Goal: Communication & Community: Answer question/provide support

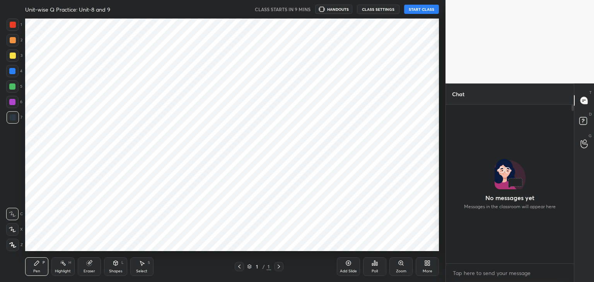
scroll to position [38425, 38243]
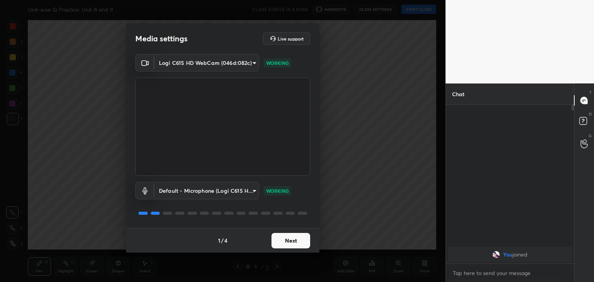
click at [295, 246] on button "Next" at bounding box center [290, 240] width 39 height 15
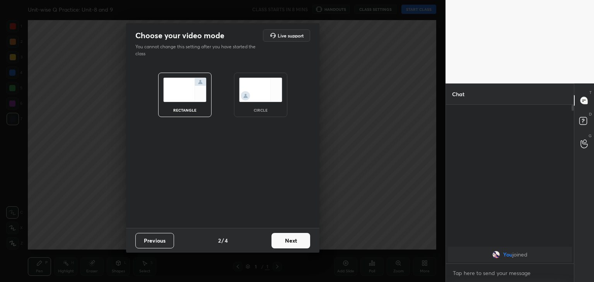
click at [295, 246] on button "Next" at bounding box center [290, 240] width 39 height 15
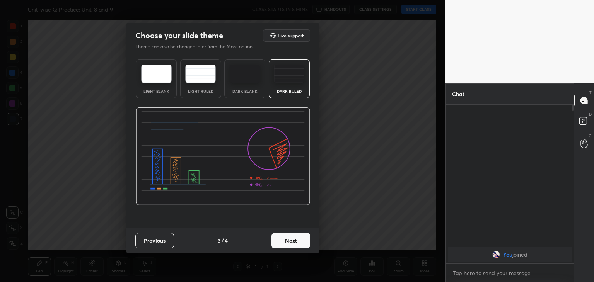
click at [295, 246] on button "Next" at bounding box center [290, 240] width 39 height 15
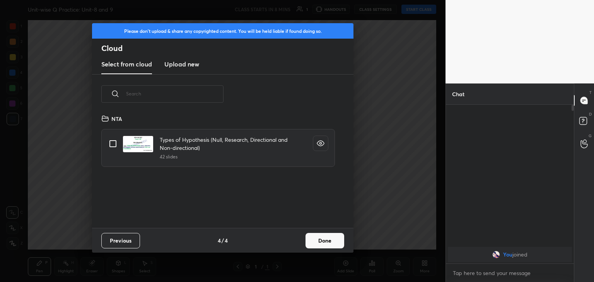
scroll to position [114, 248]
click at [182, 67] on h3 "Upload new" at bounding box center [181, 64] width 35 height 9
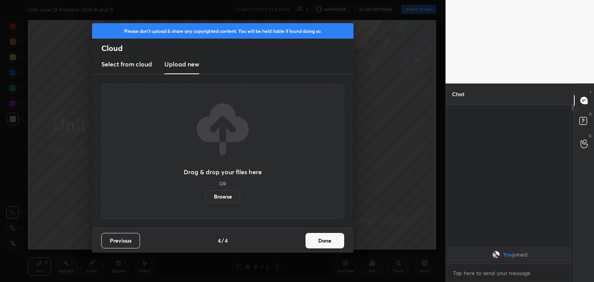
click at [226, 199] on label "Browse" at bounding box center [223, 197] width 34 height 12
click at [206, 199] on input "Browse" at bounding box center [206, 197] width 0 height 12
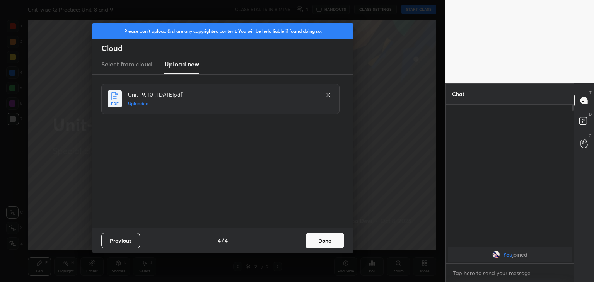
click at [321, 241] on button "Done" at bounding box center [324, 240] width 39 height 15
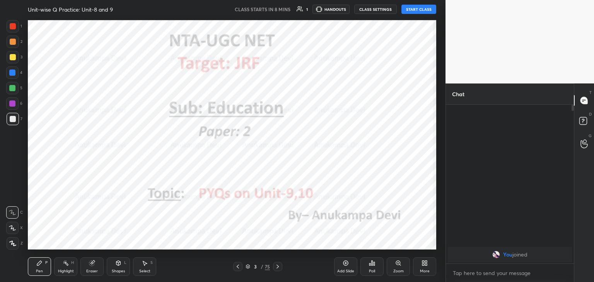
click at [14, 240] on div at bounding box center [13, 243] width 12 height 12
click at [12, 100] on div at bounding box center [12, 103] width 12 height 12
click at [238, 268] on icon at bounding box center [238, 267] width 6 height 6
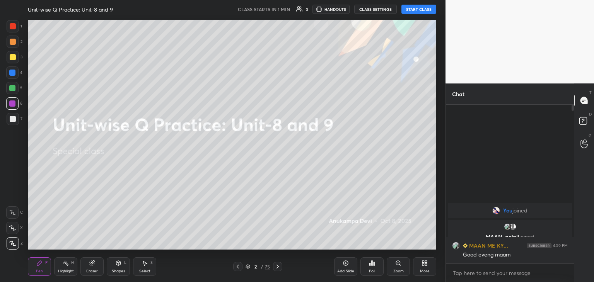
click at [412, 10] on button "START CLASS" at bounding box center [418, 9] width 35 height 9
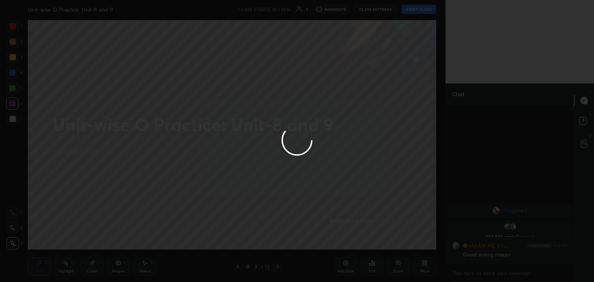
type textarea "x"
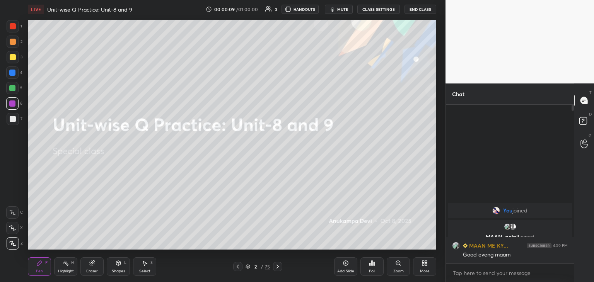
click at [12, 89] on div at bounding box center [12, 88] width 6 height 6
click at [13, 73] on div at bounding box center [12, 73] width 6 height 6
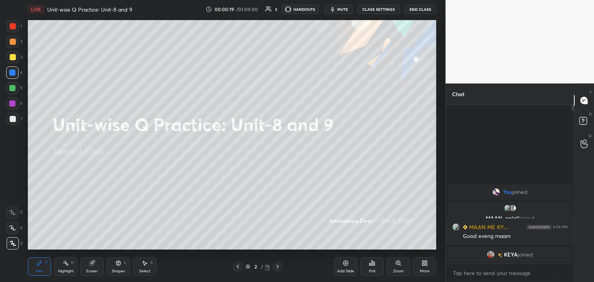
drag, startPoint x: 12, startPoint y: 103, endPoint x: 26, endPoint y: 89, distance: 20.0
click at [12, 101] on div at bounding box center [12, 104] width 6 height 6
drag, startPoint x: 344, startPoint y: 10, endPoint x: 333, endPoint y: 19, distance: 14.3
click at [344, 9] on span "mute" at bounding box center [342, 9] width 11 height 5
drag, startPoint x: 343, startPoint y: 12, endPoint x: 339, endPoint y: 14, distance: 4.3
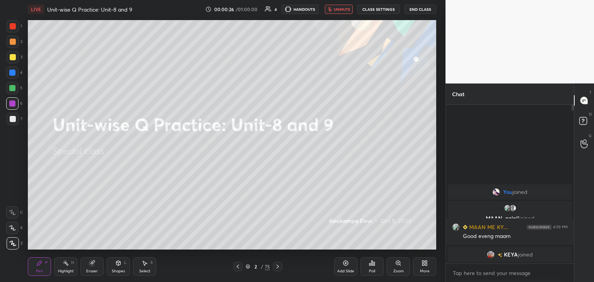
click at [343, 13] on button "unmute" at bounding box center [339, 9] width 28 height 9
click at [115, 268] on div "Shapes L" at bounding box center [118, 266] width 23 height 19
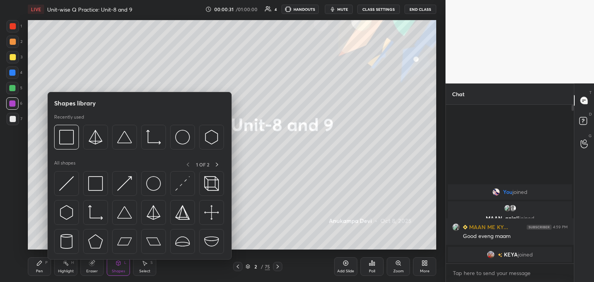
click at [93, 269] on div "Eraser" at bounding box center [92, 271] width 12 height 4
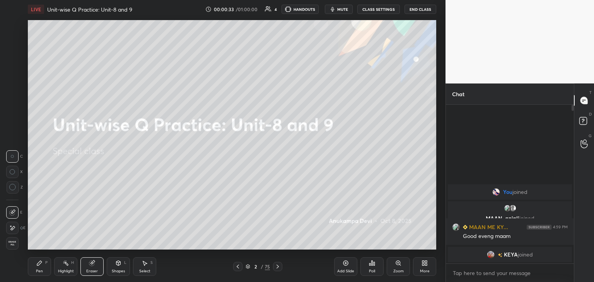
drag, startPoint x: 37, startPoint y: 269, endPoint x: 44, endPoint y: 255, distance: 15.7
click at [37, 268] on div "Pen P" at bounding box center [39, 266] width 23 height 19
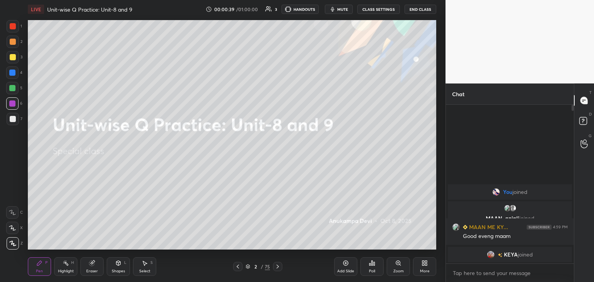
click at [278, 268] on icon at bounding box center [277, 267] width 6 height 6
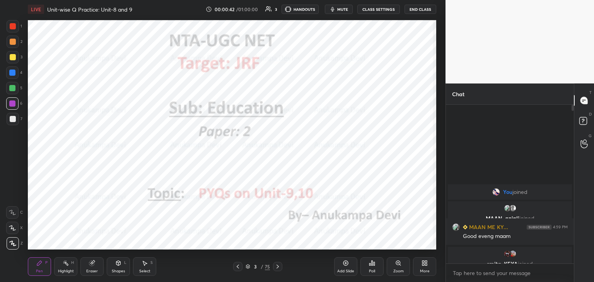
click at [116, 269] on div "Shapes" at bounding box center [118, 271] width 13 height 4
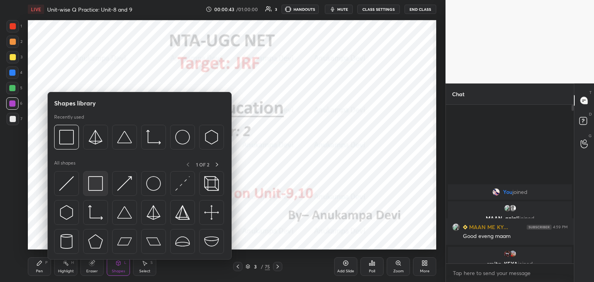
click at [97, 183] on img at bounding box center [95, 183] width 15 height 15
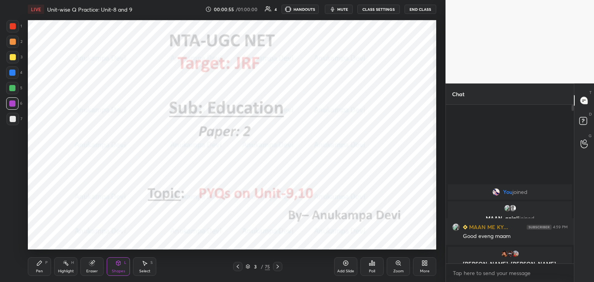
click at [277, 267] on icon at bounding box center [277, 267] width 6 height 6
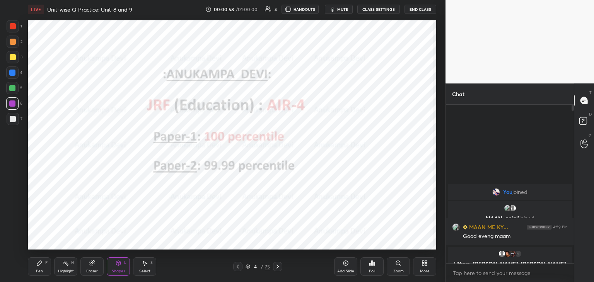
click at [12, 78] on div at bounding box center [12, 72] width 12 height 12
click at [278, 267] on icon at bounding box center [277, 267] width 6 height 6
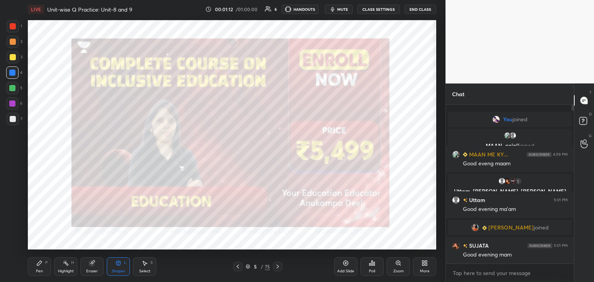
click at [39, 267] on div "Pen P" at bounding box center [39, 266] width 23 height 19
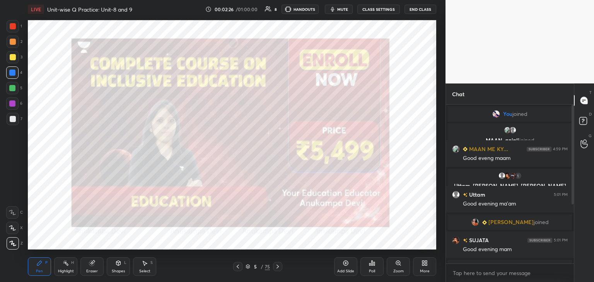
click at [277, 271] on div at bounding box center [277, 266] width 9 height 9
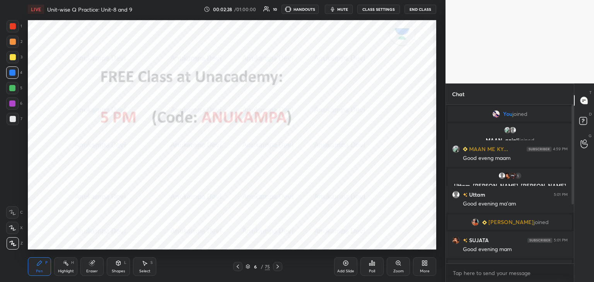
click at [9, 90] on div at bounding box center [12, 88] width 6 height 6
drag, startPoint x: 278, startPoint y: 269, endPoint x: 278, endPoint y: 265, distance: 3.9
click at [278, 269] on icon at bounding box center [277, 267] width 6 height 6
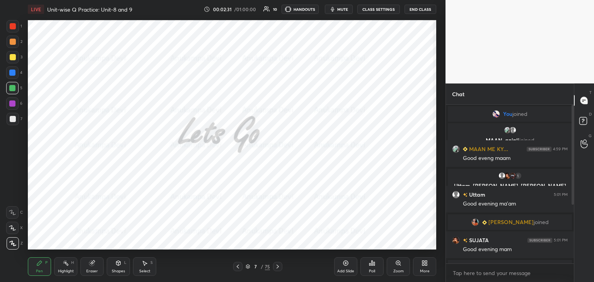
click at [276, 266] on icon at bounding box center [277, 267] width 6 height 6
click at [118, 268] on div "Shapes L" at bounding box center [118, 266] width 23 height 19
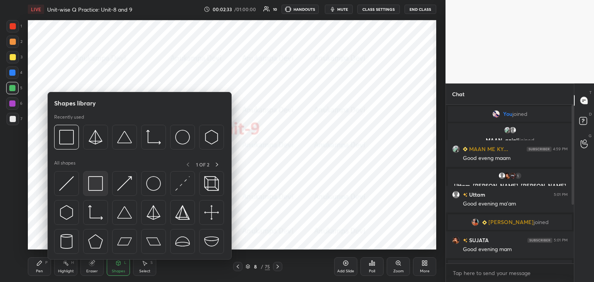
click at [94, 187] on img at bounding box center [95, 183] width 15 height 15
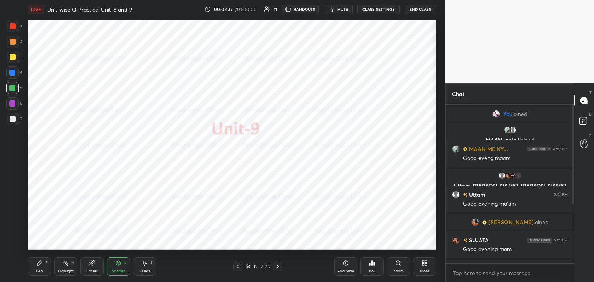
click at [91, 272] on div "Eraser" at bounding box center [92, 271] width 12 height 4
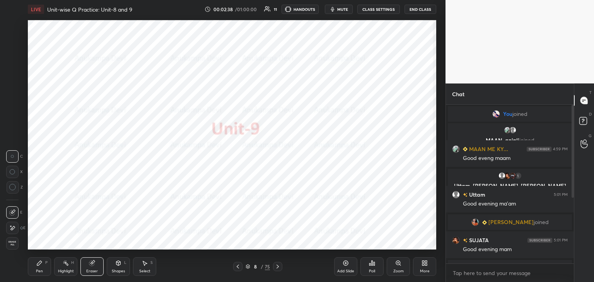
click at [12, 187] on icon at bounding box center [12, 187] width 7 height 7
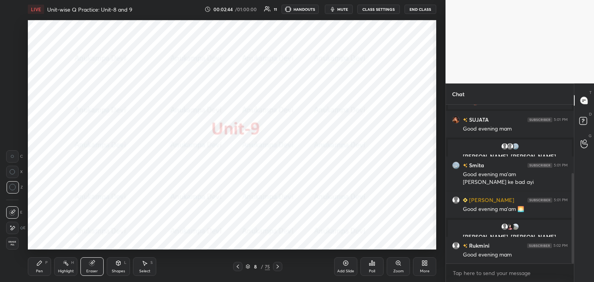
drag, startPoint x: 573, startPoint y: 186, endPoint x: 574, endPoint y: 206, distance: 20.5
click at [573, 192] on div at bounding box center [572, 218] width 2 height 90
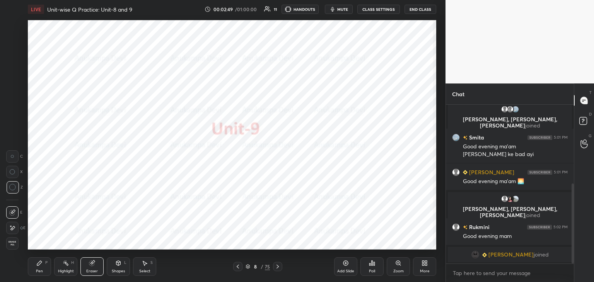
drag, startPoint x: 37, startPoint y: 268, endPoint x: 41, endPoint y: 262, distance: 7.4
click at [38, 268] on div "Pen P" at bounding box center [39, 266] width 23 height 19
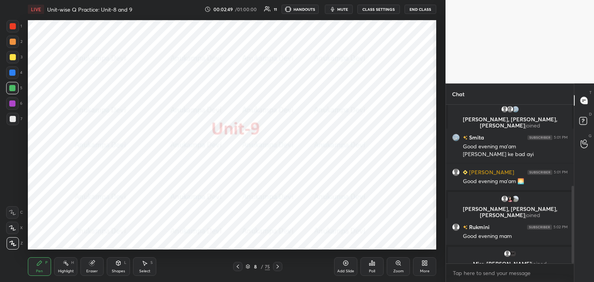
scroll to position [167, 0]
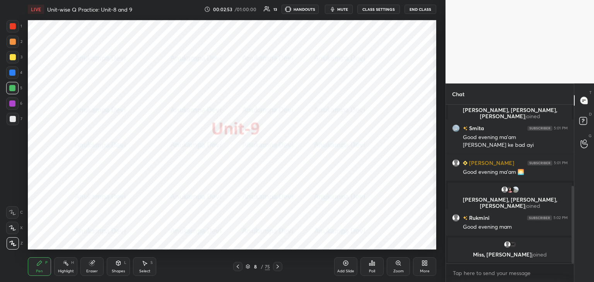
click at [277, 266] on icon at bounding box center [277, 267] width 2 height 4
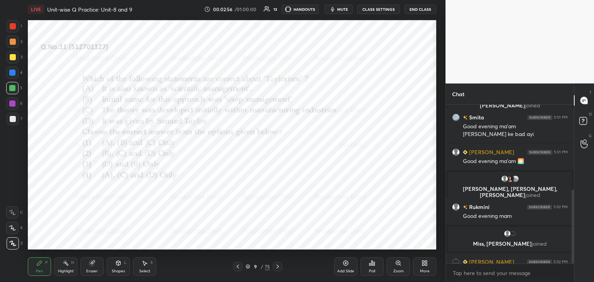
scroll to position [183, 0]
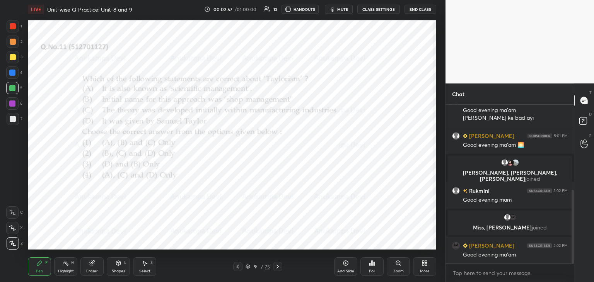
click at [14, 73] on div at bounding box center [12, 73] width 6 height 6
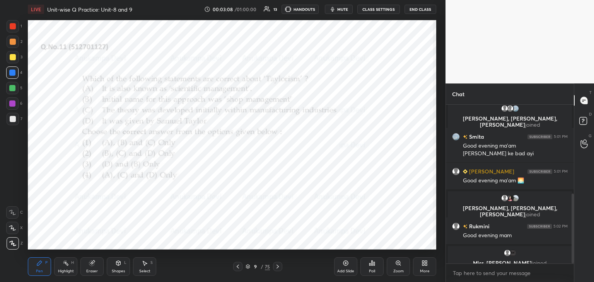
scroll to position [202, 0]
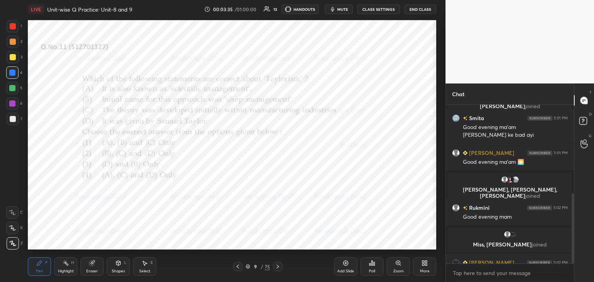
click at [574, 206] on div "T Messages (T) D Doubts (D) G Raise Hand (G)" at bounding box center [584, 183] width 20 height 199
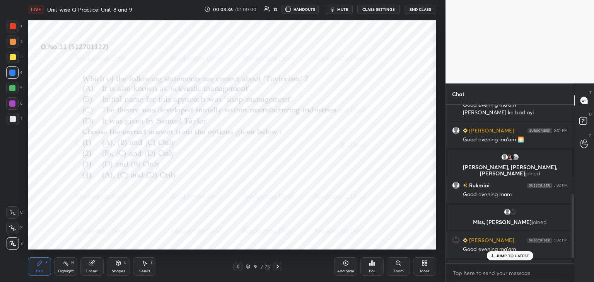
scroll to position [237, 0]
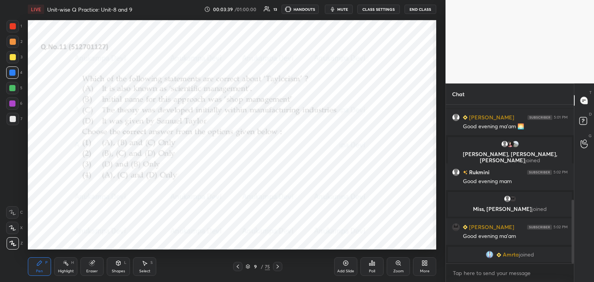
drag, startPoint x: 572, startPoint y: 203, endPoint x: 478, endPoint y: 204, distance: 93.9
click at [567, 218] on div "[PERSON_NAME], [PERSON_NAME], [PERSON_NAME] joined [PERSON_NAME] 5:01 PM Good e…" at bounding box center [510, 184] width 128 height 159
click at [247, 266] on icon at bounding box center [247, 266] width 5 height 5
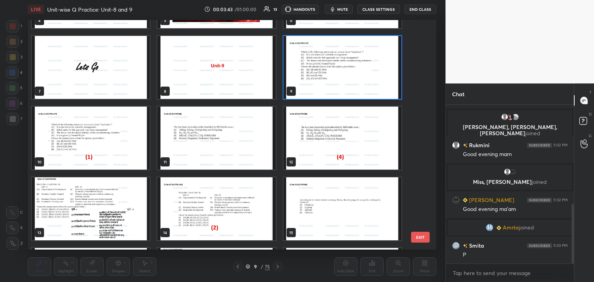
scroll to position [135, 0]
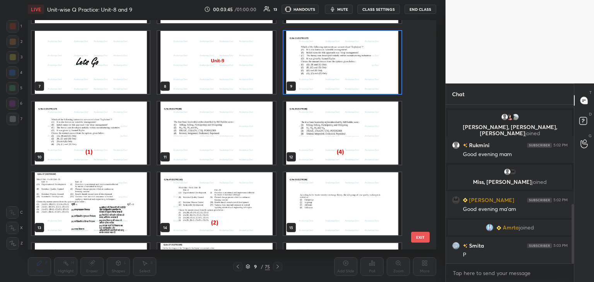
click at [372, 82] on img "grid" at bounding box center [342, 62] width 118 height 63
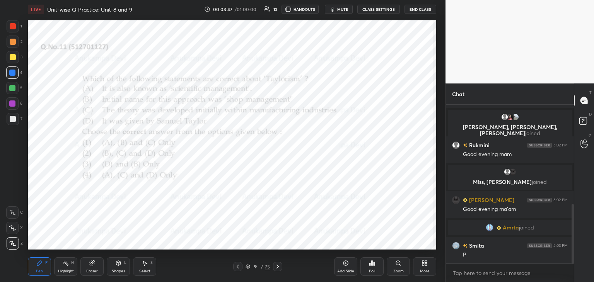
click at [374, 267] on div "Poll" at bounding box center [371, 266] width 23 height 19
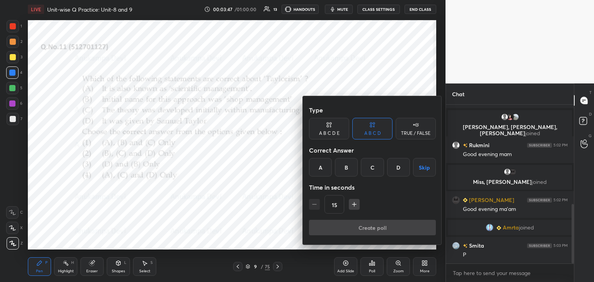
click at [315, 167] on div "A" at bounding box center [320, 167] width 23 height 19
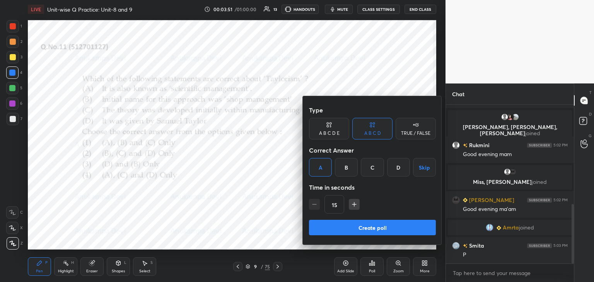
click at [353, 204] on icon "button" at bounding box center [354, 204] width 4 height 0
type input "30"
click at [385, 227] on button "Create poll" at bounding box center [372, 227] width 127 height 15
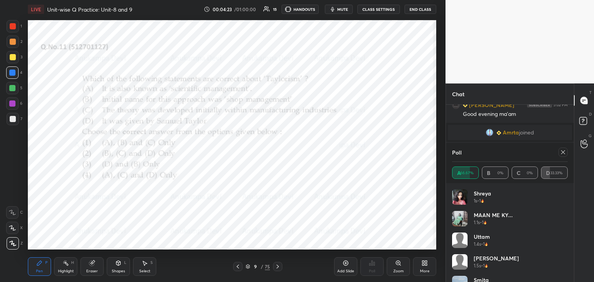
scroll to position [387, 0]
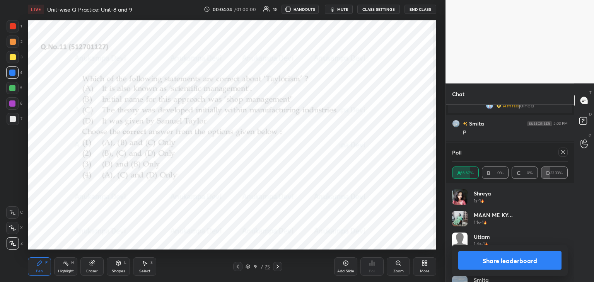
drag, startPoint x: 564, startPoint y: 152, endPoint x: 441, endPoint y: 158, distance: 123.1
click at [563, 152] on icon at bounding box center [563, 152] width 6 height 6
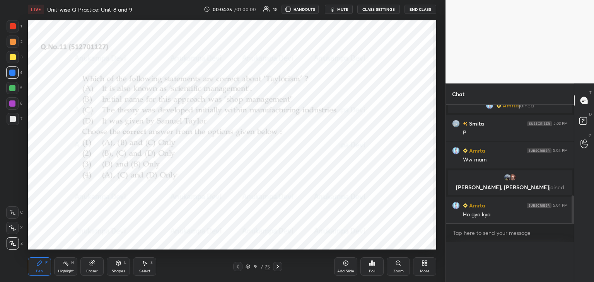
scroll to position [376, 0]
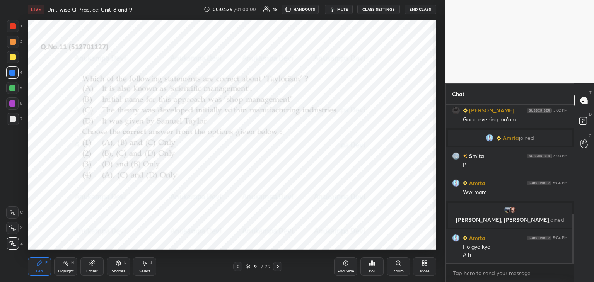
click at [278, 268] on icon at bounding box center [277, 267] width 6 height 6
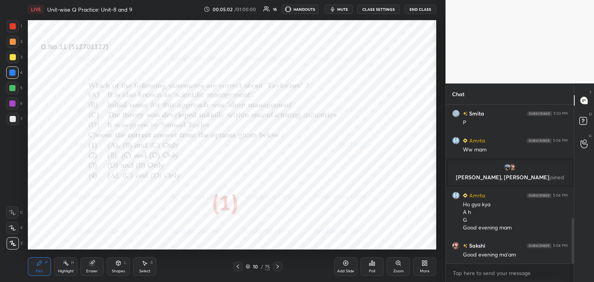
click at [277, 268] on icon at bounding box center [277, 267] width 6 height 6
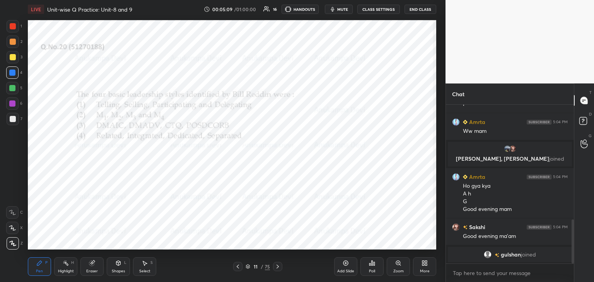
click at [400, 264] on icon at bounding box center [398, 263] width 6 height 6
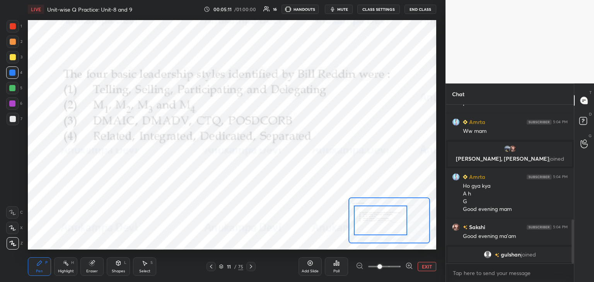
drag, startPoint x: 396, startPoint y: 228, endPoint x: 389, endPoint y: 225, distance: 7.3
click at [389, 228] on div at bounding box center [380, 221] width 53 height 30
drag, startPoint x: 13, startPoint y: 89, endPoint x: 18, endPoint y: 95, distance: 8.2
click at [12, 89] on div at bounding box center [12, 88] width 6 height 6
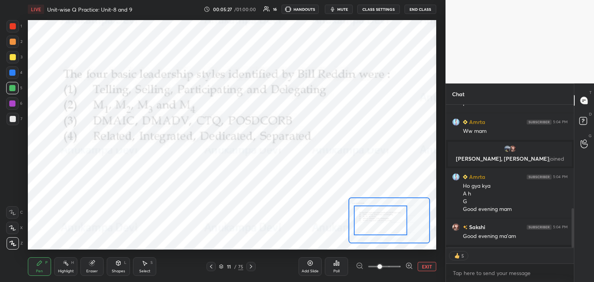
type textarea "x"
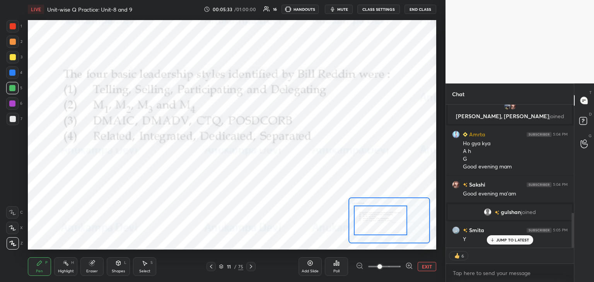
click at [339, 266] on icon at bounding box center [336, 263] width 6 height 6
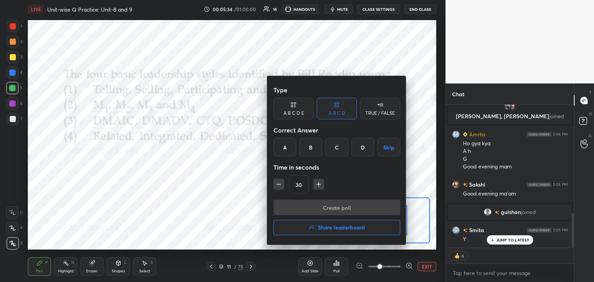
click at [360, 149] on div "D" at bounding box center [362, 147] width 23 height 19
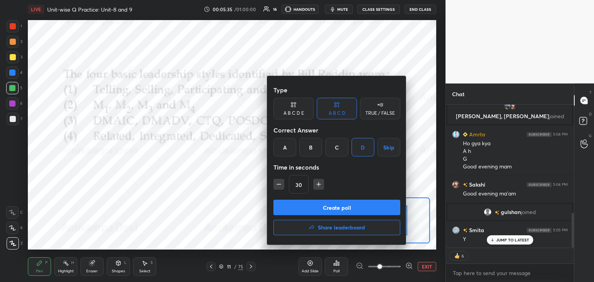
click at [277, 186] on icon "button" at bounding box center [279, 185] width 8 height 8
type input "15"
click at [350, 208] on button "Create poll" at bounding box center [336, 207] width 127 height 15
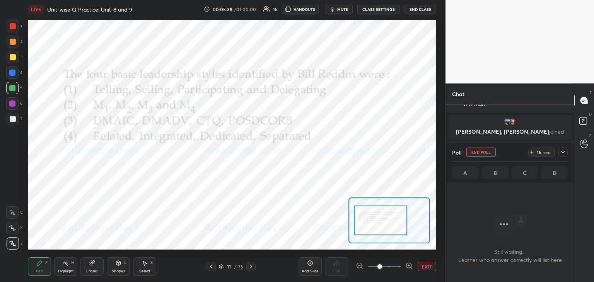
scroll to position [2, 2]
click at [342, 9] on span "mute" at bounding box center [342, 9] width 11 height 5
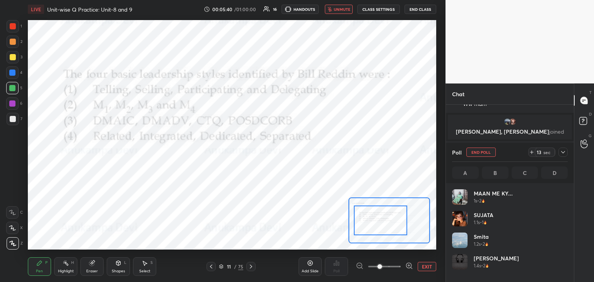
scroll to position [90, 113]
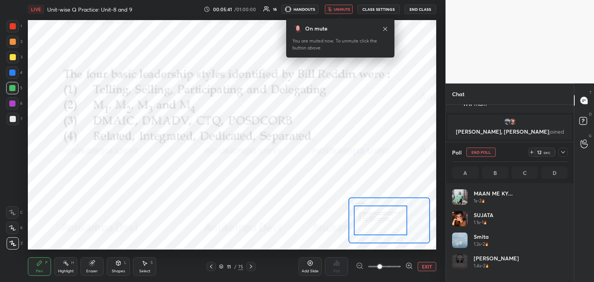
click at [386, 27] on icon at bounding box center [385, 29] width 6 height 6
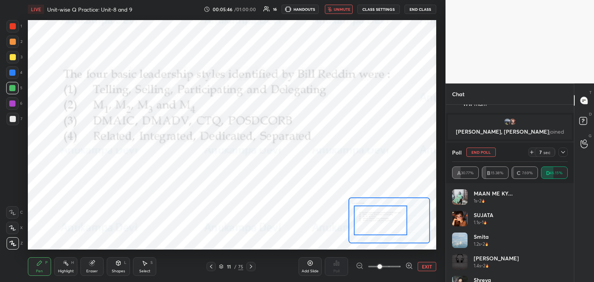
click at [339, 9] on span "unmute" at bounding box center [342, 9] width 17 height 5
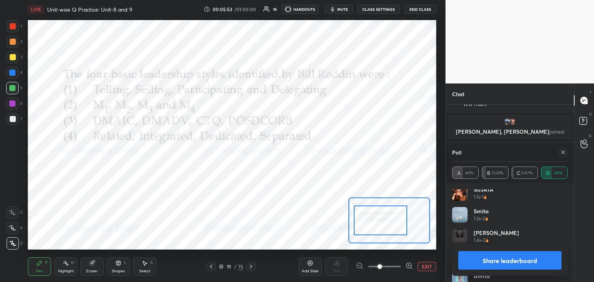
scroll to position [487, 0]
click at [563, 153] on icon at bounding box center [563, 152] width 6 height 6
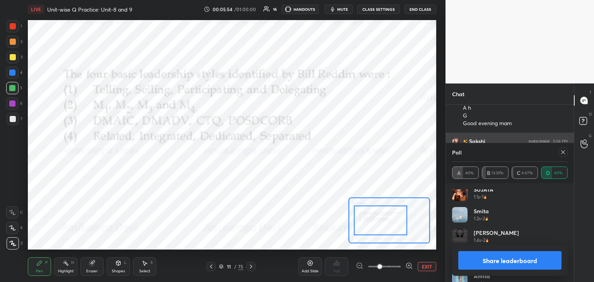
type textarea "x"
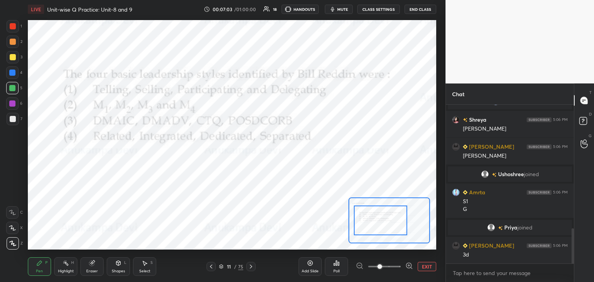
scroll to position [589, 0]
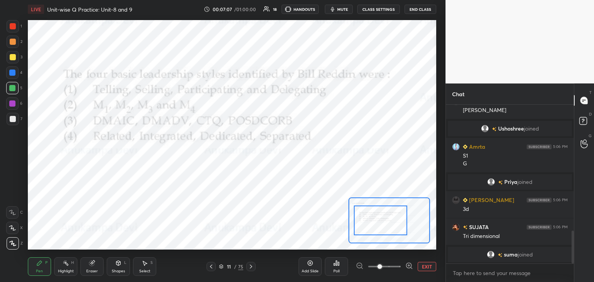
click at [249, 268] on icon at bounding box center [251, 267] width 6 height 6
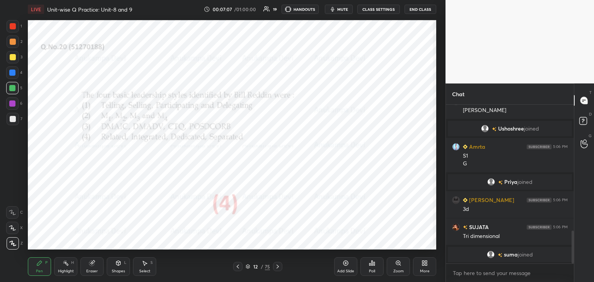
scroll to position [595, 0]
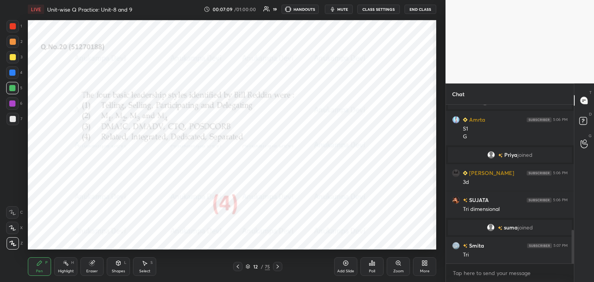
drag, startPoint x: 278, startPoint y: 266, endPoint x: 289, endPoint y: 252, distance: 17.6
click at [278, 266] on icon at bounding box center [277, 267] width 6 height 6
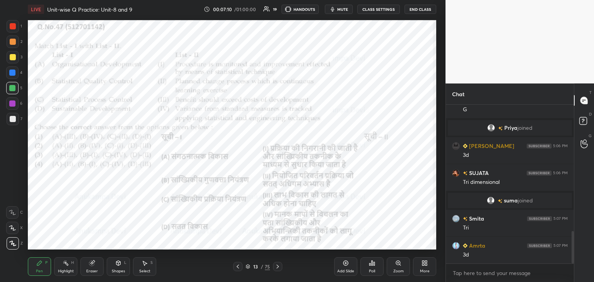
scroll to position [649, 0]
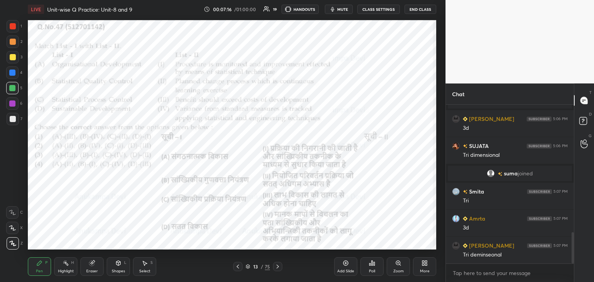
click at [11, 105] on div at bounding box center [12, 104] width 6 height 6
click at [343, 9] on span "mute" at bounding box center [342, 9] width 11 height 5
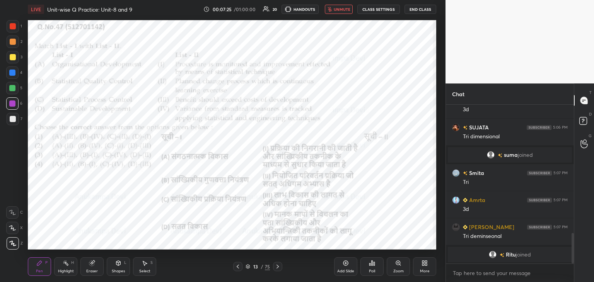
click at [339, 11] on span "unmute" at bounding box center [342, 9] width 17 height 5
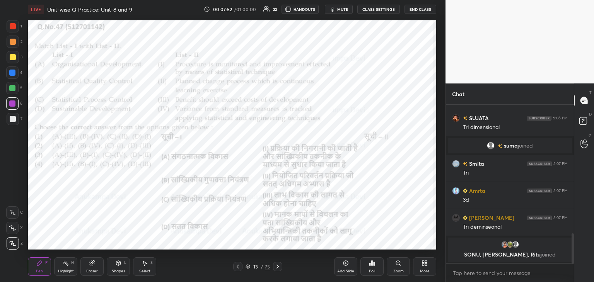
click at [342, 9] on span "mute" at bounding box center [342, 9] width 11 height 5
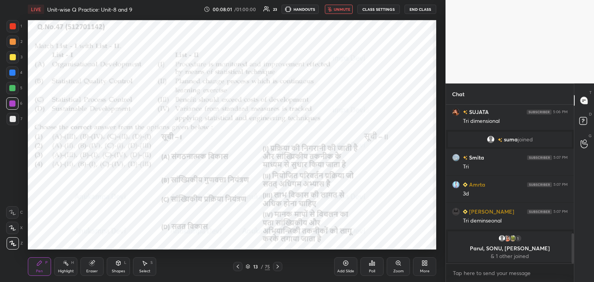
click at [247, 267] on icon at bounding box center [247, 266] width 5 height 5
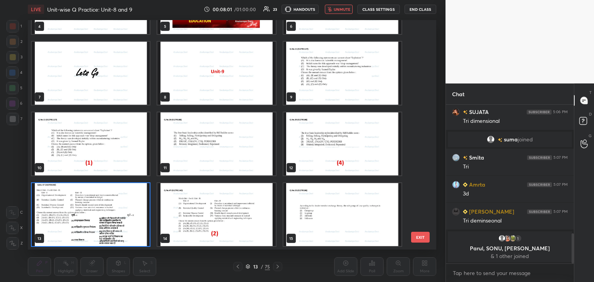
scroll to position [227, 404]
click at [143, 240] on img "grid" at bounding box center [91, 214] width 118 height 63
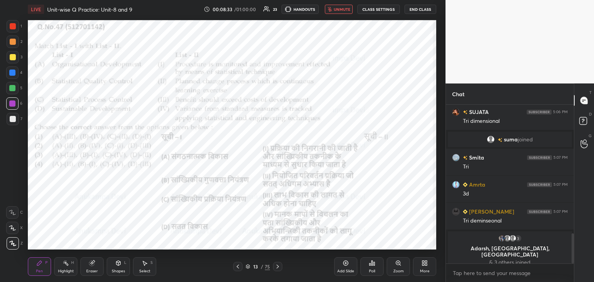
click at [339, 10] on span "unmute" at bounding box center [342, 9] width 17 height 5
drag, startPoint x: 342, startPoint y: 8, endPoint x: 339, endPoint y: 15, distance: 7.8
click at [342, 8] on span "mute" at bounding box center [342, 9] width 11 height 5
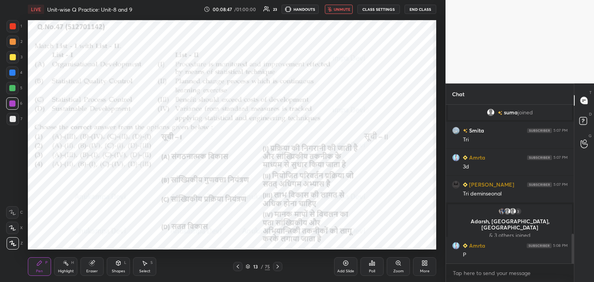
click at [341, 7] on span "unmute" at bounding box center [342, 9] width 17 height 5
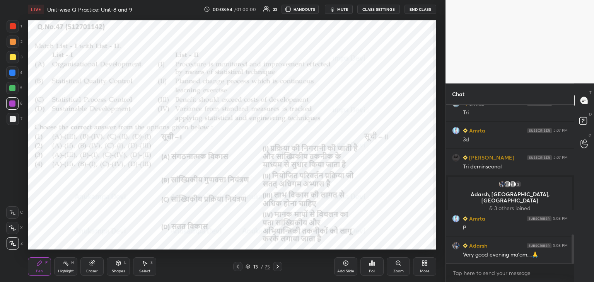
click at [371, 266] on icon at bounding box center [372, 263] width 6 height 6
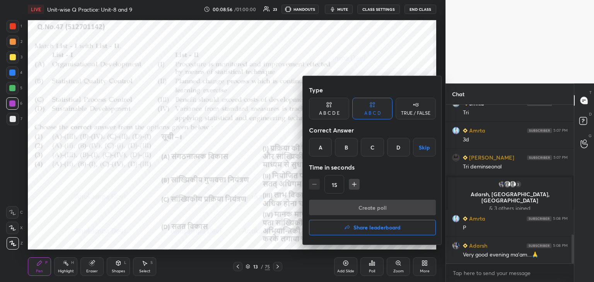
click at [346, 149] on div "B" at bounding box center [346, 147] width 23 height 19
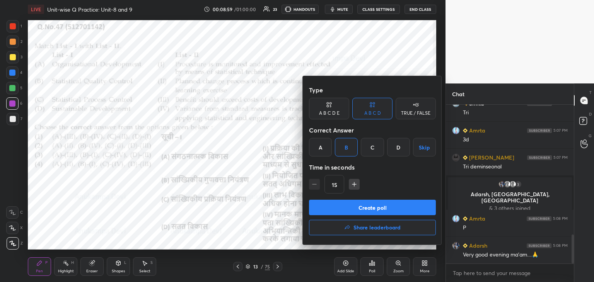
click at [353, 184] on icon "button" at bounding box center [354, 184] width 4 height 0
type input "30"
click at [378, 210] on button "Create poll" at bounding box center [372, 207] width 127 height 15
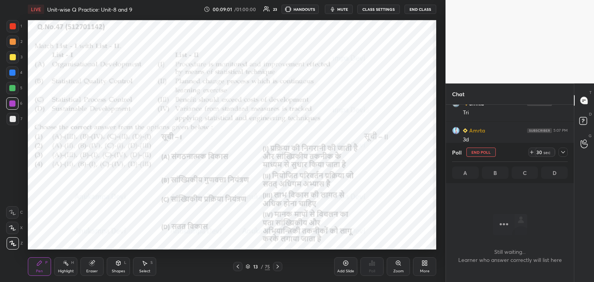
scroll to position [2, 2]
click at [342, 9] on span "mute" at bounding box center [342, 9] width 11 height 5
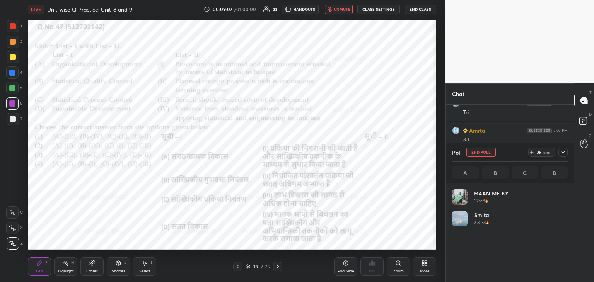
scroll to position [782, 0]
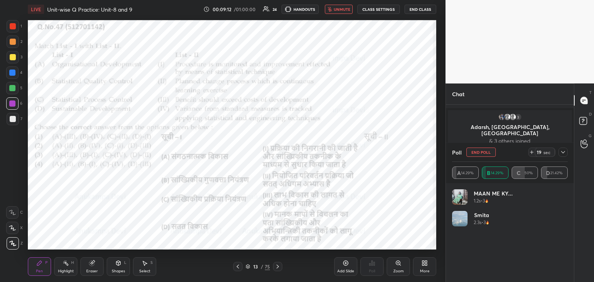
click at [346, 12] on button "unmute" at bounding box center [339, 9] width 28 height 9
click at [483, 151] on button "End Poll" at bounding box center [480, 152] width 29 height 9
type textarea "x"
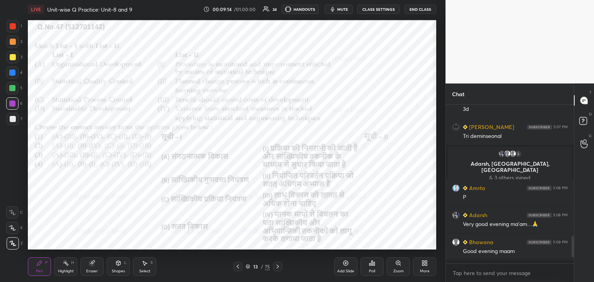
scroll to position [157, 126]
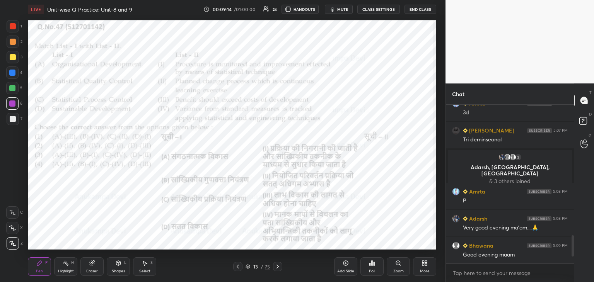
drag, startPoint x: 245, startPoint y: 268, endPoint x: 251, endPoint y: 263, distance: 6.8
click at [245, 267] on icon at bounding box center [247, 266] width 5 height 5
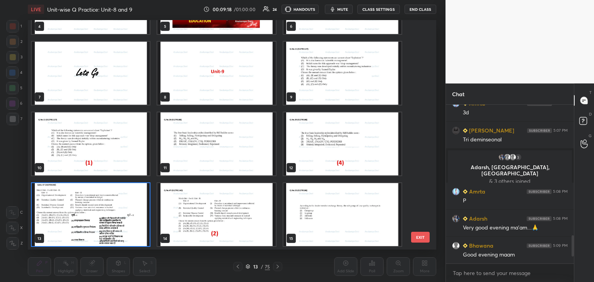
click at [143, 232] on img "grid" at bounding box center [91, 214] width 118 height 63
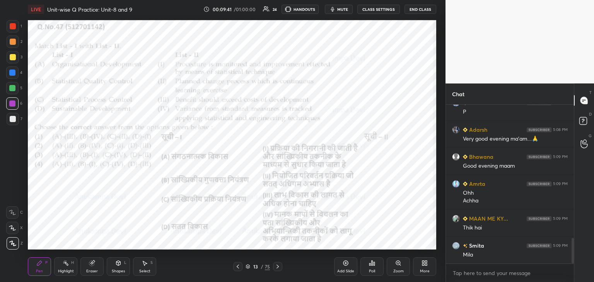
drag, startPoint x: 13, startPoint y: 74, endPoint x: 25, endPoint y: 71, distance: 12.4
click at [14, 74] on div at bounding box center [12, 73] width 6 height 6
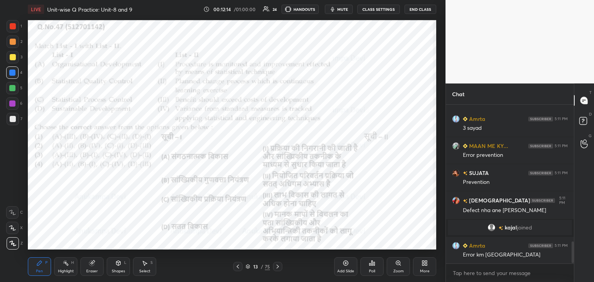
scroll to position [1015, 0]
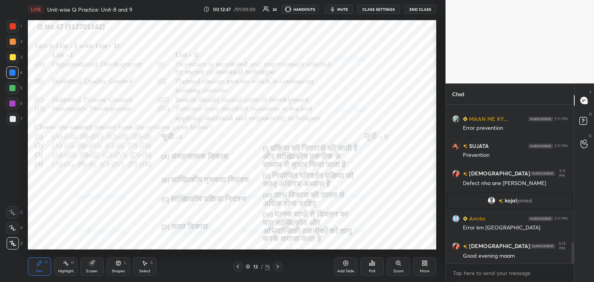
click at [278, 268] on icon at bounding box center [277, 267] width 6 height 6
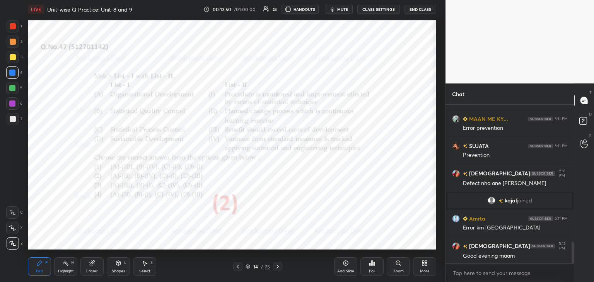
drag, startPoint x: 277, startPoint y: 266, endPoint x: 274, endPoint y: 252, distance: 13.5
click at [277, 265] on icon at bounding box center [277, 267] width 6 height 6
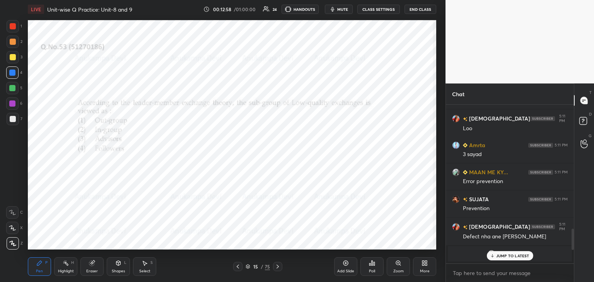
click at [576, 246] on div "Chat Smita 5:09 PM [PERSON_NAME], [PERSON_NAME] joined krishnavi 5:10 PM Kitna …" at bounding box center [519, 183] width 148 height 199
click at [508, 255] on p "JUMP TO LATEST" at bounding box center [512, 256] width 33 height 5
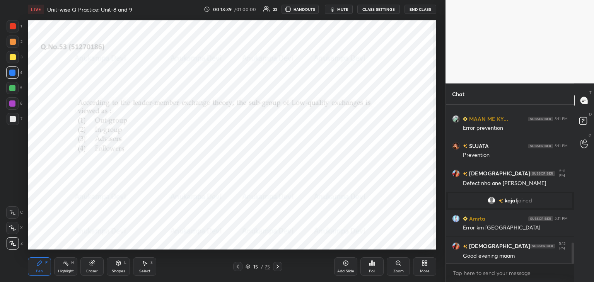
click at [371, 265] on icon at bounding box center [372, 263] width 6 height 6
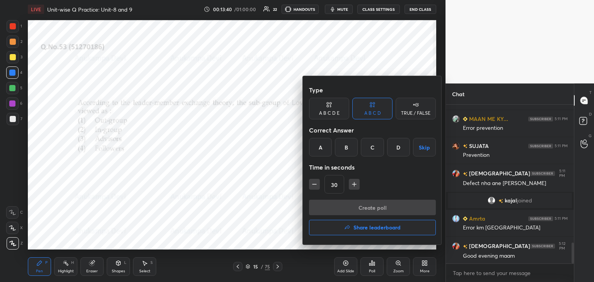
click at [263, 225] on div at bounding box center [297, 141] width 594 height 282
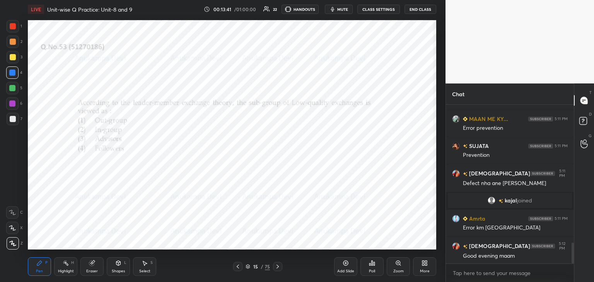
click at [247, 269] on icon at bounding box center [247, 266] width 5 height 5
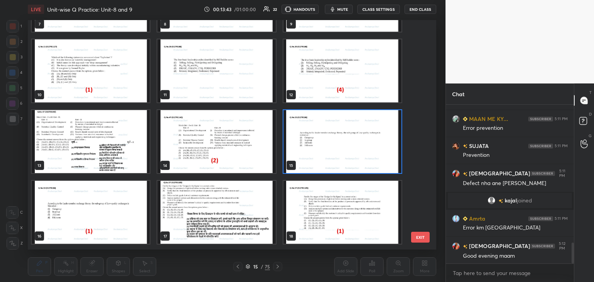
scroll to position [240, 0]
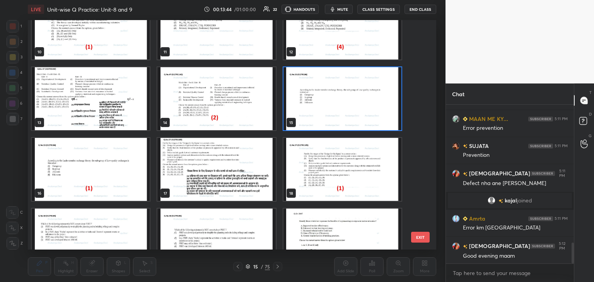
click at [380, 115] on img "grid" at bounding box center [342, 98] width 118 height 63
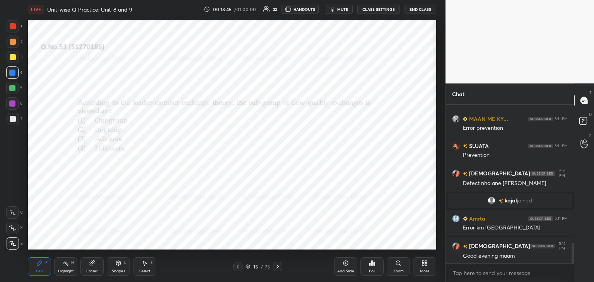
click at [371, 268] on div "Poll" at bounding box center [371, 266] width 23 height 19
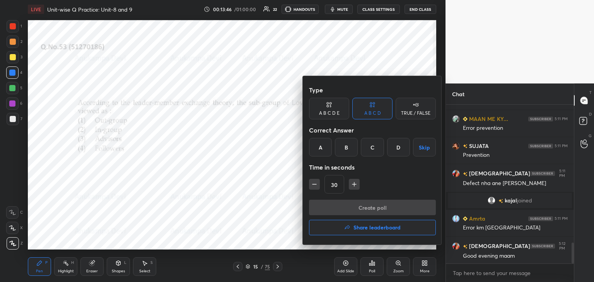
click at [313, 184] on icon "button" at bounding box center [314, 184] width 4 height 0
type input "15"
click at [321, 148] on div "A" at bounding box center [320, 147] width 23 height 19
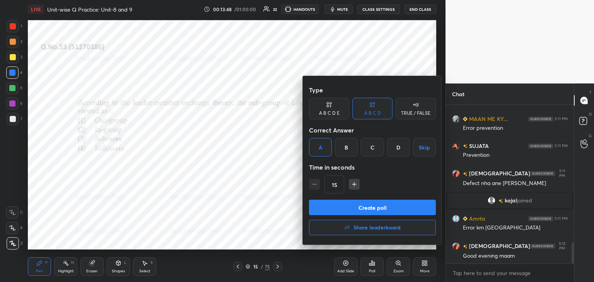
drag, startPoint x: 365, startPoint y: 209, endPoint x: 361, endPoint y: 192, distance: 17.3
click at [365, 209] on button "Create poll" at bounding box center [372, 207] width 127 height 15
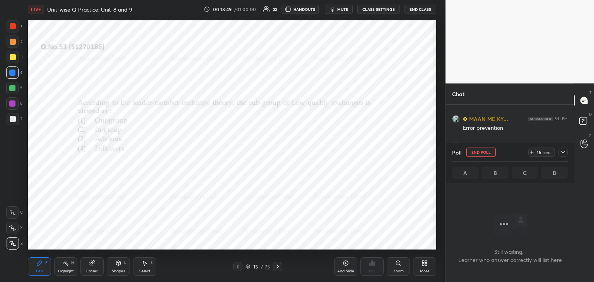
scroll to position [2, 2]
click at [343, 9] on span "mute" at bounding box center [342, 9] width 11 height 5
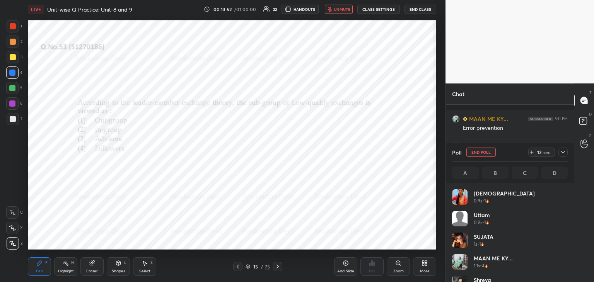
scroll to position [1110, 0]
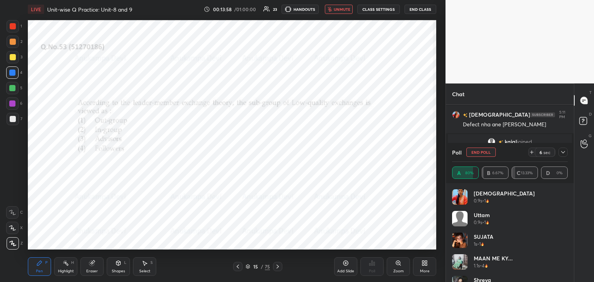
click at [337, 9] on span "unmute" at bounding box center [342, 9] width 17 height 5
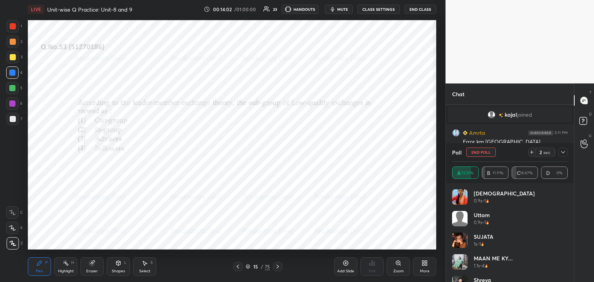
scroll to position [1063, 0]
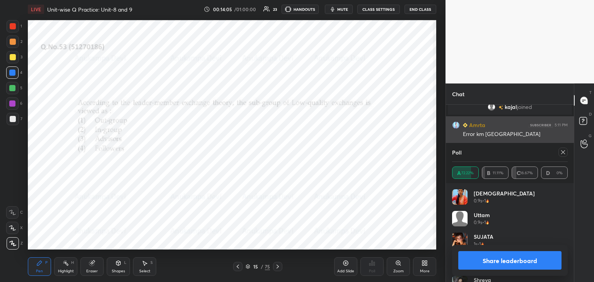
drag, startPoint x: 565, startPoint y: 152, endPoint x: 524, endPoint y: 135, distance: 44.6
click at [565, 152] on icon at bounding box center [563, 152] width 6 height 6
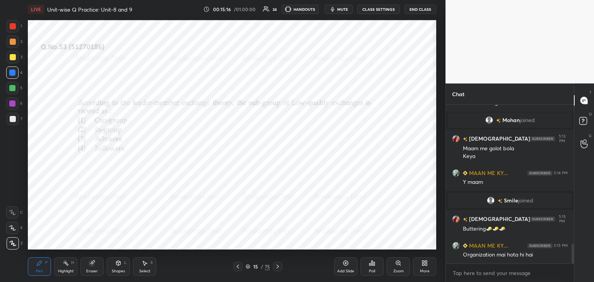
scroll to position [1142, 0]
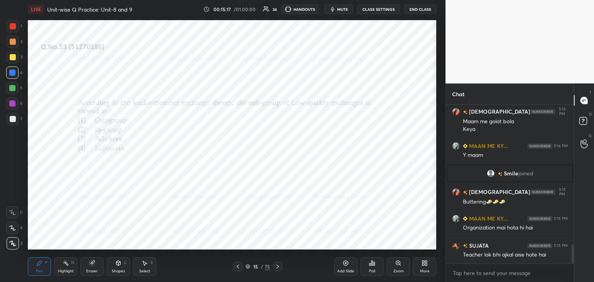
click at [277, 268] on icon at bounding box center [277, 267] width 6 height 6
click at [278, 266] on icon at bounding box center [277, 267] width 6 height 6
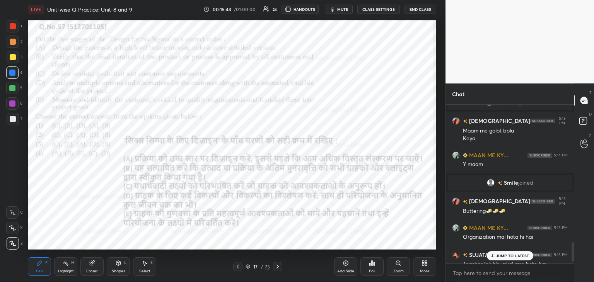
scroll to position [1195, 0]
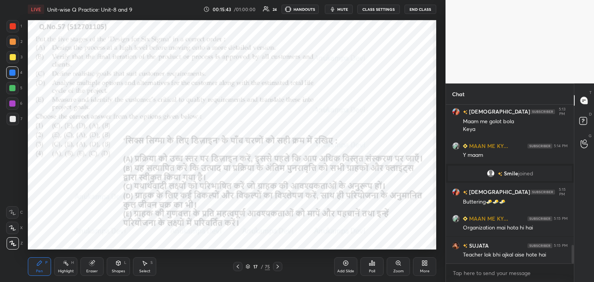
drag, startPoint x: 573, startPoint y: 249, endPoint x: 578, endPoint y: 274, distance: 25.6
click at [578, 274] on div "Chat [PERSON_NAME] joined krishnavi 5:13 PM Maam me golot bola [PERSON_NAME] ME…" at bounding box center [519, 183] width 148 height 199
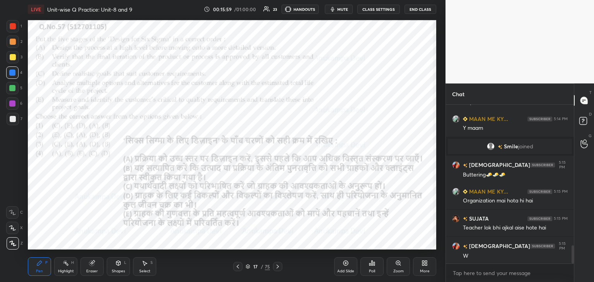
scroll to position [1241, 0]
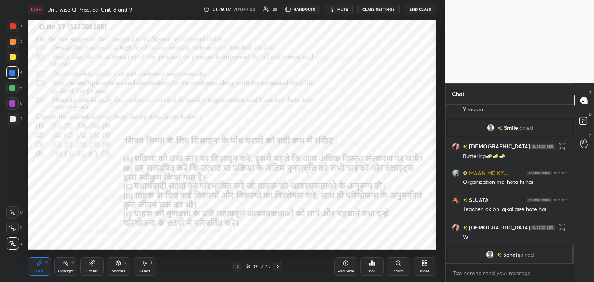
click at [344, 9] on span "mute" at bounding box center [342, 9] width 11 height 5
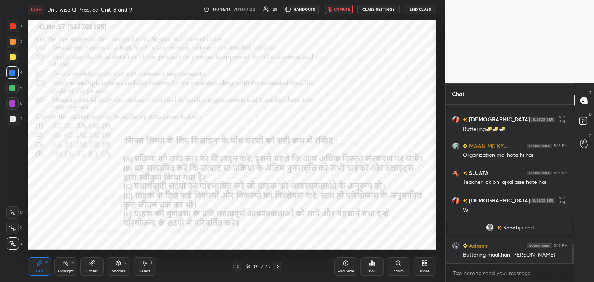
click at [342, 10] on span "unmute" at bounding box center [342, 9] width 17 height 5
click at [247, 268] on icon at bounding box center [248, 267] width 4 height 1
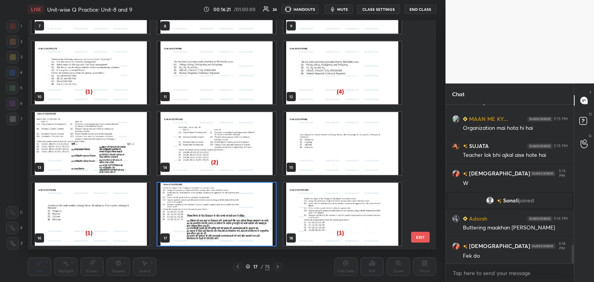
scroll to position [3, 2]
click at [249, 225] on img "grid" at bounding box center [216, 214] width 118 height 63
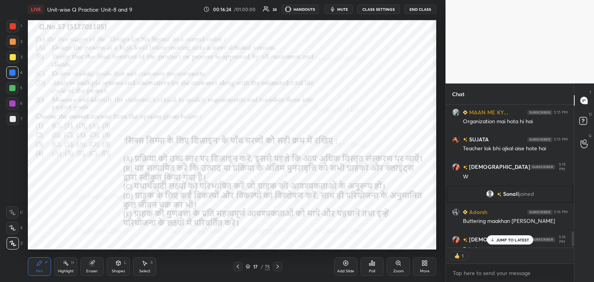
scroll to position [1195, 0]
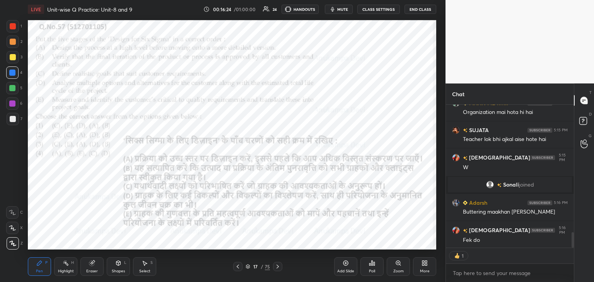
drag, startPoint x: 573, startPoint y: 235, endPoint x: 549, endPoint y: 251, distance: 28.6
click at [575, 246] on div "Chat krishnavi 5:15 PM Buttering🧈🧈🧈 MAAN ME KY... 5:15 PM Organization mai hota…" at bounding box center [519, 183] width 148 height 199
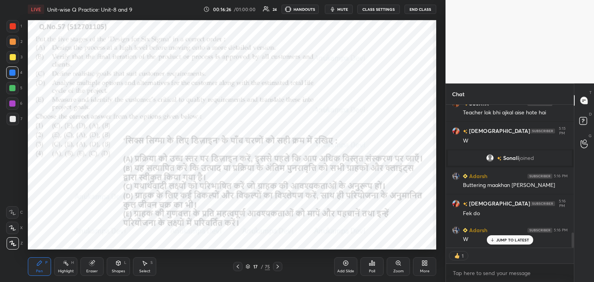
click at [344, 7] on span "mute" at bounding box center [342, 9] width 11 height 5
click at [342, 12] on button "unmute" at bounding box center [339, 9] width 28 height 9
click at [344, 4] on div "LIVE Unit-wise Q Practice: Unit-8 and 9 00:16:30 / 01:00:00 24 HANDOUTS mute CL…" at bounding box center [232, 9] width 408 height 19
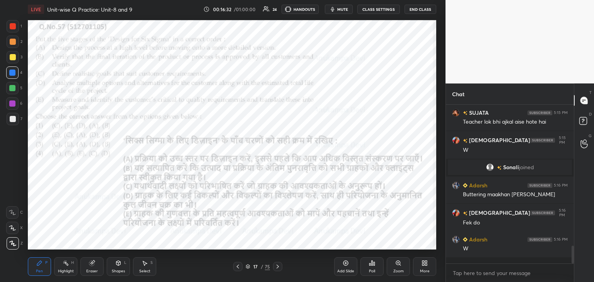
scroll to position [157, 126]
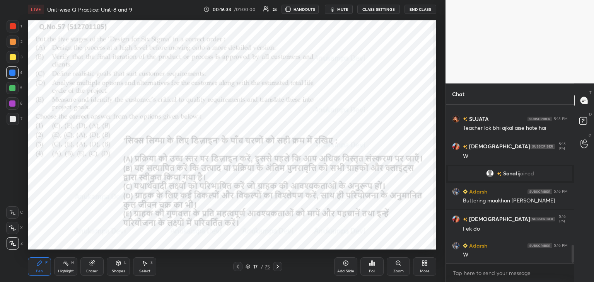
click at [343, 10] on span "mute" at bounding box center [342, 9] width 11 height 5
click at [346, 12] on button "unmute" at bounding box center [339, 9] width 28 height 9
click at [247, 268] on icon at bounding box center [247, 266] width 5 height 5
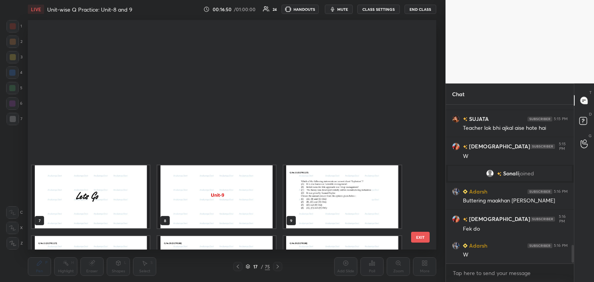
scroll to position [227, 404]
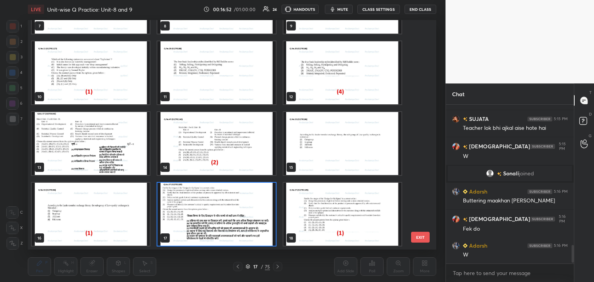
click at [266, 237] on img "grid" at bounding box center [216, 214] width 118 height 63
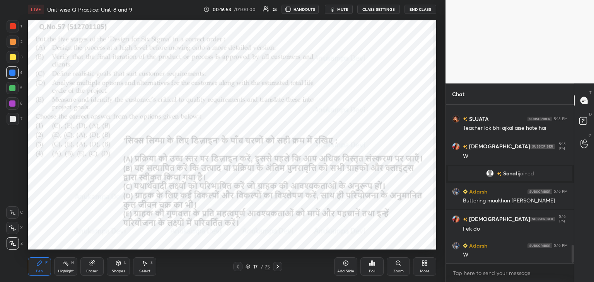
click at [373, 266] on icon at bounding box center [372, 263] width 6 height 6
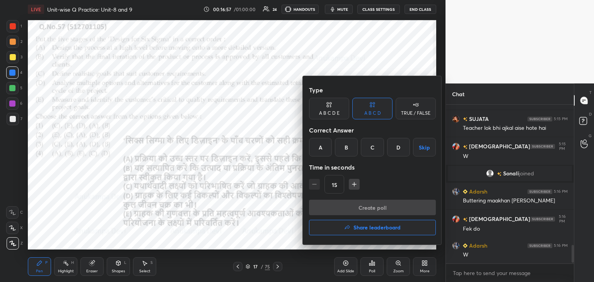
click at [322, 149] on div "A" at bounding box center [320, 147] width 23 height 19
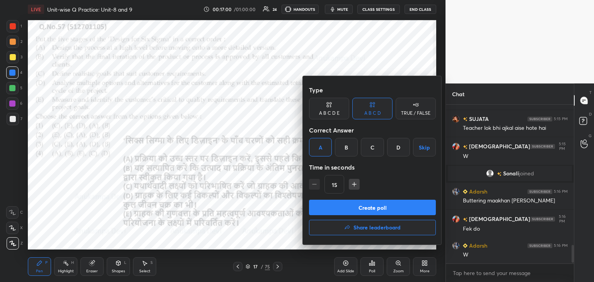
drag, startPoint x: 380, startPoint y: 210, endPoint x: 378, endPoint y: 159, distance: 50.7
click at [379, 209] on button "Create poll" at bounding box center [372, 207] width 127 height 15
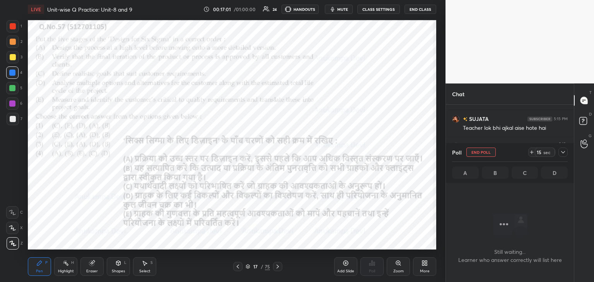
scroll to position [135, 126]
click at [344, 9] on span "mute" at bounding box center [342, 9] width 11 height 5
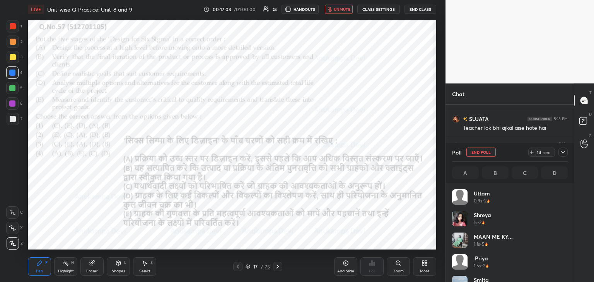
scroll to position [2, 2]
click at [344, 11] on span "unmute" at bounding box center [342, 9] width 17 height 5
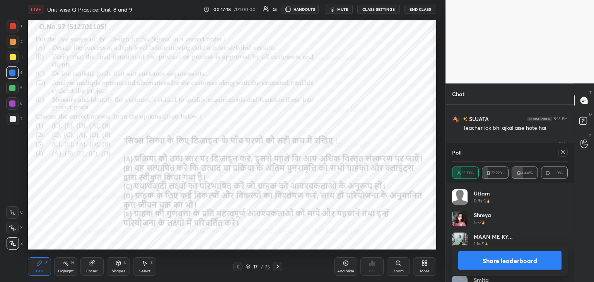
drag, startPoint x: 564, startPoint y: 153, endPoint x: 447, endPoint y: 141, distance: 117.0
click at [563, 153] on icon at bounding box center [563, 152] width 6 height 6
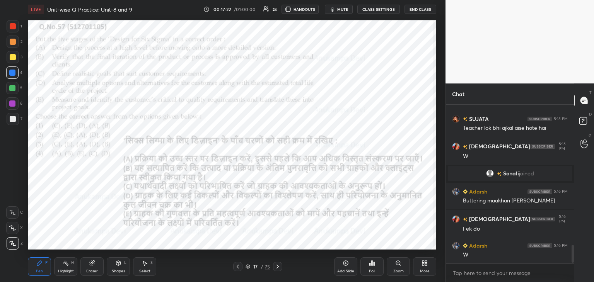
drag, startPoint x: 277, startPoint y: 268, endPoint x: 271, endPoint y: 252, distance: 17.2
click at [278, 268] on icon at bounding box center [277, 267] width 6 height 6
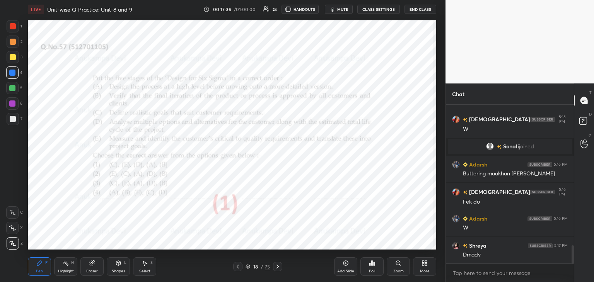
click at [277, 266] on icon at bounding box center [277, 267] width 6 height 6
click at [239, 268] on icon at bounding box center [238, 267] width 6 height 6
click at [278, 266] on icon at bounding box center [277, 267] width 6 height 6
click at [343, 11] on span "mute" at bounding box center [342, 9] width 11 height 5
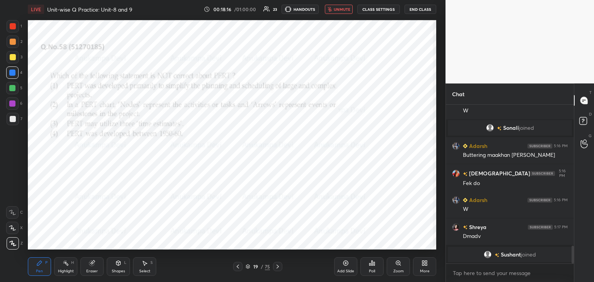
drag, startPoint x: 339, startPoint y: 8, endPoint x: 334, endPoint y: 14, distance: 7.8
click at [339, 8] on span "unmute" at bounding box center [342, 9] width 17 height 5
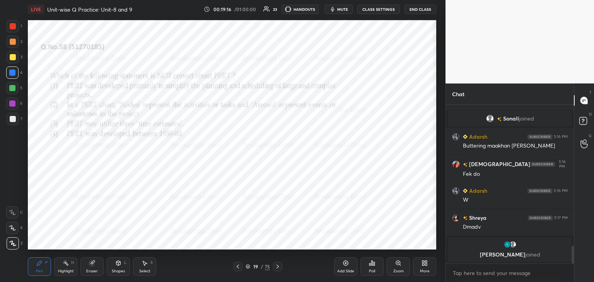
drag, startPoint x: 247, startPoint y: 269, endPoint x: 251, endPoint y: 261, distance: 8.5
click at [247, 268] on icon at bounding box center [247, 266] width 5 height 5
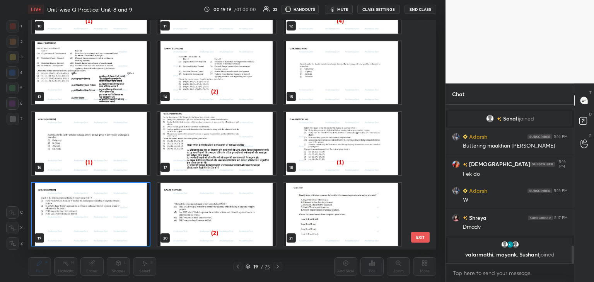
scroll to position [3, 2]
click at [144, 233] on img "grid" at bounding box center [91, 214] width 118 height 63
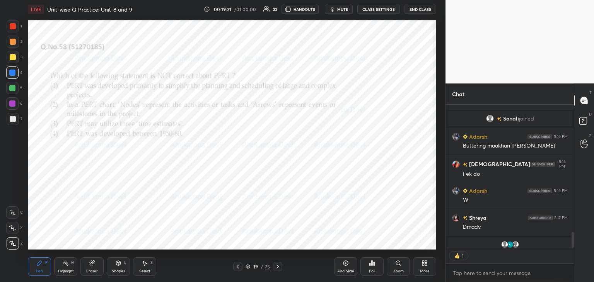
click at [373, 268] on div "Poll" at bounding box center [371, 266] width 23 height 19
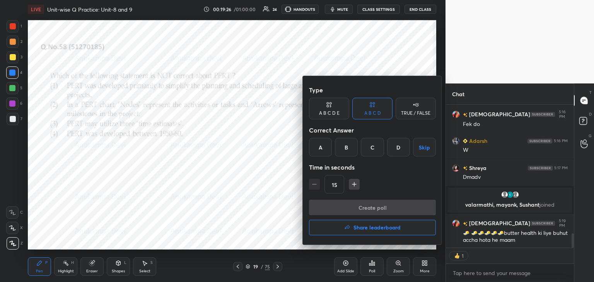
scroll to position [1280, 0]
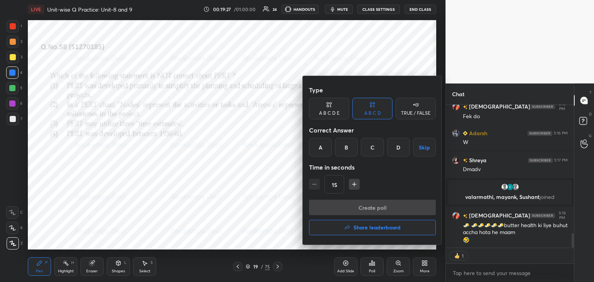
drag, startPoint x: 345, startPoint y: 147, endPoint x: 345, endPoint y: 142, distance: 5.4
click at [345, 146] on div "B" at bounding box center [346, 147] width 23 height 19
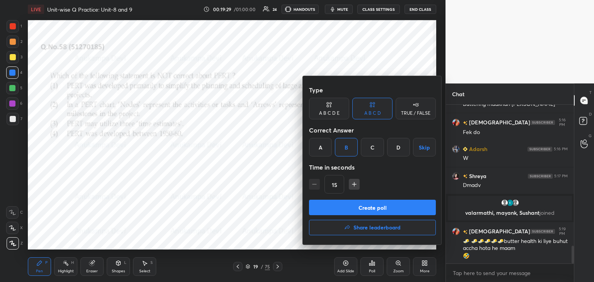
scroll to position [2, 2]
click at [376, 210] on button "Create poll" at bounding box center [372, 207] width 127 height 15
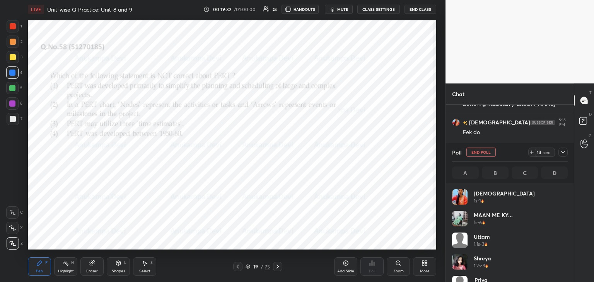
scroll to position [90, 113]
click at [345, 10] on span "mute" at bounding box center [342, 9] width 11 height 5
click at [339, 7] on span "unmute" at bounding box center [342, 9] width 17 height 5
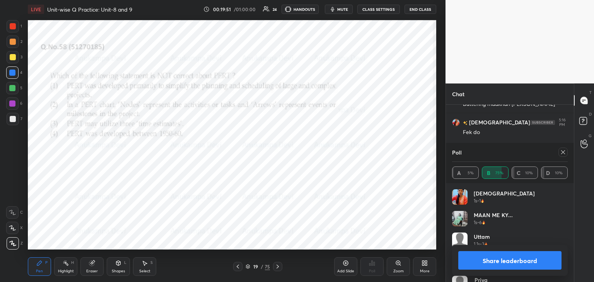
click at [562, 153] on icon at bounding box center [563, 152] width 6 height 6
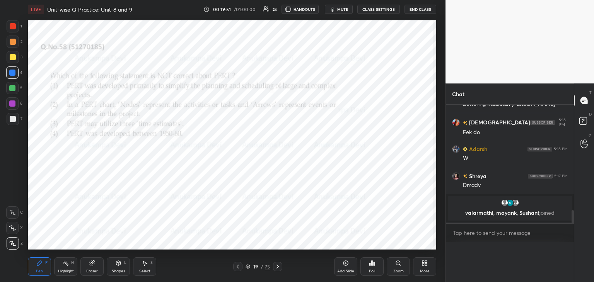
scroll to position [0, 2]
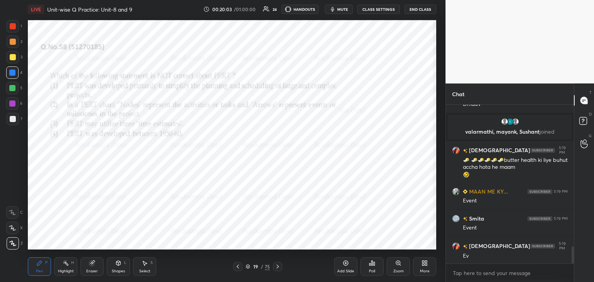
click at [277, 268] on icon at bounding box center [277, 267] width 6 height 6
drag, startPoint x: 278, startPoint y: 268, endPoint x: 275, endPoint y: 262, distance: 6.1
click at [277, 268] on icon at bounding box center [277, 267] width 6 height 6
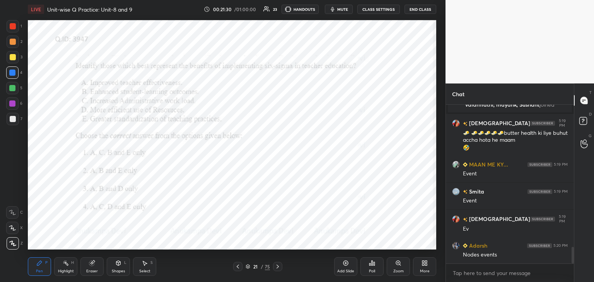
click at [247, 268] on icon at bounding box center [247, 266] width 5 height 5
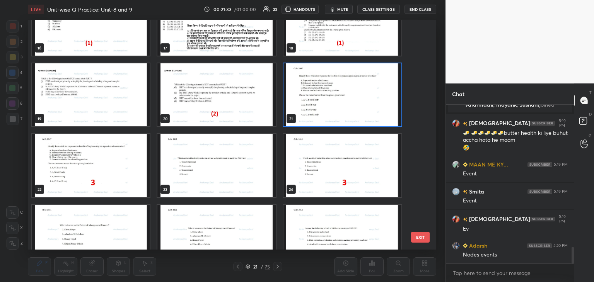
scroll to position [391, 0]
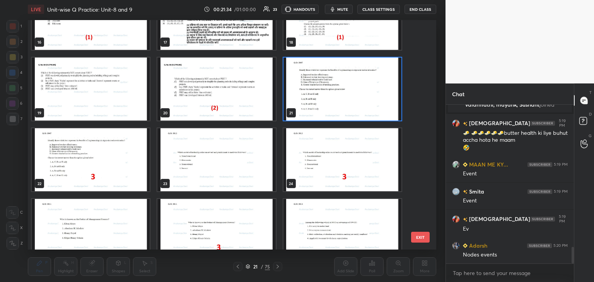
drag, startPoint x: 396, startPoint y: 115, endPoint x: 393, endPoint y: 109, distance: 6.2
click at [395, 115] on img "grid" at bounding box center [342, 89] width 118 height 63
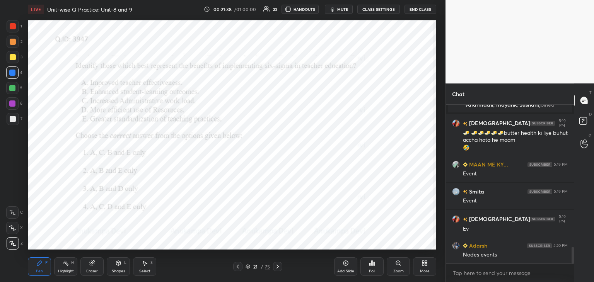
click at [343, 10] on span "mute" at bounding box center [342, 9] width 11 height 5
click at [343, 9] on span "unmute" at bounding box center [342, 9] width 17 height 5
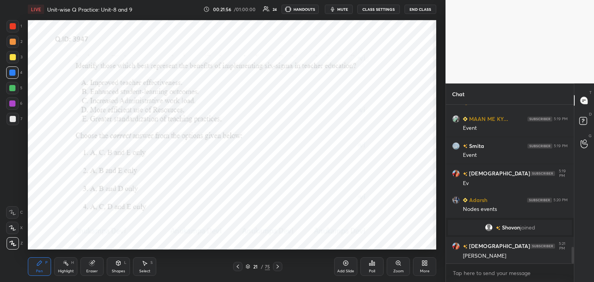
scroll to position [1381, 0]
drag, startPoint x: 92, startPoint y: 269, endPoint x: 92, endPoint y: 262, distance: 7.0
click at [92, 268] on div "Eraser" at bounding box center [91, 266] width 23 height 19
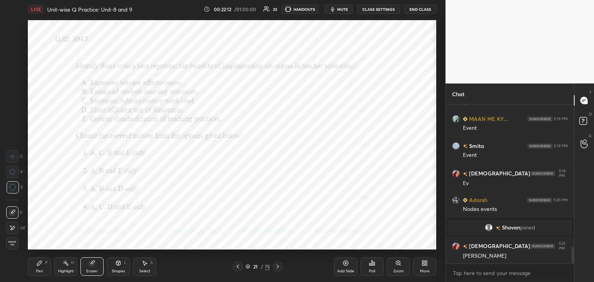
drag, startPoint x: 36, startPoint y: 266, endPoint x: 27, endPoint y: 257, distance: 12.3
click at [36, 265] on div "Pen P" at bounding box center [39, 266] width 23 height 19
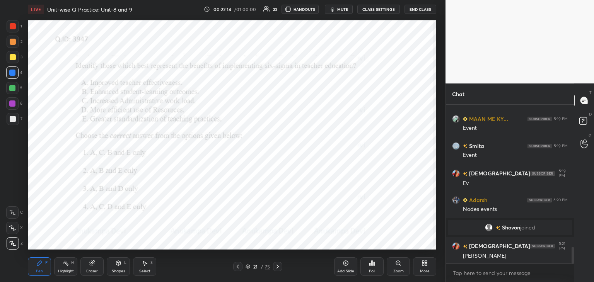
click at [374, 265] on icon at bounding box center [373, 263] width 1 height 3
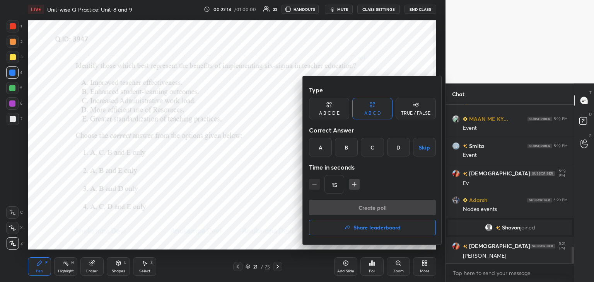
click at [369, 151] on div "C" at bounding box center [372, 147] width 23 height 19
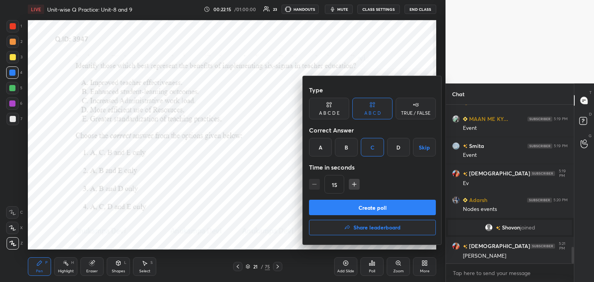
click at [379, 209] on button "Create poll" at bounding box center [372, 207] width 127 height 15
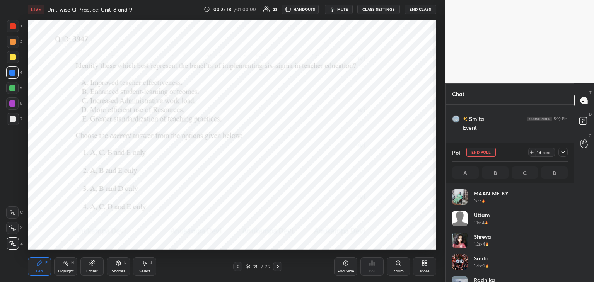
scroll to position [90, 113]
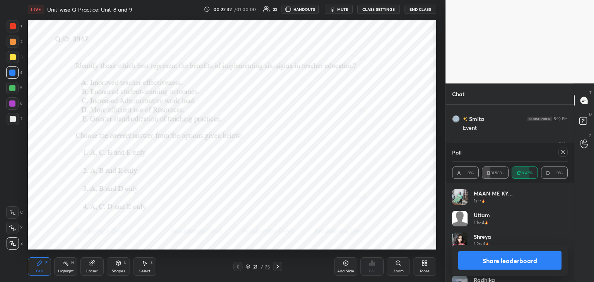
click at [563, 154] on icon at bounding box center [563, 152] width 6 height 6
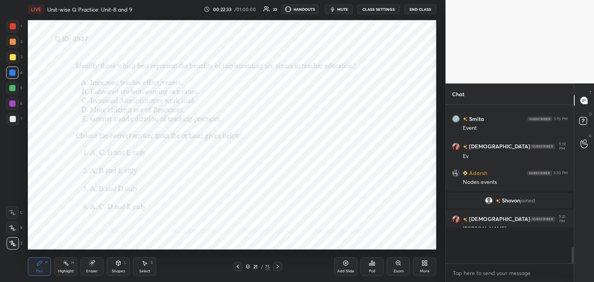
scroll to position [174, 126]
click at [16, 27] on div at bounding box center [13, 26] width 12 height 12
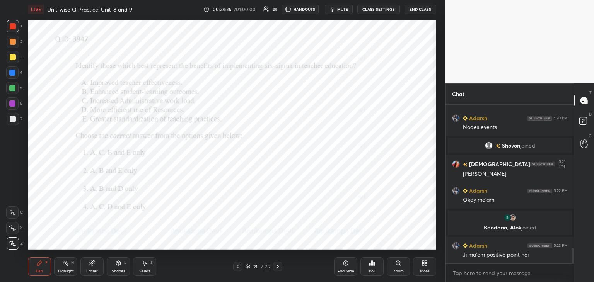
scroll to position [1491, 0]
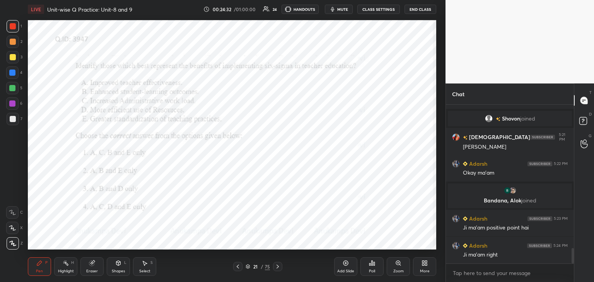
click at [277, 266] on icon at bounding box center [277, 267] width 2 height 4
click at [277, 268] on icon at bounding box center [277, 267] width 6 height 6
click at [398, 263] on icon at bounding box center [398, 263] width 2 height 0
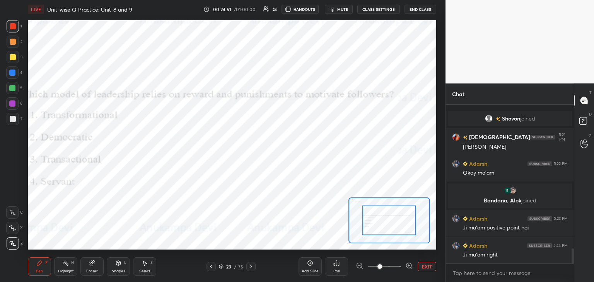
scroll to position [1518, 0]
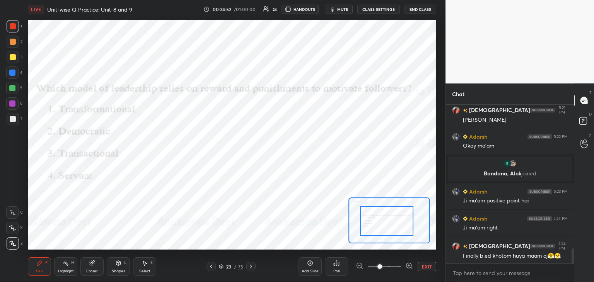
click at [377, 222] on div at bounding box center [386, 221] width 53 height 30
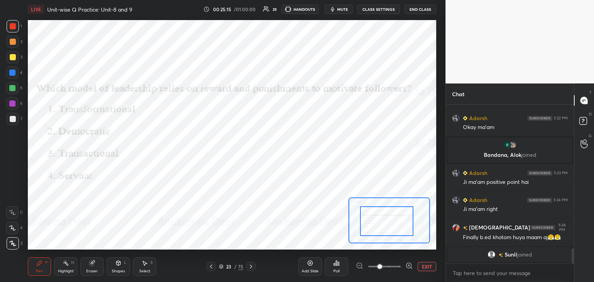
drag, startPoint x: 11, startPoint y: 106, endPoint x: 13, endPoint y: 99, distance: 6.4
click at [13, 104] on div at bounding box center [12, 104] width 6 height 6
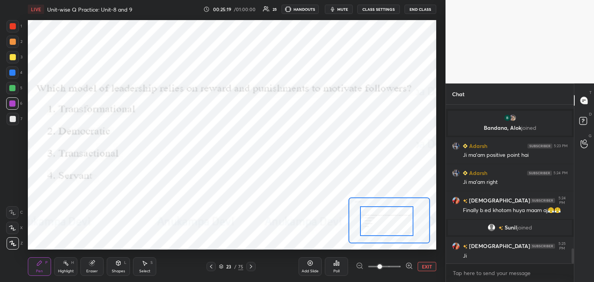
click at [336, 268] on div "Poll" at bounding box center [336, 266] width 23 height 19
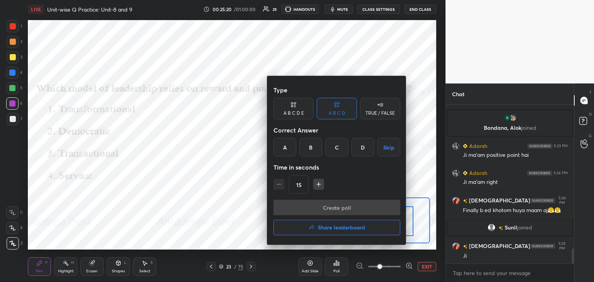
click at [336, 147] on div "C" at bounding box center [336, 147] width 23 height 19
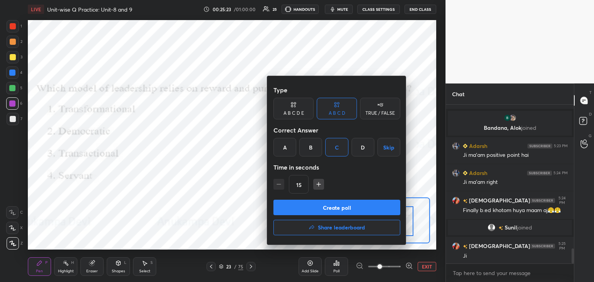
click at [349, 210] on button "Create poll" at bounding box center [336, 207] width 127 height 15
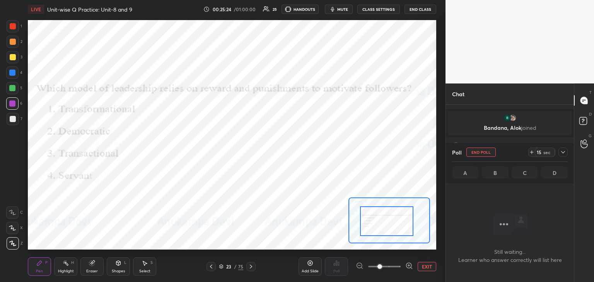
scroll to position [135, 126]
click at [342, 9] on span "mute" at bounding box center [342, 9] width 11 height 5
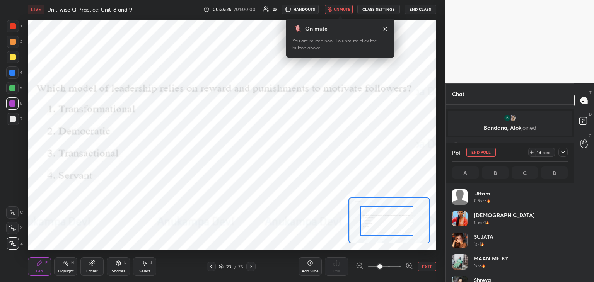
scroll to position [90, 113]
click at [385, 29] on icon at bounding box center [385, 29] width 6 height 6
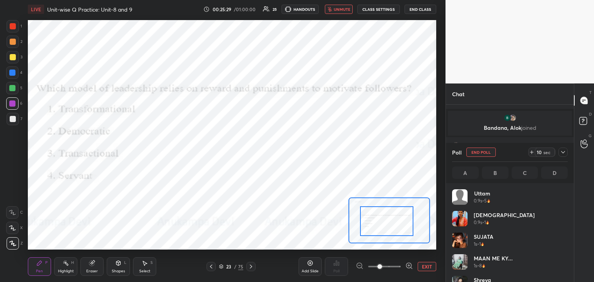
scroll to position [1588, 0]
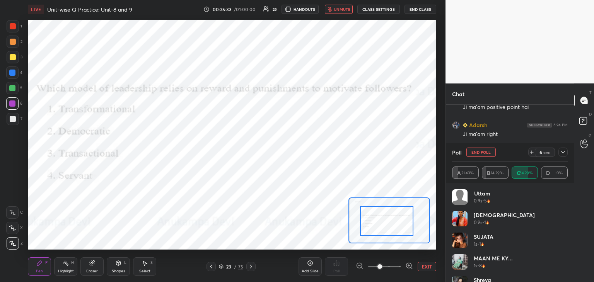
drag, startPoint x: 339, startPoint y: 9, endPoint x: 339, endPoint y: 13, distance: 3.9
click at [339, 9] on span "unmute" at bounding box center [342, 9] width 17 height 5
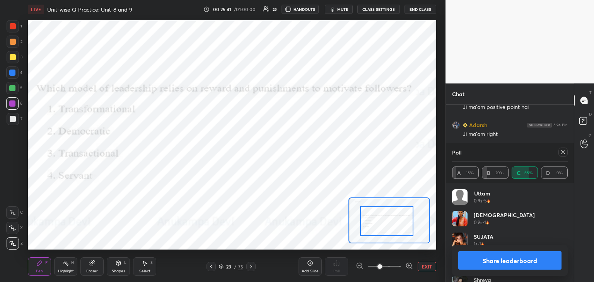
click at [565, 152] on icon at bounding box center [563, 152] width 6 height 6
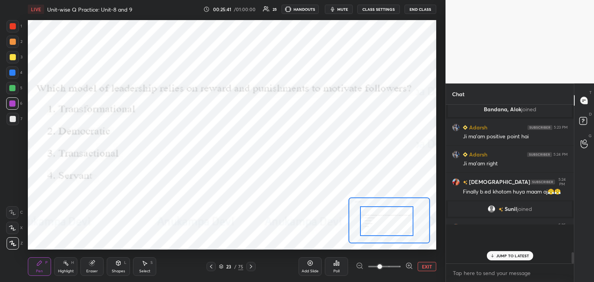
scroll to position [156, 126]
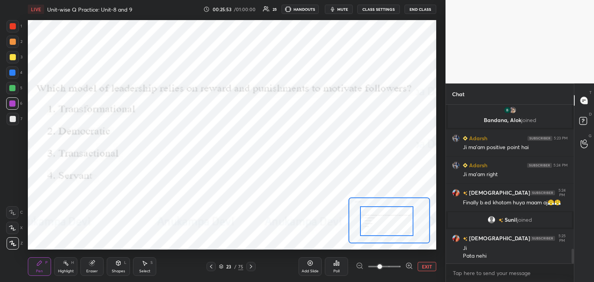
click at [253, 267] on icon at bounding box center [251, 267] width 6 height 6
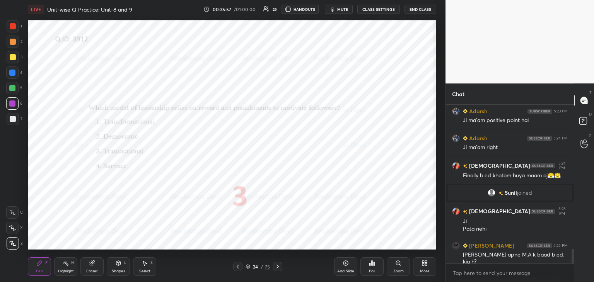
drag, startPoint x: 277, startPoint y: 268, endPoint x: 276, endPoint y: 251, distance: 16.2
click at [277, 267] on icon at bounding box center [277, 267] width 6 height 6
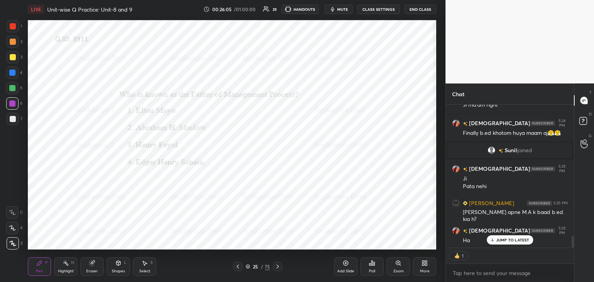
drag, startPoint x: 572, startPoint y: 237, endPoint x: 532, endPoint y: 260, distance: 46.2
click at [574, 252] on div "Chat [PERSON_NAME] 5:23 PM Ji ma'am positive point hai Adarsh 5:24 PM Ji ma'am …" at bounding box center [519, 183] width 148 height 199
drag, startPoint x: 504, startPoint y: 240, endPoint x: 498, endPoint y: 237, distance: 7.4
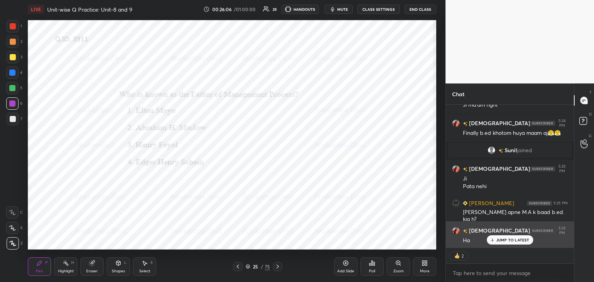
click at [504, 240] on p "JUMP TO LATEST" at bounding box center [512, 240] width 33 height 5
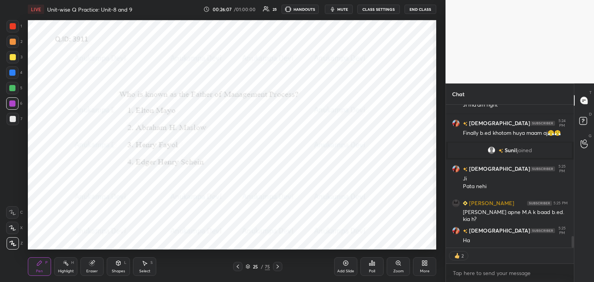
click at [370, 267] on div "Poll" at bounding box center [371, 266] width 23 height 19
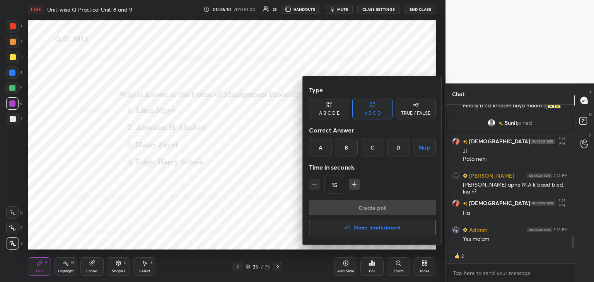
click at [368, 153] on div "C" at bounding box center [372, 147] width 23 height 19
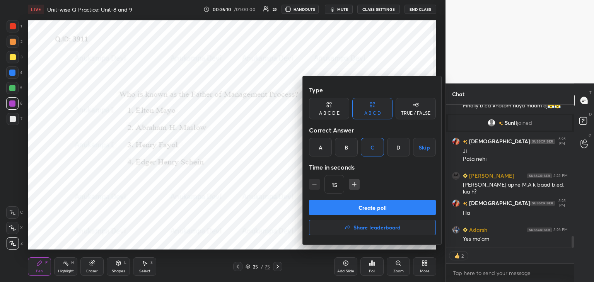
click at [389, 210] on button "Create poll" at bounding box center [372, 207] width 127 height 15
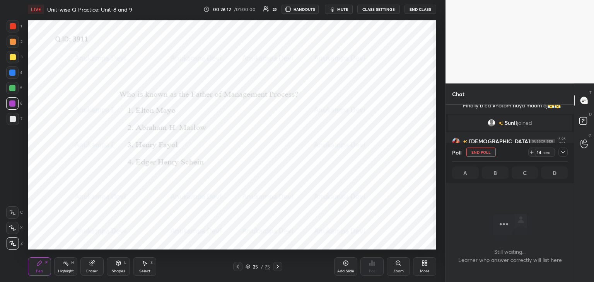
click at [342, 10] on span "mute" at bounding box center [342, 9] width 11 height 5
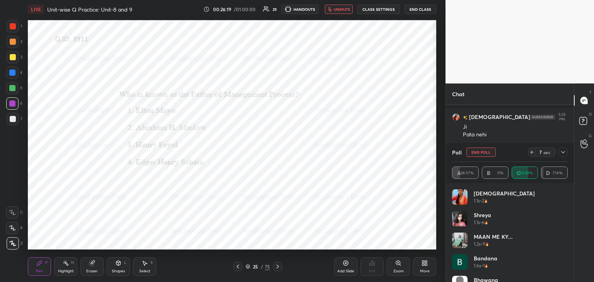
click at [342, 11] on span "unmute" at bounding box center [342, 9] width 17 height 5
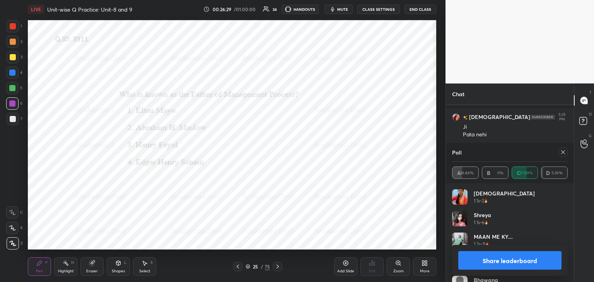
click at [564, 150] on icon at bounding box center [563, 152] width 6 height 6
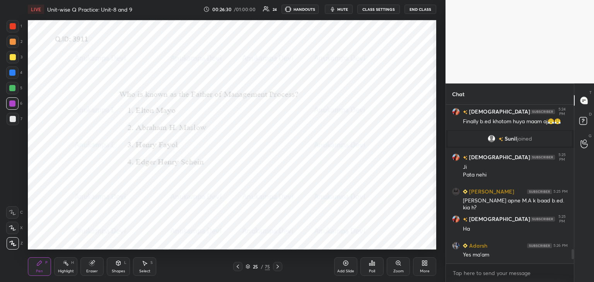
click at [278, 268] on icon at bounding box center [277, 267] width 6 height 6
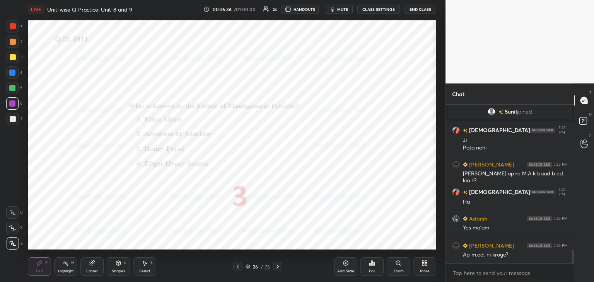
click at [276, 267] on icon at bounding box center [277, 267] width 6 height 6
click at [396, 265] on icon at bounding box center [398, 263] width 6 height 6
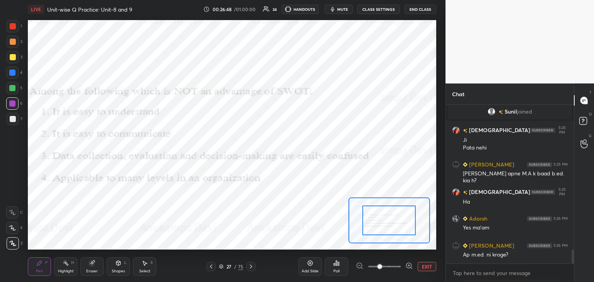
click at [343, 10] on span "mute" at bounding box center [342, 9] width 11 height 5
click at [345, 9] on span "unmute" at bounding box center [342, 9] width 17 height 5
drag, startPoint x: 337, startPoint y: 11, endPoint x: 335, endPoint y: 17, distance: 6.8
click at [339, 11] on button "mute" at bounding box center [339, 9] width 28 height 9
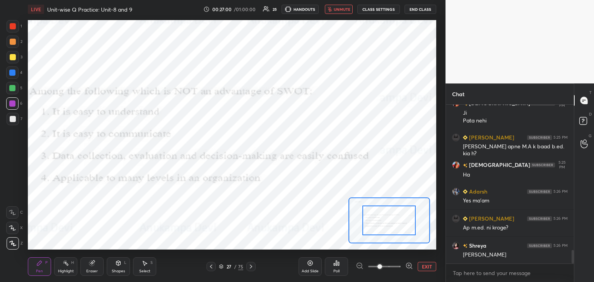
click at [342, 10] on span "unmute" at bounding box center [342, 9] width 17 height 5
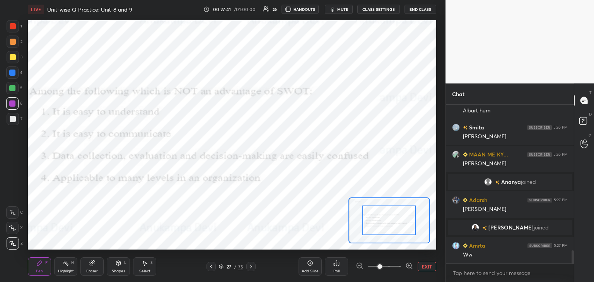
scroll to position [1764, 0]
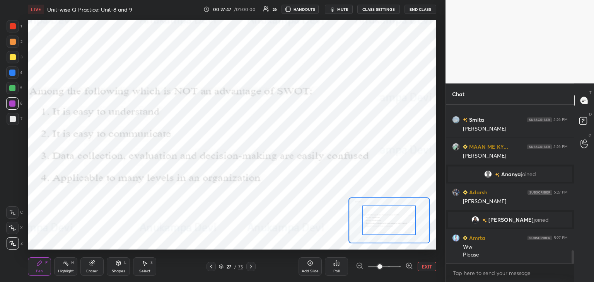
click at [343, 12] on button "mute" at bounding box center [339, 9] width 28 height 9
click at [344, 8] on span "unmute" at bounding box center [342, 9] width 17 height 5
drag, startPoint x: 343, startPoint y: 8, endPoint x: 343, endPoint y: 19, distance: 11.2
click at [343, 8] on span "mute" at bounding box center [342, 9] width 11 height 5
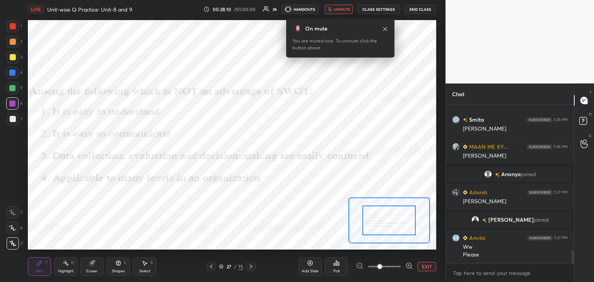
click at [385, 29] on icon at bounding box center [385, 29] width 4 height 4
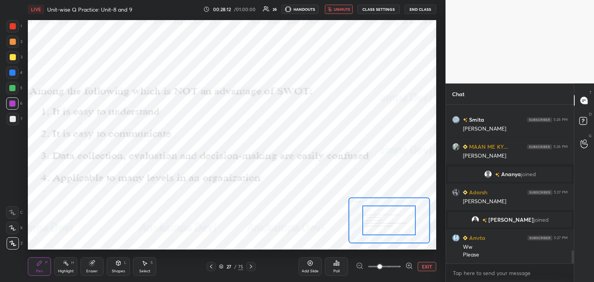
click at [342, 8] on span "unmute" at bounding box center [342, 9] width 17 height 5
click at [336, 268] on div "Poll" at bounding box center [336, 266] width 23 height 19
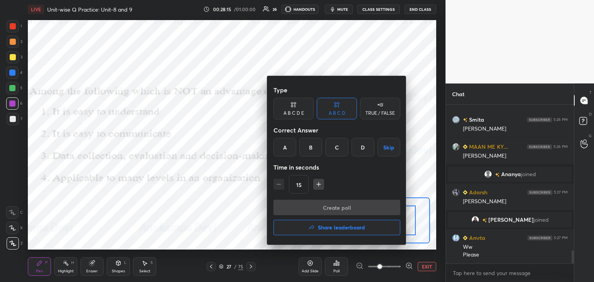
click at [337, 149] on div "C" at bounding box center [336, 147] width 23 height 19
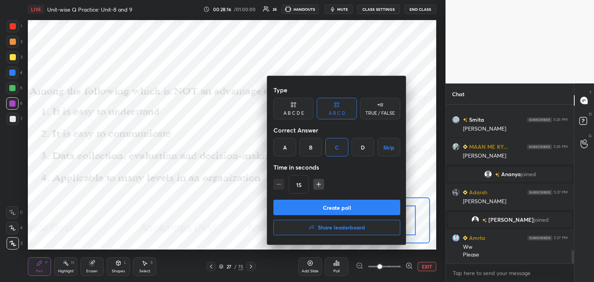
click at [344, 211] on button "Create poll" at bounding box center [336, 207] width 127 height 15
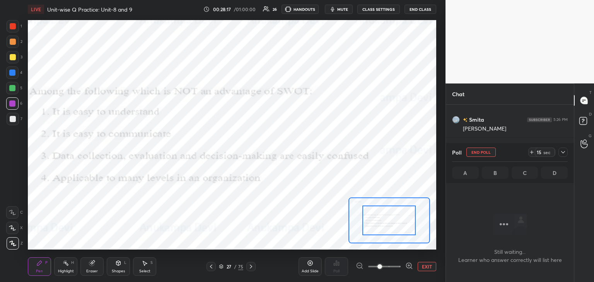
scroll to position [135, 126]
click at [345, 8] on span "mute" at bounding box center [342, 9] width 11 height 5
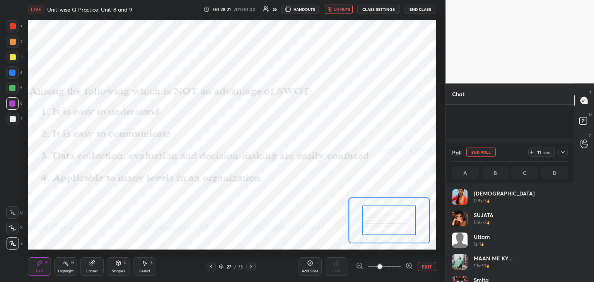
scroll to position [1832, 0]
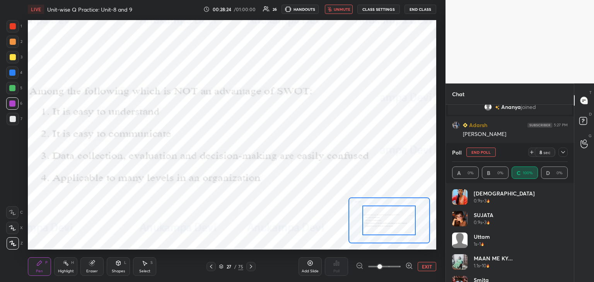
drag, startPoint x: 342, startPoint y: 9, endPoint x: 338, endPoint y: 14, distance: 5.7
click at [342, 9] on span "unmute" at bounding box center [342, 9] width 17 height 5
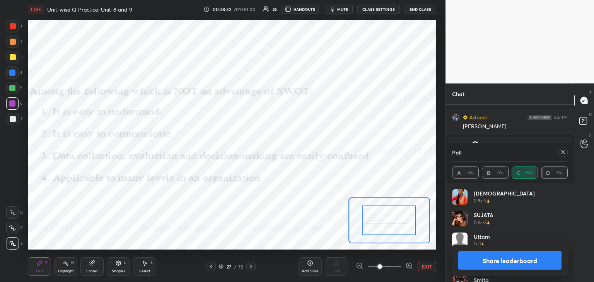
scroll to position [1880, 0]
click at [564, 153] on icon at bounding box center [563, 152] width 6 height 6
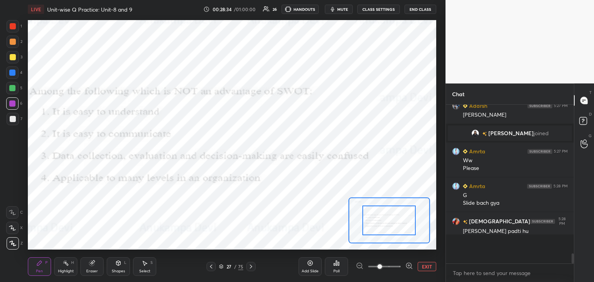
scroll to position [157, 126]
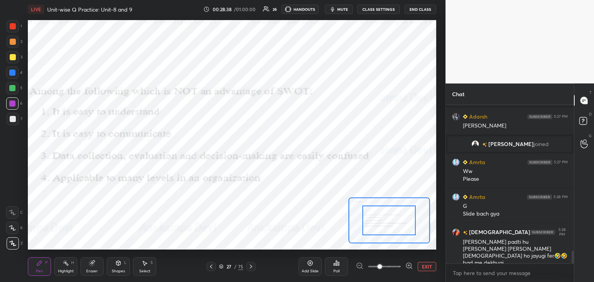
click at [251, 268] on icon at bounding box center [251, 267] width 6 height 6
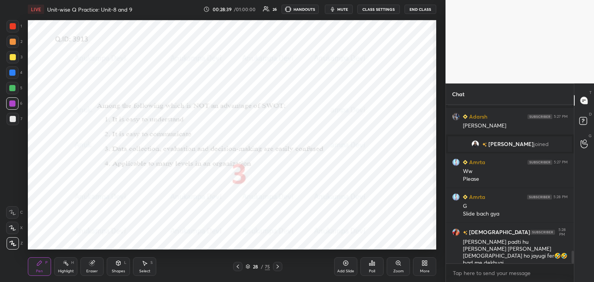
drag, startPoint x: 278, startPoint y: 264, endPoint x: 277, endPoint y: 251, distance: 13.5
click at [278, 263] on div at bounding box center [277, 266] width 9 height 9
click at [249, 267] on icon at bounding box center [248, 267] width 4 height 1
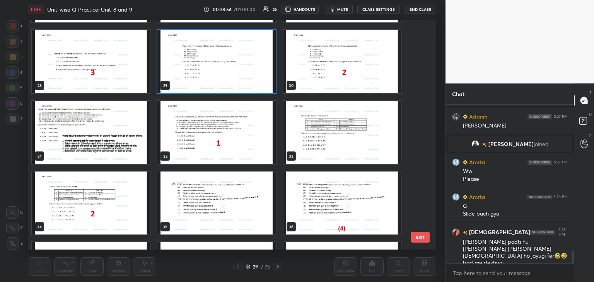
click at [247, 75] on img "grid" at bounding box center [216, 61] width 118 height 63
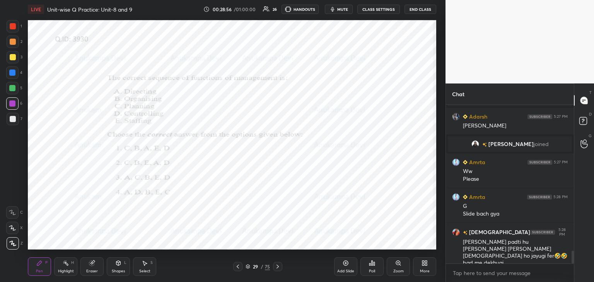
click at [247, 76] on img "grid" at bounding box center [216, 61] width 118 height 63
drag, startPoint x: 399, startPoint y: 264, endPoint x: 397, endPoint y: 261, distance: 4.3
click at [399, 263] on icon at bounding box center [398, 263] width 4 height 4
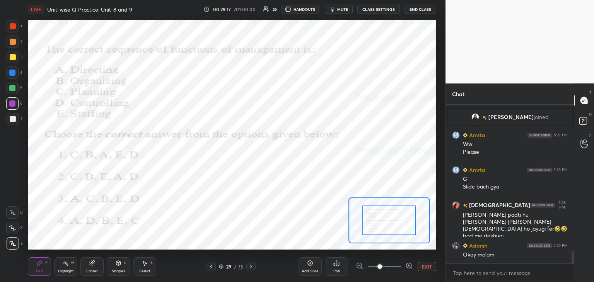
drag, startPoint x: 220, startPoint y: 268, endPoint x: 220, endPoint y: 262, distance: 6.2
click at [220, 268] on icon at bounding box center [221, 266] width 5 height 5
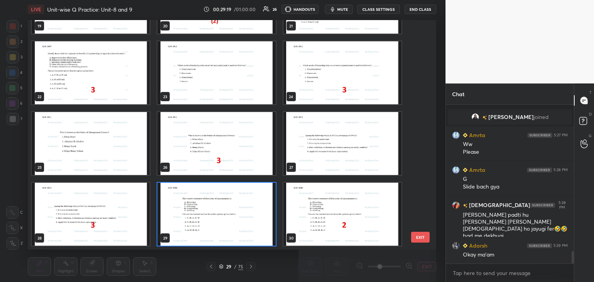
scroll to position [1894, 0]
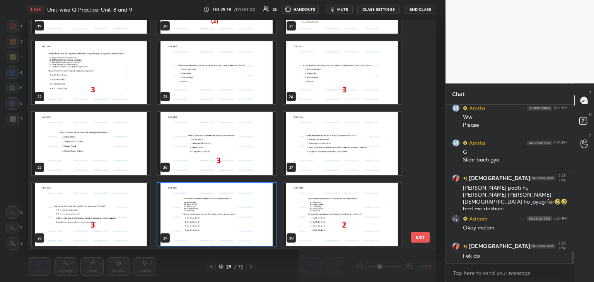
drag, startPoint x: 262, startPoint y: 239, endPoint x: 253, endPoint y: 229, distance: 12.9
click at [263, 237] on img "grid" at bounding box center [216, 214] width 118 height 63
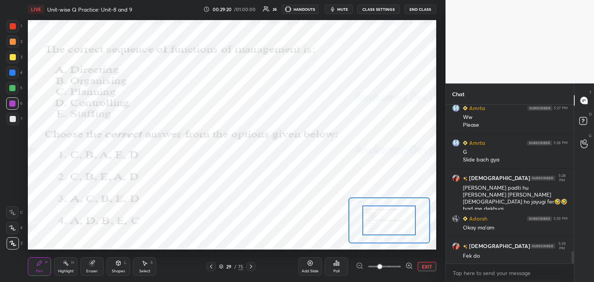
click at [339, 269] on div "Poll" at bounding box center [336, 271] width 6 height 4
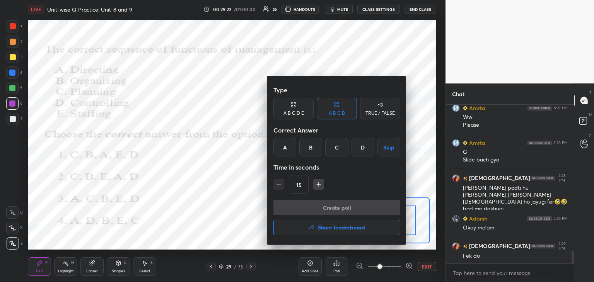
click at [312, 149] on div "B" at bounding box center [310, 147] width 23 height 19
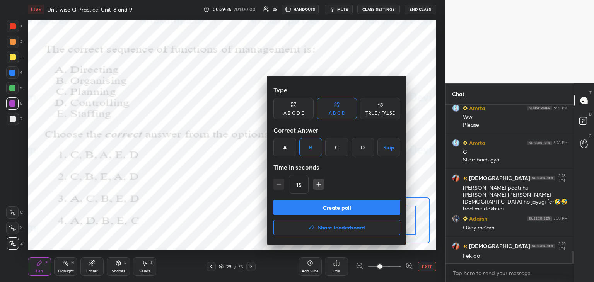
scroll to position [1921, 0]
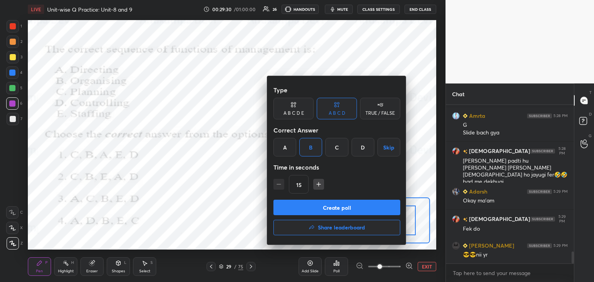
click at [341, 209] on button "Create poll" at bounding box center [336, 207] width 127 height 15
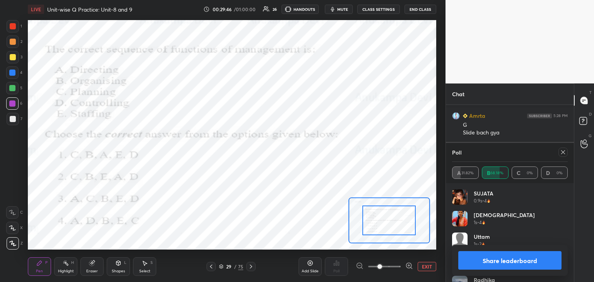
drag, startPoint x: 564, startPoint y: 153, endPoint x: 546, endPoint y: 143, distance: 20.7
click at [564, 153] on icon at bounding box center [563, 152] width 6 height 6
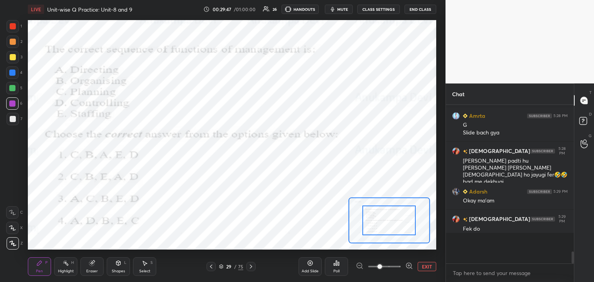
scroll to position [2, 2]
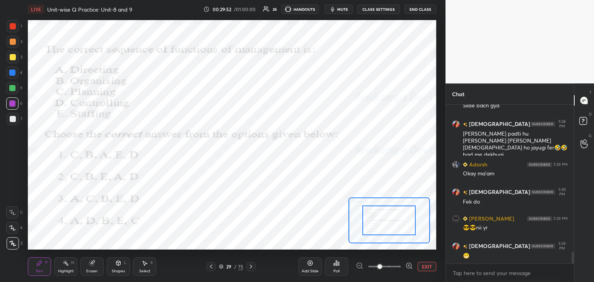
drag, startPoint x: 250, startPoint y: 267, endPoint x: 257, endPoint y: 265, distance: 6.9
click at [250, 266] on icon at bounding box center [251, 267] width 6 height 6
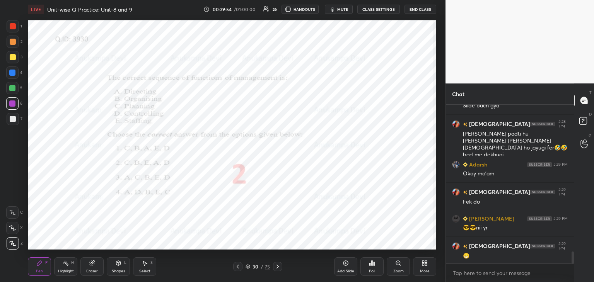
drag, startPoint x: 277, startPoint y: 268, endPoint x: 276, endPoint y: 263, distance: 4.7
click at [277, 267] on icon at bounding box center [277, 267] width 6 height 6
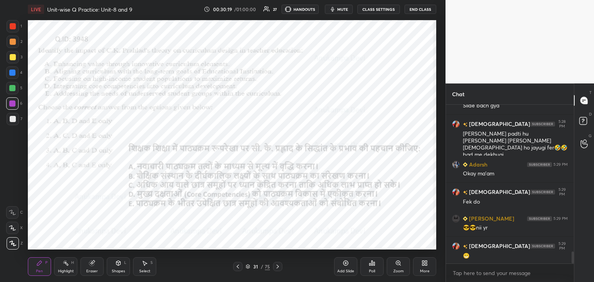
drag, startPoint x: 344, startPoint y: 8, endPoint x: 346, endPoint y: 19, distance: 10.9
click at [344, 8] on span "mute" at bounding box center [342, 9] width 11 height 5
click at [247, 269] on icon at bounding box center [247, 266] width 5 height 5
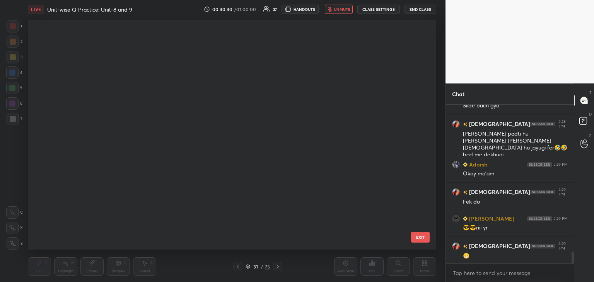
scroll to position [227, 404]
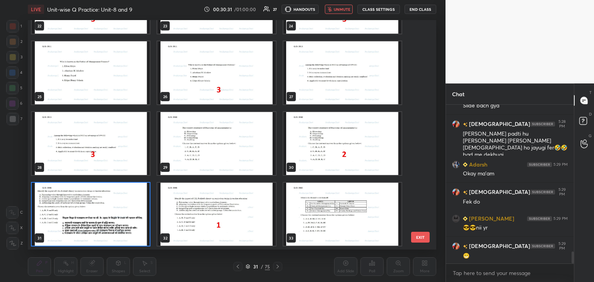
click at [141, 242] on img "grid" at bounding box center [91, 214] width 118 height 63
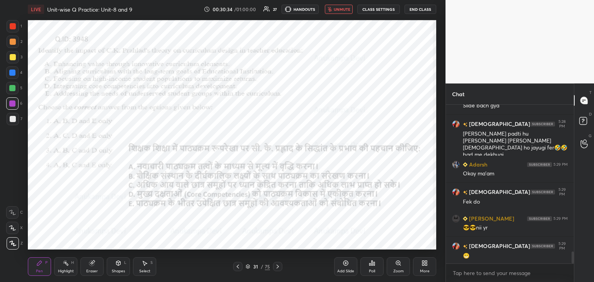
scroll to position [1975, 0]
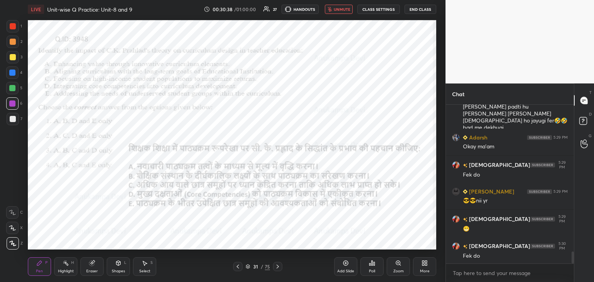
click at [344, 12] on button "unmute" at bounding box center [339, 9] width 28 height 9
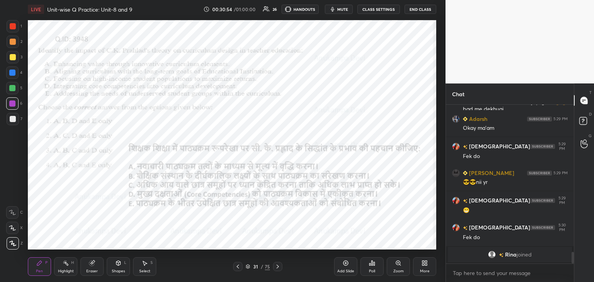
click at [373, 266] on icon at bounding box center [372, 263] width 6 height 6
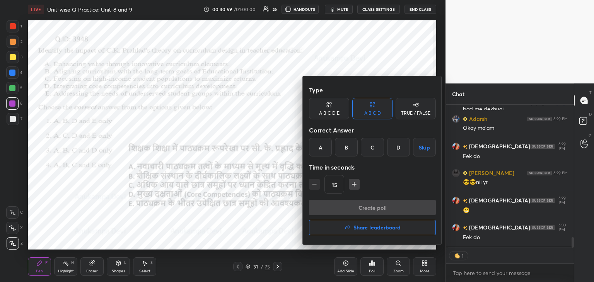
scroll to position [3, 2]
click at [320, 150] on div "A" at bounding box center [320, 147] width 23 height 19
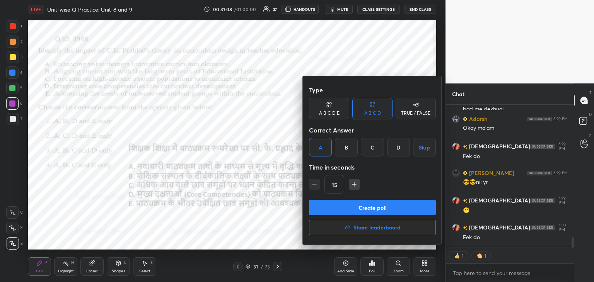
click at [369, 208] on button "Create poll" at bounding box center [372, 207] width 127 height 15
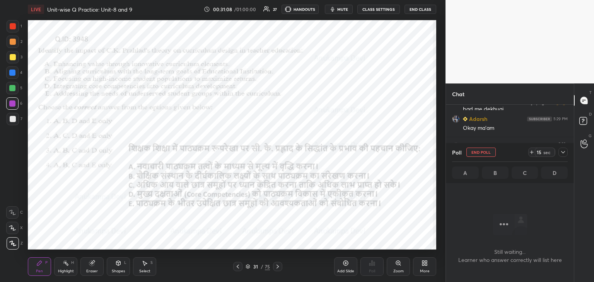
scroll to position [2, 2]
drag, startPoint x: 343, startPoint y: 8, endPoint x: 343, endPoint y: 13, distance: 4.7
click at [342, 10] on span "mute" at bounding box center [342, 9] width 11 height 5
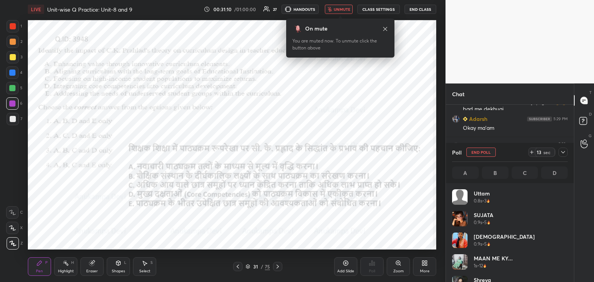
scroll to position [90, 113]
click at [384, 29] on icon at bounding box center [385, 29] width 4 height 4
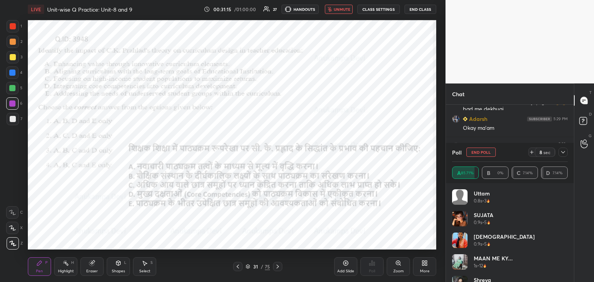
click at [340, 5] on button "unmute" at bounding box center [339, 9] width 28 height 9
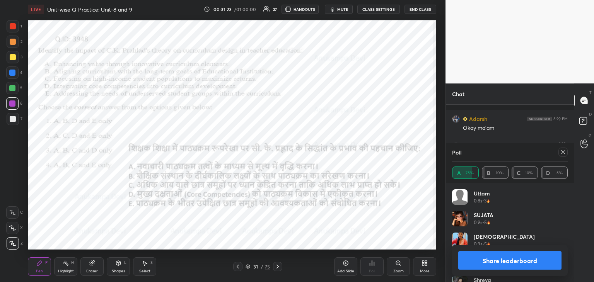
scroll to position [2, 2]
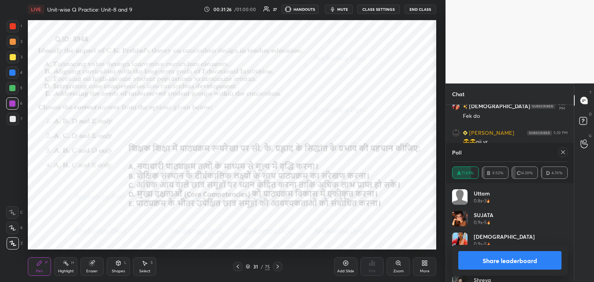
click at [563, 152] on icon at bounding box center [563, 152] width 4 height 4
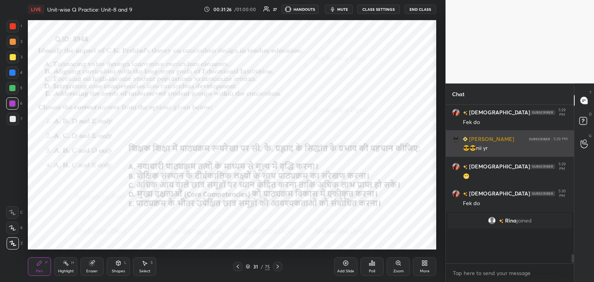
scroll to position [163, 126]
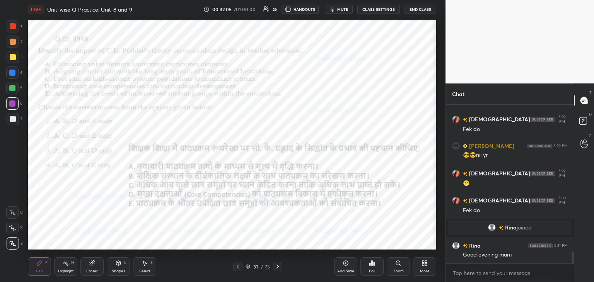
click at [278, 267] on icon at bounding box center [277, 267] width 6 height 6
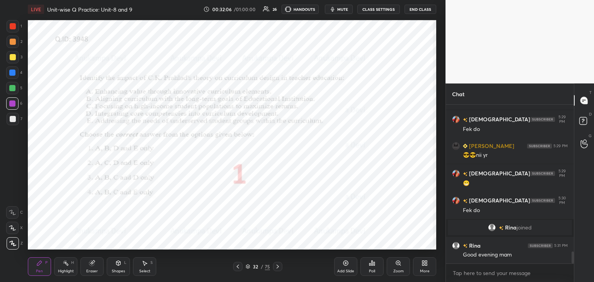
drag, startPoint x: 278, startPoint y: 266, endPoint x: 279, endPoint y: 254, distance: 12.0
click at [278, 265] on icon at bounding box center [277, 267] width 6 height 6
click at [398, 263] on icon at bounding box center [398, 263] width 4 height 4
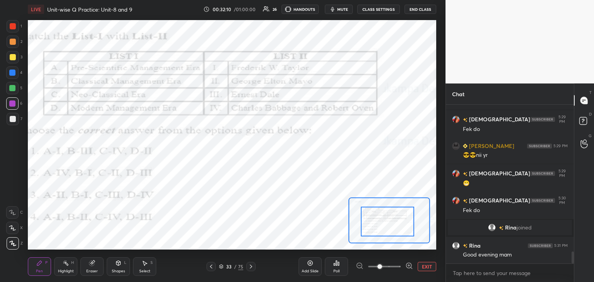
click at [380, 223] on div at bounding box center [387, 222] width 53 height 30
click at [344, 11] on span "mute" at bounding box center [342, 9] width 11 height 5
click at [219, 269] on icon at bounding box center [221, 266] width 5 height 5
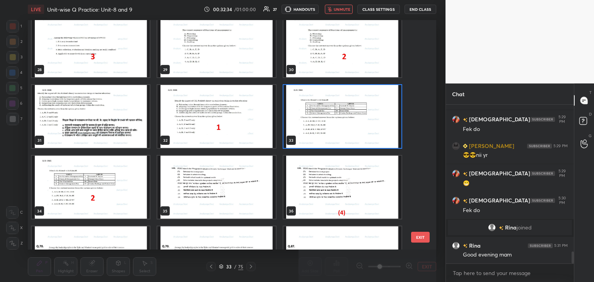
scroll to position [647, 0]
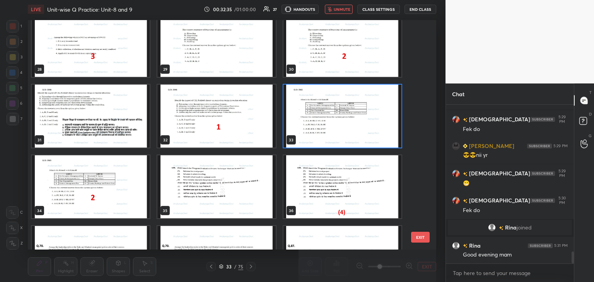
click at [396, 144] on img "grid" at bounding box center [342, 116] width 118 height 63
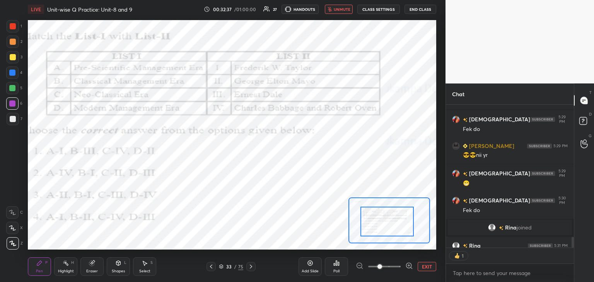
scroll to position [3, 2]
click at [344, 7] on span "unmute" at bounding box center [342, 9] width 17 height 5
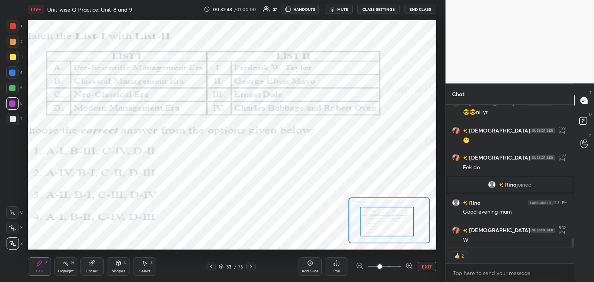
scroll to position [157, 126]
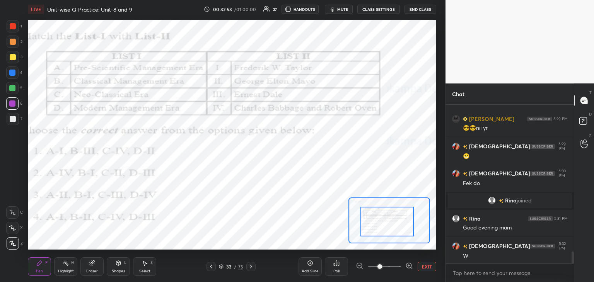
click at [344, 9] on span "mute" at bounding box center [342, 9] width 11 height 5
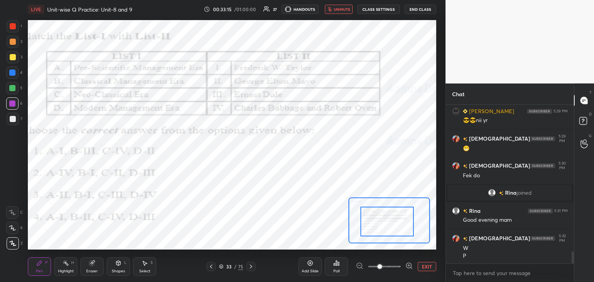
click at [340, 9] on span "unmute" at bounding box center [342, 9] width 17 height 5
click at [337, 268] on div "Poll" at bounding box center [336, 266] width 23 height 19
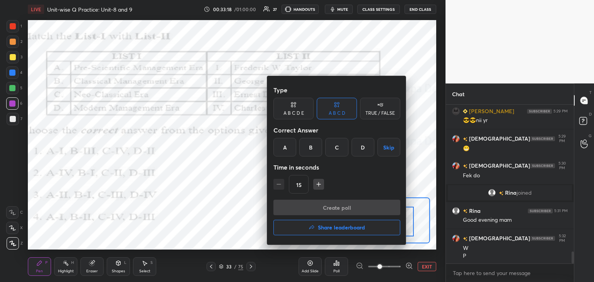
drag, startPoint x: 311, startPoint y: 147, endPoint x: 320, endPoint y: 161, distance: 16.7
click at [310, 147] on div "B" at bounding box center [310, 147] width 23 height 19
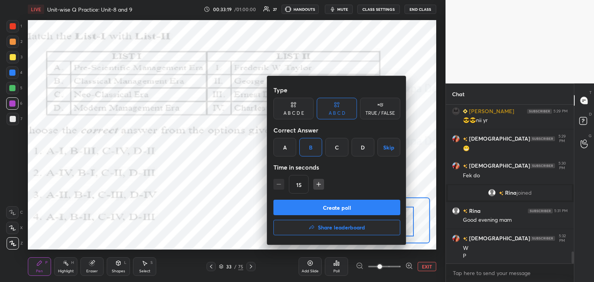
drag, startPoint x: 350, startPoint y: 211, endPoint x: 349, endPoint y: 202, distance: 8.9
click at [350, 209] on button "Create poll" at bounding box center [336, 207] width 127 height 15
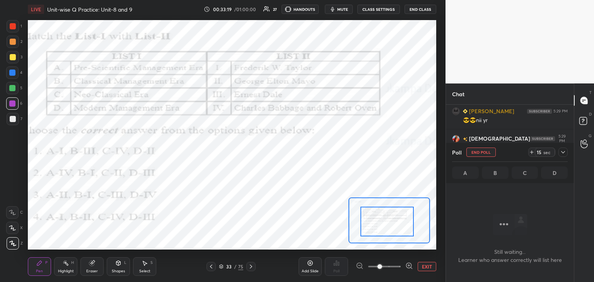
scroll to position [2, 2]
click at [346, 9] on span "mute" at bounding box center [342, 9] width 11 height 5
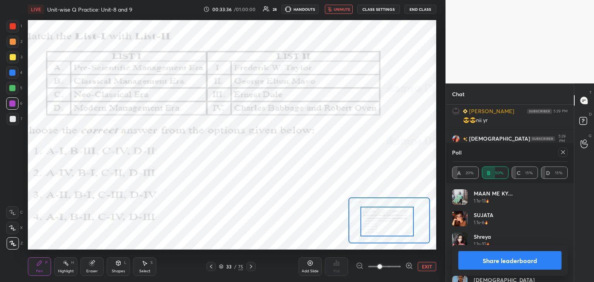
scroll to position [2038, 0]
click at [344, 7] on span "unmute" at bounding box center [342, 9] width 17 height 5
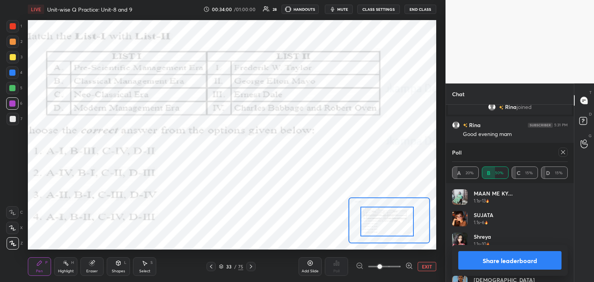
scroll to position [2060, 0]
click at [563, 154] on icon at bounding box center [563, 152] width 6 height 6
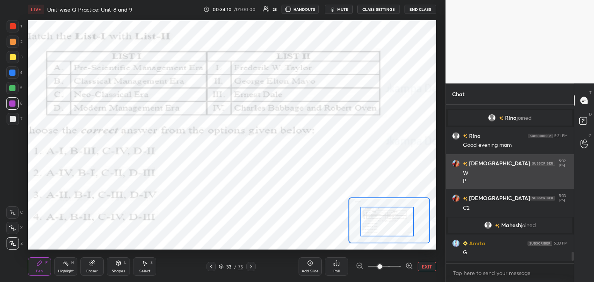
scroll to position [157, 126]
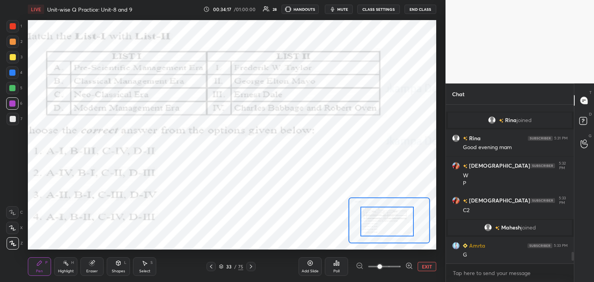
click at [250, 268] on icon at bounding box center [251, 267] width 6 height 6
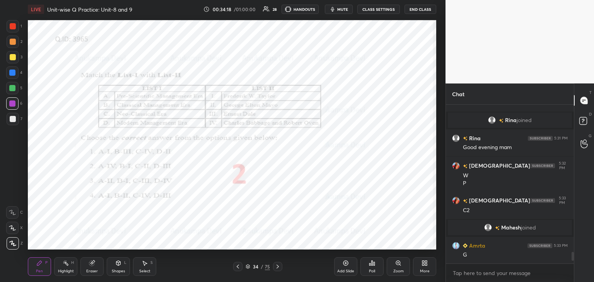
click at [278, 268] on icon at bounding box center [277, 267] width 6 height 6
drag, startPoint x: 399, startPoint y: 264, endPoint x: 397, endPoint y: 255, distance: 8.6
click at [399, 263] on icon at bounding box center [398, 263] width 6 height 6
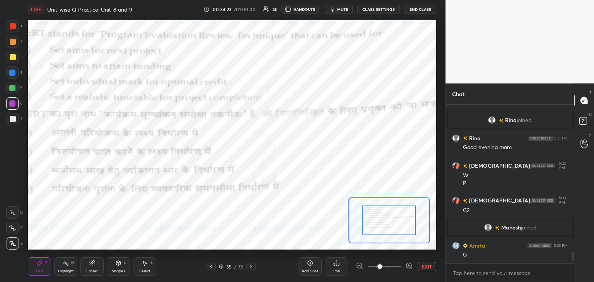
scroll to position [2047, 0]
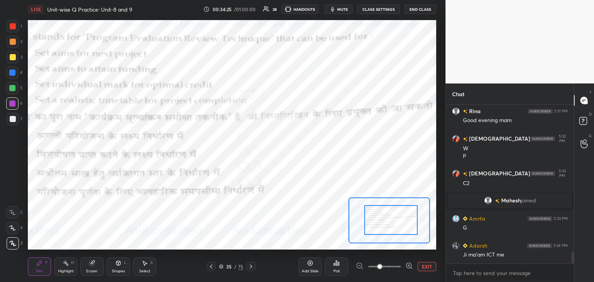
click at [388, 225] on div at bounding box center [390, 220] width 53 height 30
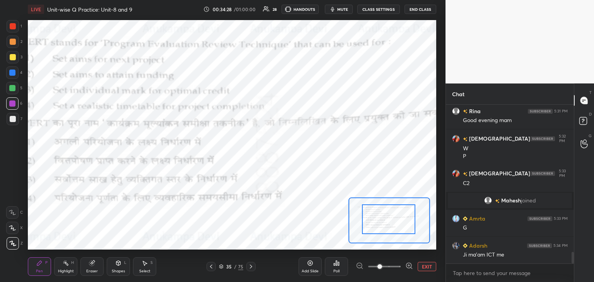
click at [383, 222] on div at bounding box center [388, 219] width 53 height 30
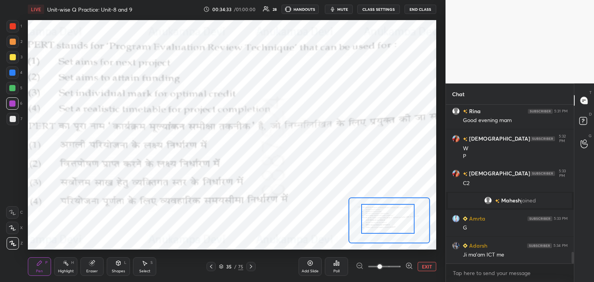
click at [377, 223] on div at bounding box center [387, 219] width 53 height 30
click at [345, 10] on span "mute" at bounding box center [342, 9] width 11 height 5
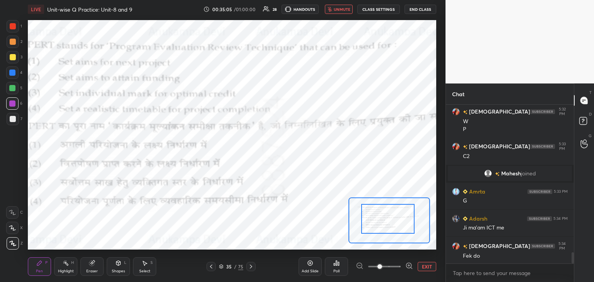
click at [339, 12] on button "unmute" at bounding box center [339, 9] width 28 height 9
click at [336, 265] on div "Poll" at bounding box center [336, 266] width 23 height 19
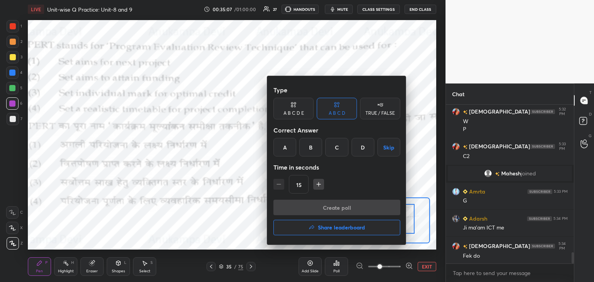
click at [361, 146] on div "D" at bounding box center [362, 147] width 23 height 19
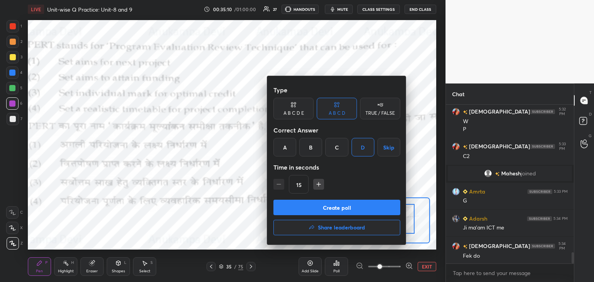
click at [346, 210] on button "Create poll" at bounding box center [336, 207] width 127 height 15
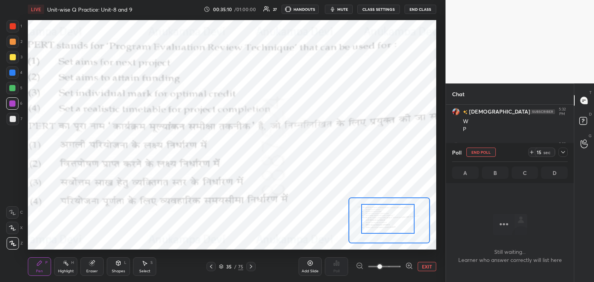
scroll to position [2, 2]
click at [344, 9] on span "mute" at bounding box center [342, 9] width 11 height 5
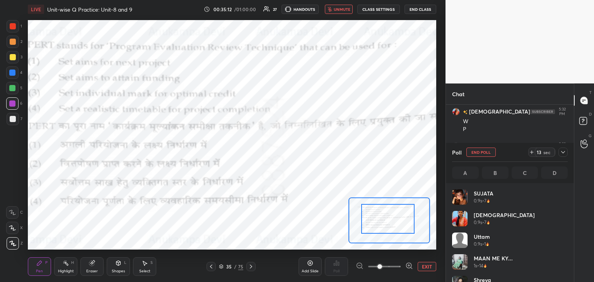
scroll to position [90, 113]
click at [349, 10] on span "unmute" at bounding box center [342, 9] width 17 height 5
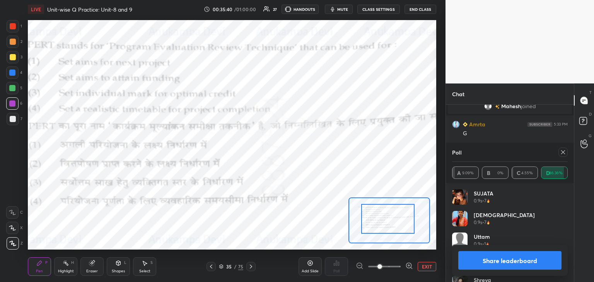
scroll to position [2169, 0]
click at [562, 152] on icon at bounding box center [563, 152] width 6 height 6
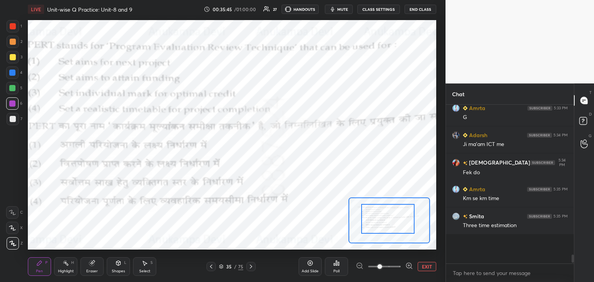
scroll to position [144, 126]
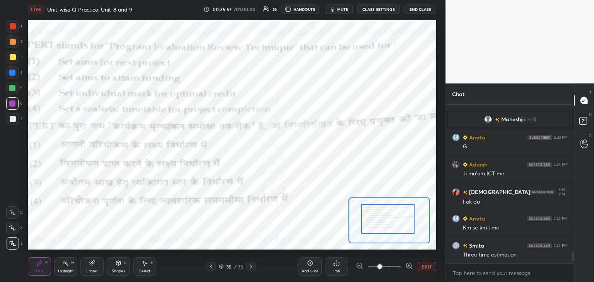
click at [251, 268] on icon at bounding box center [251, 267] width 6 height 6
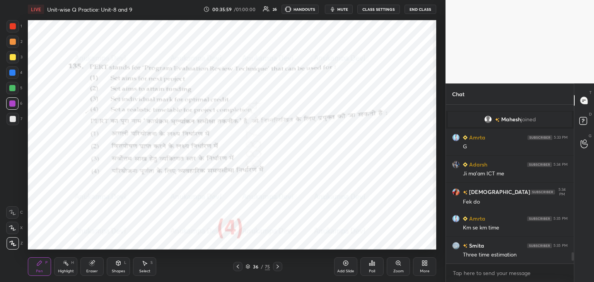
drag, startPoint x: 278, startPoint y: 268, endPoint x: 278, endPoint y: 256, distance: 12.0
click at [276, 267] on icon at bounding box center [277, 267] width 6 height 6
click at [398, 264] on icon at bounding box center [398, 263] width 4 height 4
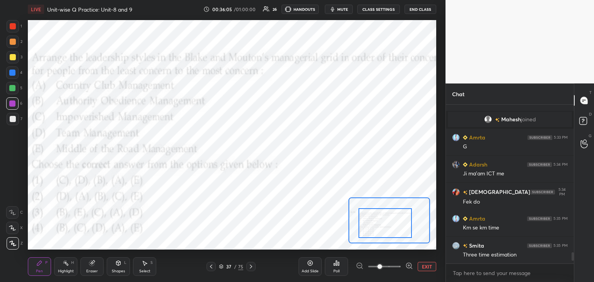
click at [396, 224] on div at bounding box center [384, 223] width 53 height 30
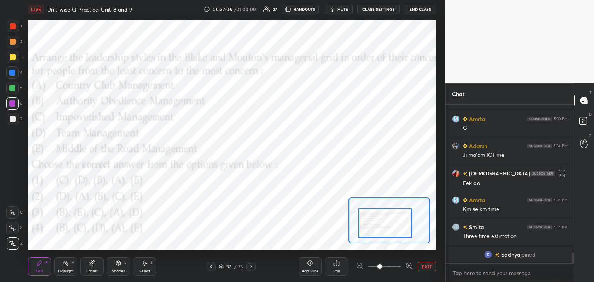
scroll to position [2137, 0]
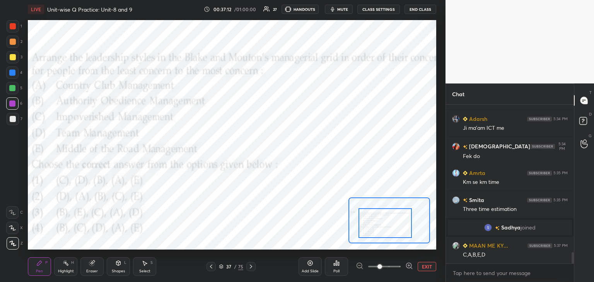
click at [12, 27] on div at bounding box center [13, 26] width 6 height 6
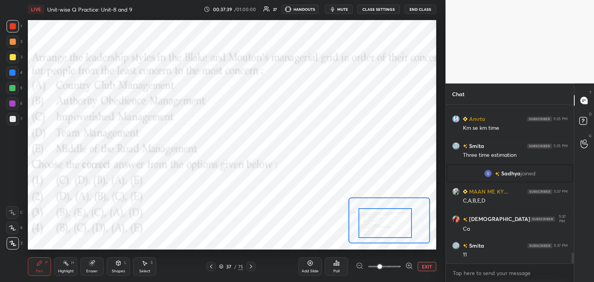
scroll to position [2199, 0]
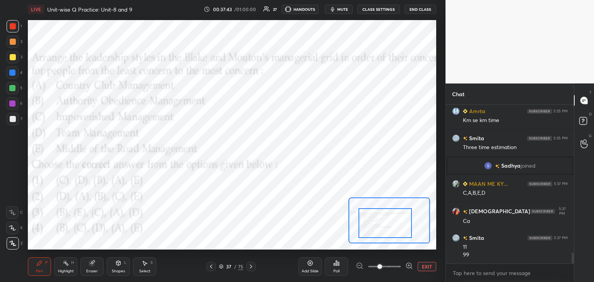
drag, startPoint x: 13, startPoint y: 74, endPoint x: 15, endPoint y: 68, distance: 7.1
click at [14, 74] on div at bounding box center [12, 73] width 6 height 6
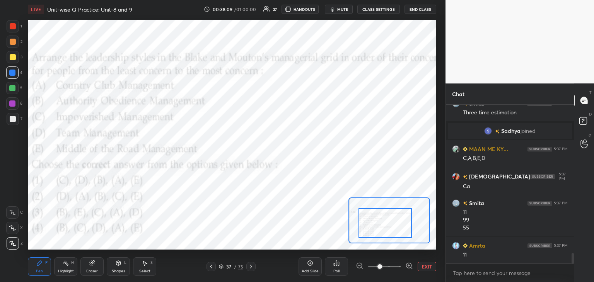
scroll to position [2252, 0]
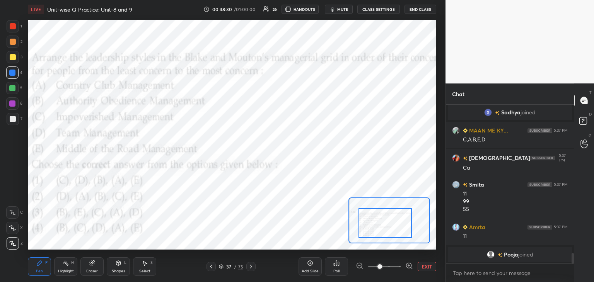
click at [404, 198] on div "Setting up your live class Poll for secs No correct answer Start poll" at bounding box center [232, 135] width 408 height 230
click at [399, 208] on div "Setting up your live class Poll for secs No correct answer Start poll" at bounding box center [232, 135] width 408 height 230
click at [399, 201] on div "Setting up your live class Poll for secs No correct answer Start poll" at bounding box center [232, 135] width 408 height 230
click at [424, 266] on button "EXIT" at bounding box center [427, 266] width 19 height 9
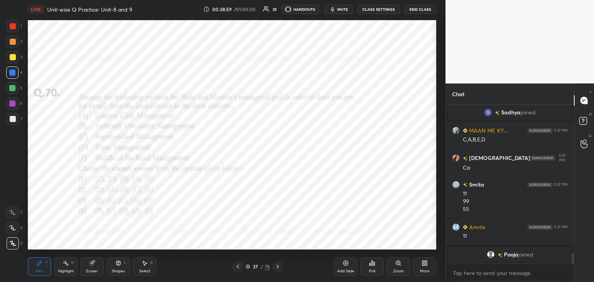
click at [277, 268] on icon at bounding box center [277, 267] width 6 height 6
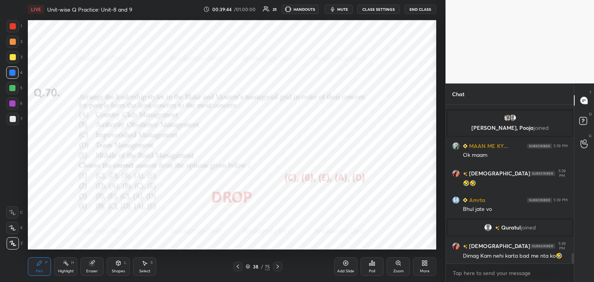
scroll to position [2298, 0]
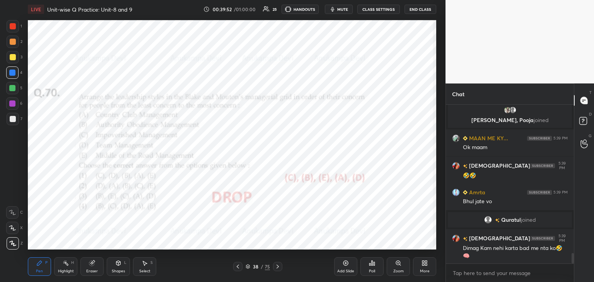
drag, startPoint x: 246, startPoint y: 269, endPoint x: 247, endPoint y: 266, distance: 4.0
click at [246, 269] on div "38 / 75" at bounding box center [257, 266] width 24 height 7
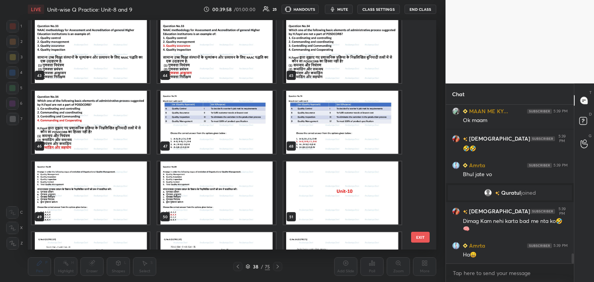
scroll to position [1002, 0]
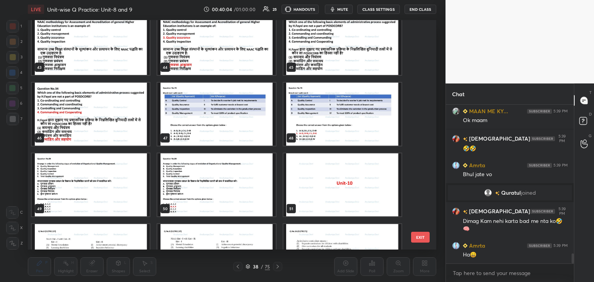
click at [205, 129] on img "grid" at bounding box center [216, 114] width 118 height 63
click at [204, 129] on img "grid" at bounding box center [216, 114] width 118 height 63
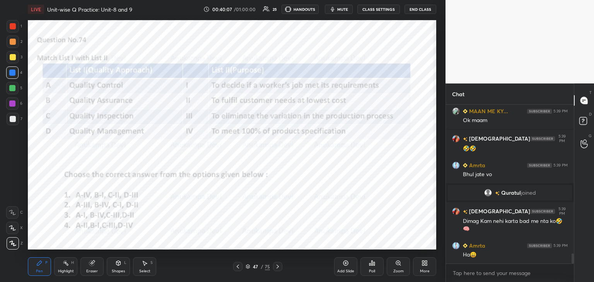
drag, startPoint x: 247, startPoint y: 267, endPoint x: 256, endPoint y: 250, distance: 19.5
click at [247, 266] on icon at bounding box center [248, 266] width 4 height 2
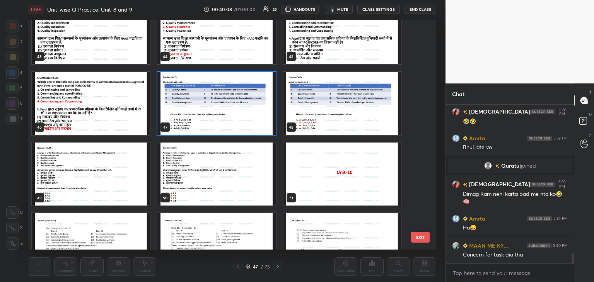
scroll to position [1043, 0]
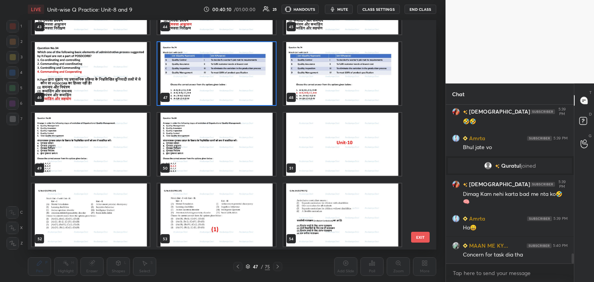
click at [123, 153] on img "grid" at bounding box center [91, 144] width 118 height 63
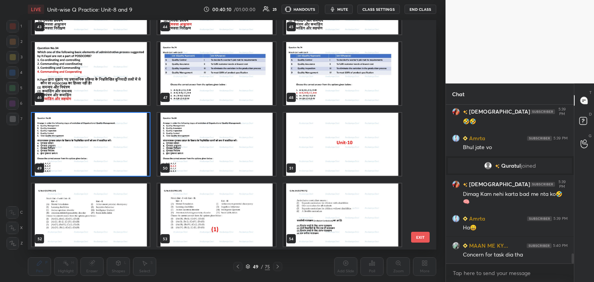
click at [123, 153] on img "grid" at bounding box center [91, 144] width 118 height 63
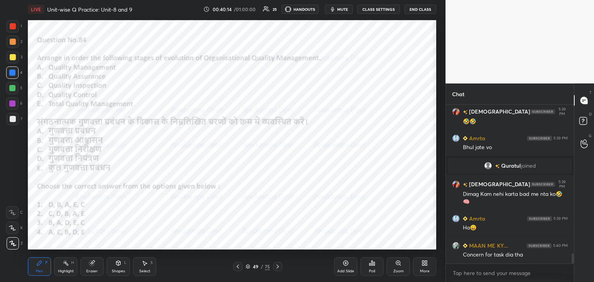
click at [247, 267] on icon at bounding box center [247, 266] width 5 height 5
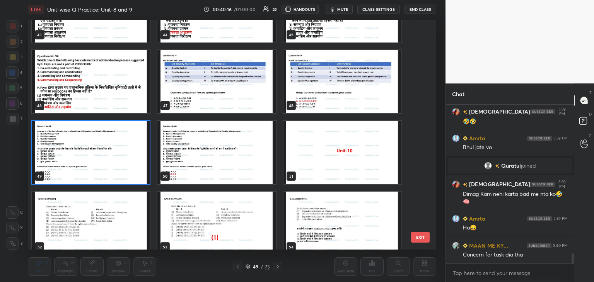
scroll to position [1038, 0]
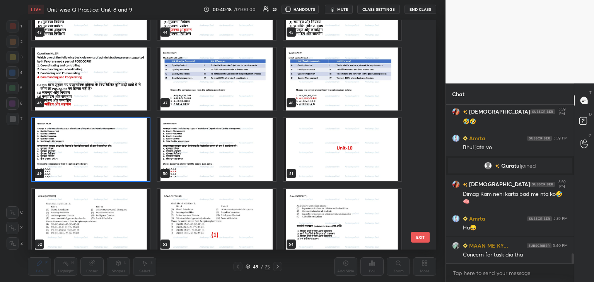
click at [120, 164] on img "grid" at bounding box center [91, 149] width 118 height 63
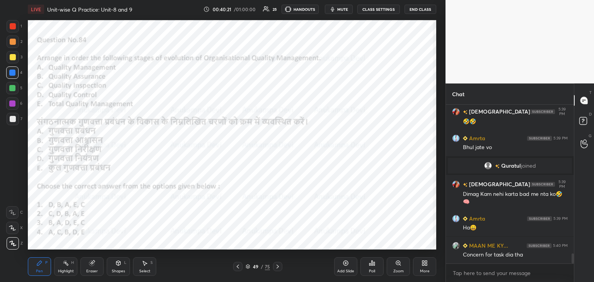
click at [346, 10] on span "mute" at bounding box center [342, 9] width 11 height 5
click at [348, 10] on span "unmute" at bounding box center [342, 9] width 17 height 5
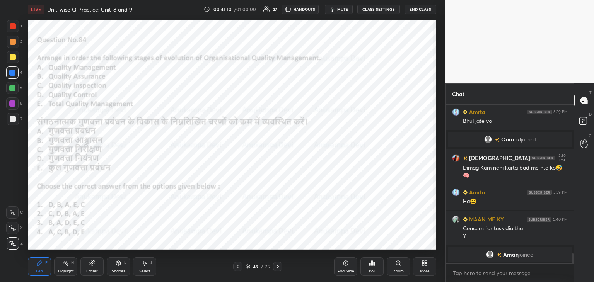
scroll to position [2387, 0]
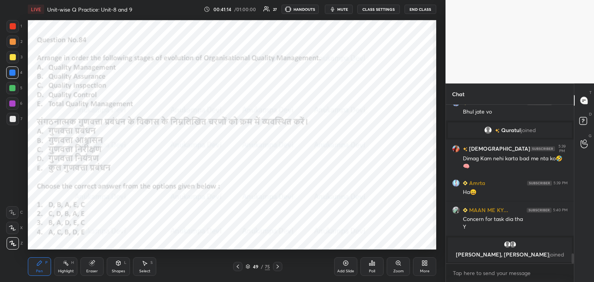
drag, startPoint x: 94, startPoint y: 268, endPoint x: 85, endPoint y: 250, distance: 20.7
click at [93, 268] on div "Eraser" at bounding box center [91, 266] width 23 height 19
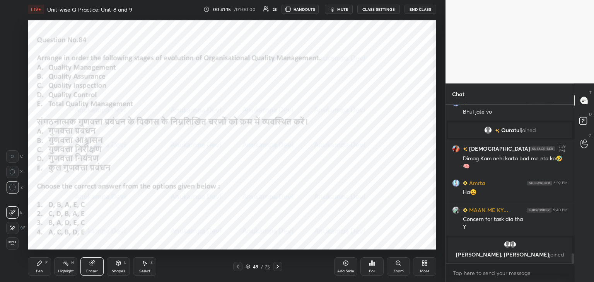
drag, startPoint x: 12, startPoint y: 245, endPoint x: 17, endPoint y: 234, distance: 11.9
click at [12, 245] on span "Erase all" at bounding box center [13, 243] width 12 height 5
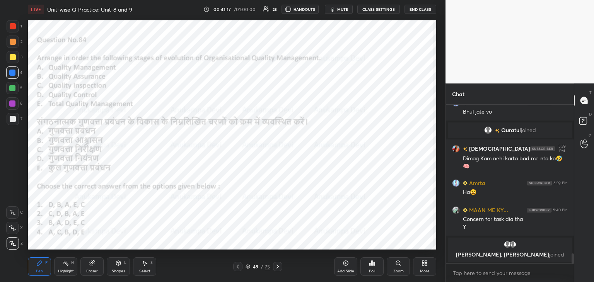
scroll to position [3, 2]
click at [372, 266] on div "Poll" at bounding box center [371, 266] width 23 height 19
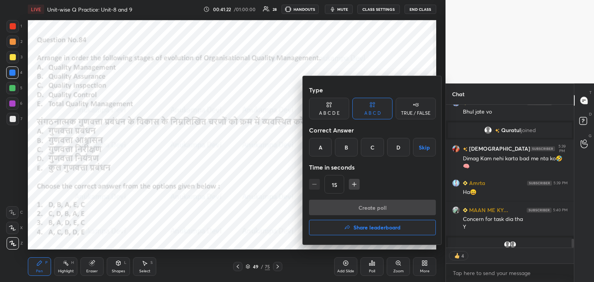
drag, startPoint x: 346, startPoint y: 150, endPoint x: 359, endPoint y: 171, distance: 24.6
click at [347, 150] on div "B" at bounding box center [346, 147] width 23 height 19
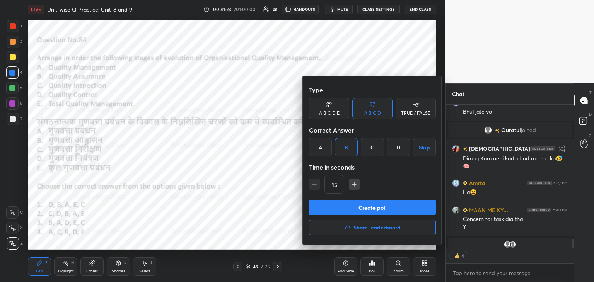
click at [370, 208] on button "Create poll" at bounding box center [372, 207] width 127 height 15
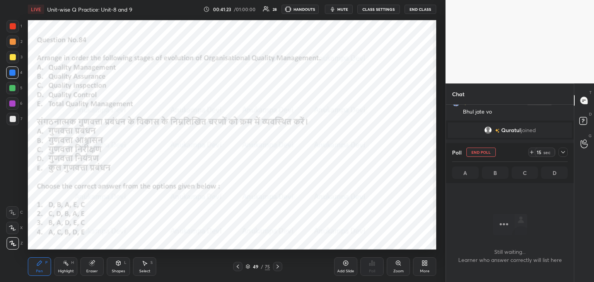
scroll to position [135, 126]
click at [342, 9] on span "mute" at bounding box center [342, 9] width 11 height 5
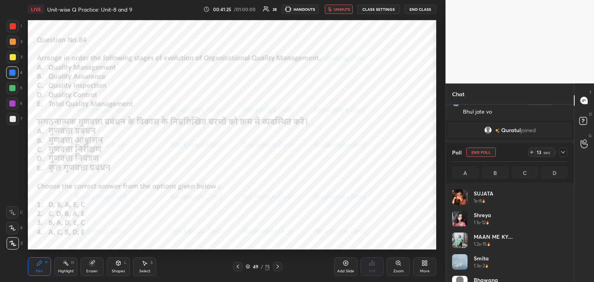
scroll to position [90, 113]
click at [341, 9] on span "unmute" at bounding box center [342, 9] width 17 height 5
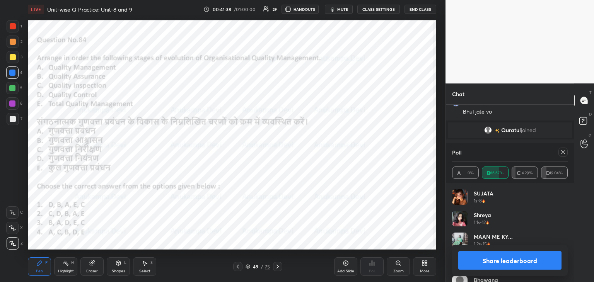
scroll to position [2428, 0]
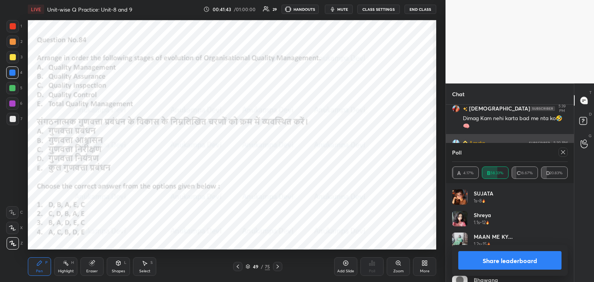
drag, startPoint x: 565, startPoint y: 153, endPoint x: 447, endPoint y: 138, distance: 119.2
click at [564, 152] on icon at bounding box center [563, 152] width 6 height 6
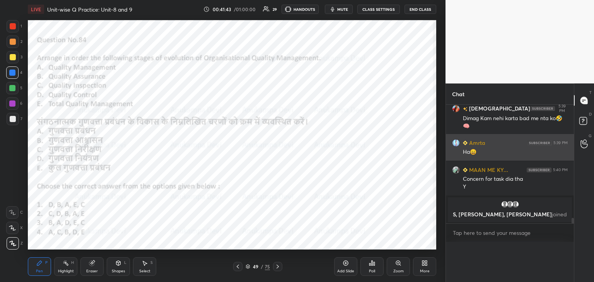
scroll to position [2417, 0]
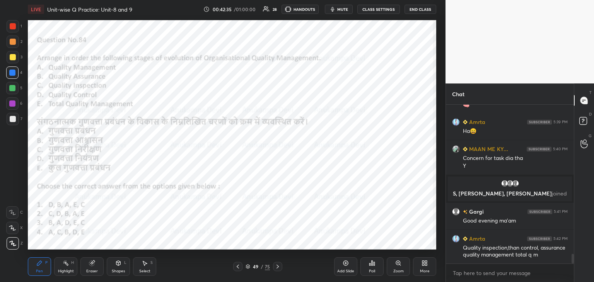
drag, startPoint x: 277, startPoint y: 268, endPoint x: 255, endPoint y: 266, distance: 22.1
click at [276, 268] on icon at bounding box center [277, 267] width 6 height 6
click at [248, 268] on icon at bounding box center [248, 267] width 4 height 1
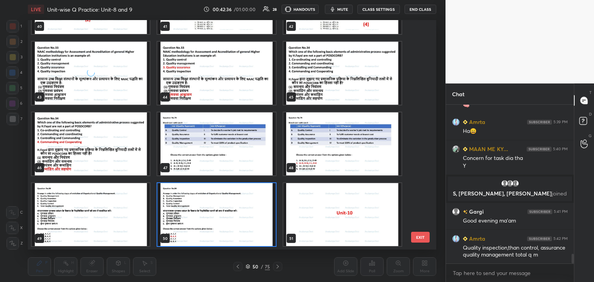
scroll to position [227, 404]
click at [256, 161] on img "grid" at bounding box center [216, 143] width 118 height 63
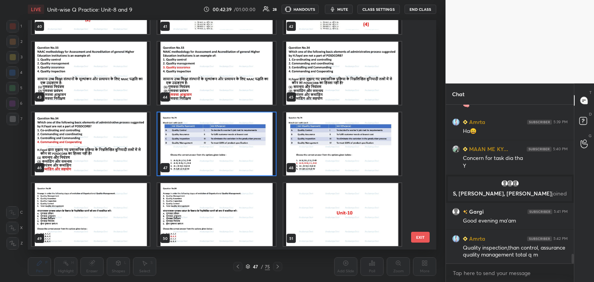
click at [256, 161] on img "grid" at bounding box center [216, 143] width 118 height 63
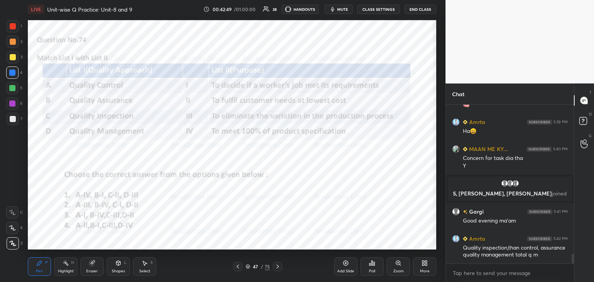
click at [9, 106] on div at bounding box center [12, 104] width 6 height 6
click at [341, 10] on span "mute" at bounding box center [342, 9] width 11 height 5
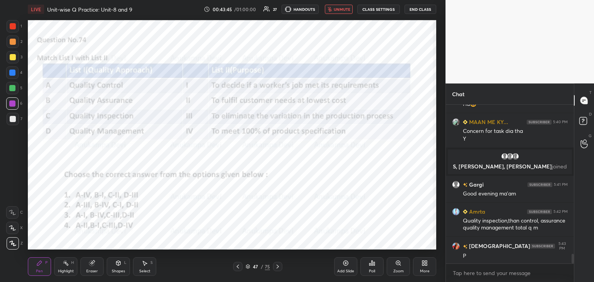
click at [346, 10] on span "unmute" at bounding box center [342, 9] width 17 height 5
click at [248, 267] on icon at bounding box center [247, 266] width 5 height 5
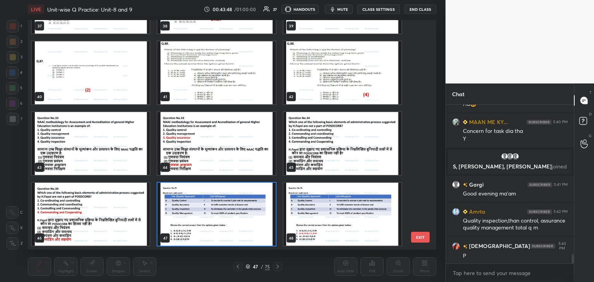
scroll to position [227, 404]
click at [255, 239] on img "grid" at bounding box center [216, 214] width 118 height 63
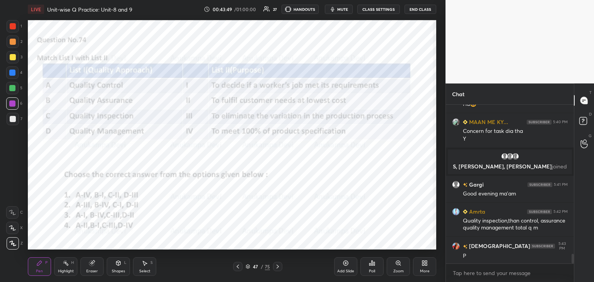
scroll to position [2473, 0]
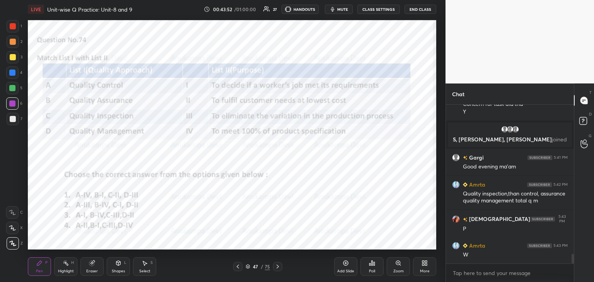
drag, startPoint x: 344, startPoint y: 9, endPoint x: 340, endPoint y: 10, distance: 4.3
click at [344, 10] on span "mute" at bounding box center [342, 9] width 11 height 5
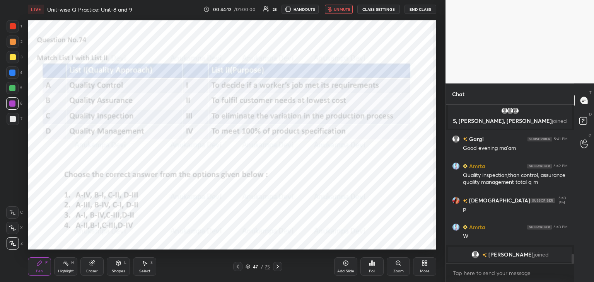
click at [343, 10] on span "unmute" at bounding box center [342, 9] width 17 height 5
click at [371, 266] on div "Poll" at bounding box center [371, 266] width 23 height 19
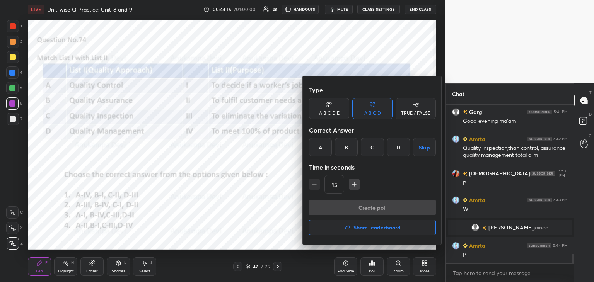
click at [346, 150] on div "B" at bounding box center [346, 147] width 23 height 19
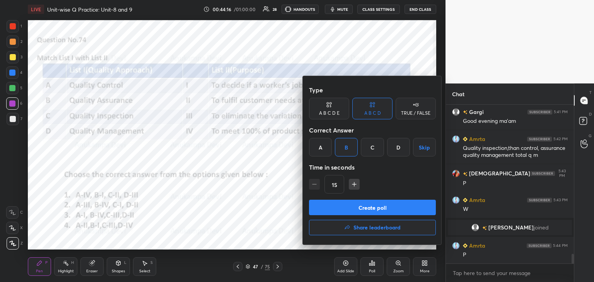
click at [376, 211] on button "Create poll" at bounding box center [372, 207] width 127 height 15
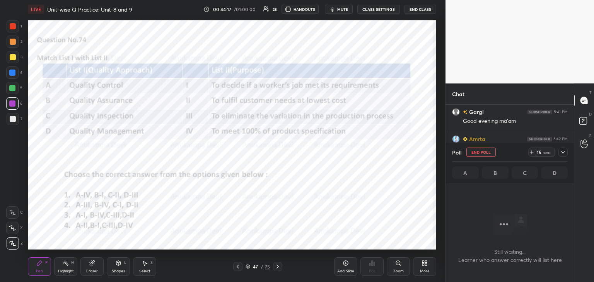
scroll to position [2, 2]
click at [339, 10] on span "mute" at bounding box center [342, 9] width 11 height 5
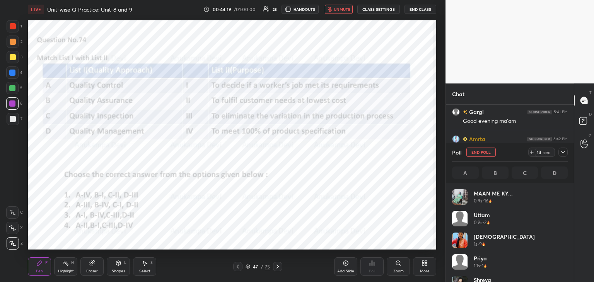
scroll to position [90, 113]
click at [341, 9] on span "unmute" at bounding box center [342, 9] width 17 height 5
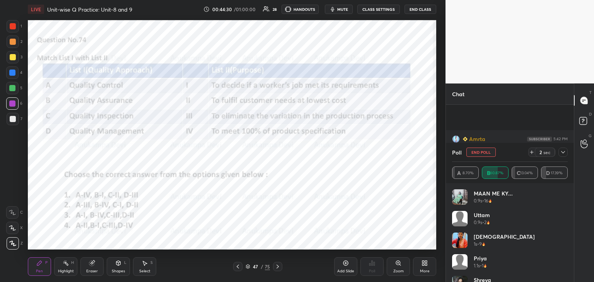
scroll to position [2570, 0]
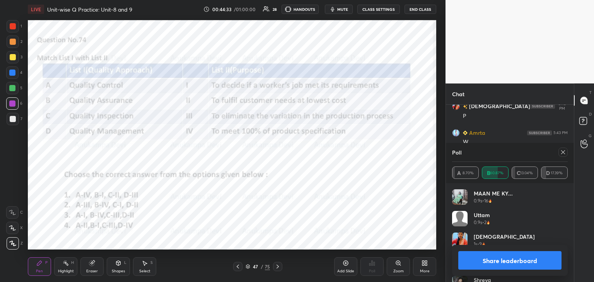
click at [563, 152] on icon at bounding box center [563, 152] width 4 height 4
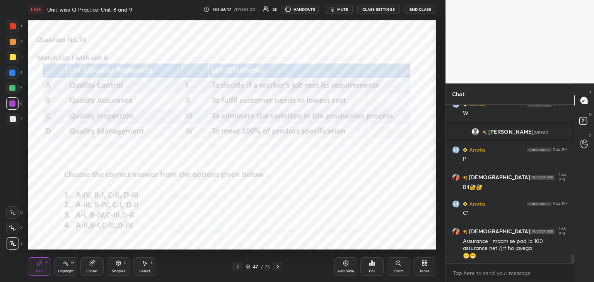
scroll to position [2626, 0]
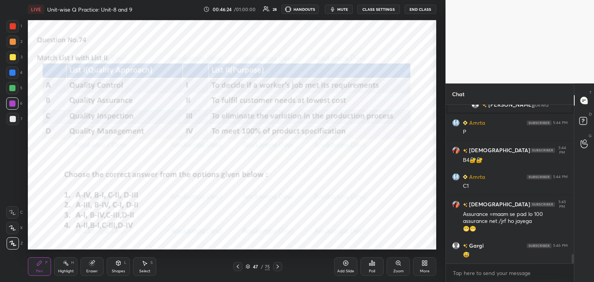
click at [278, 268] on icon at bounding box center [277, 267] width 6 height 6
drag, startPoint x: 248, startPoint y: 266, endPoint x: 234, endPoint y: 263, distance: 14.3
click at [248, 266] on icon at bounding box center [247, 266] width 5 height 5
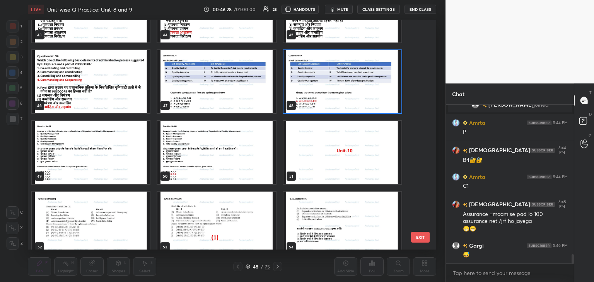
scroll to position [1056, 0]
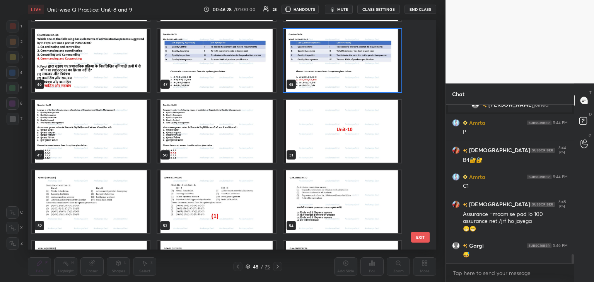
click at [372, 149] on img "grid" at bounding box center [342, 131] width 118 height 63
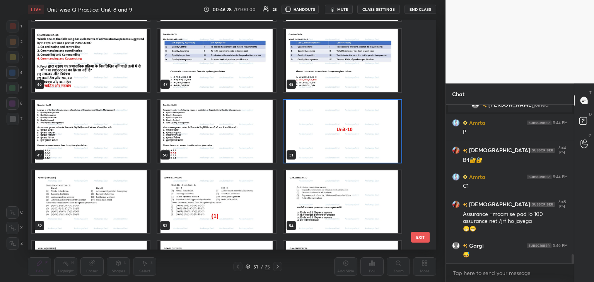
click at [371, 150] on img "grid" at bounding box center [342, 131] width 118 height 63
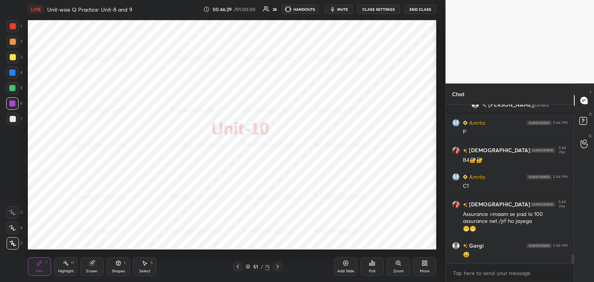
click at [371, 151] on img "grid" at bounding box center [342, 131] width 118 height 63
click at [369, 266] on div "Poll" at bounding box center [371, 266] width 23 height 19
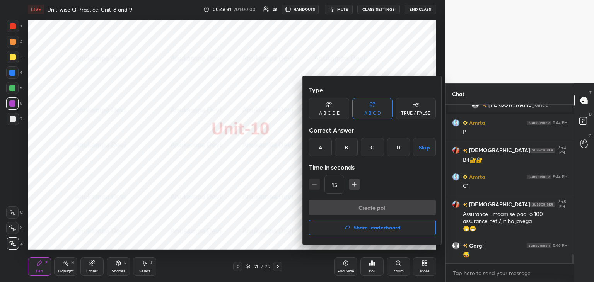
scroll to position [2653, 0]
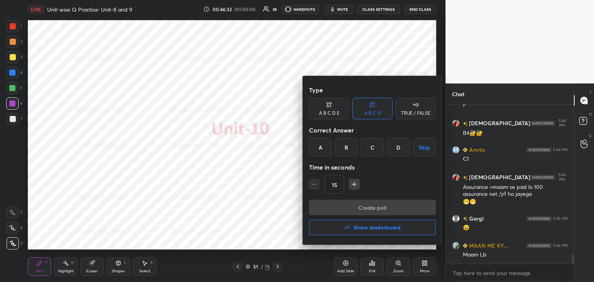
click at [373, 226] on h4 "Share leaderboard" at bounding box center [376, 227] width 47 height 5
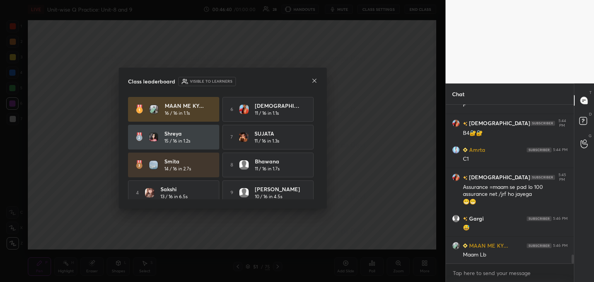
click at [311, 146] on div "7 [PERSON_NAME] 11 / 16 in 1.3s" at bounding box center [267, 137] width 91 height 25
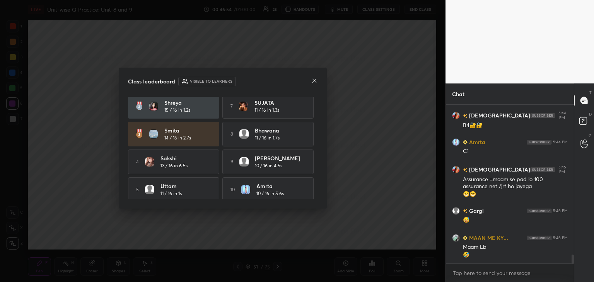
scroll to position [36, 0]
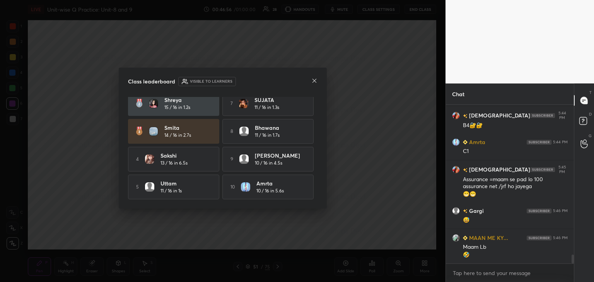
click at [314, 83] on icon at bounding box center [314, 81] width 6 height 6
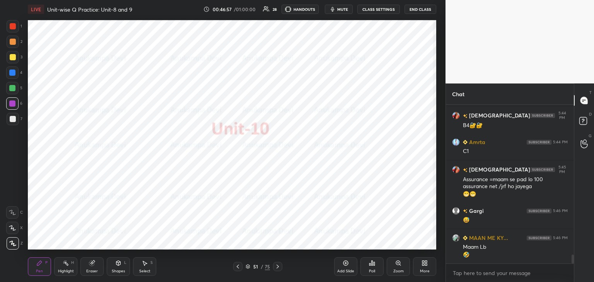
scroll to position [2687, 0]
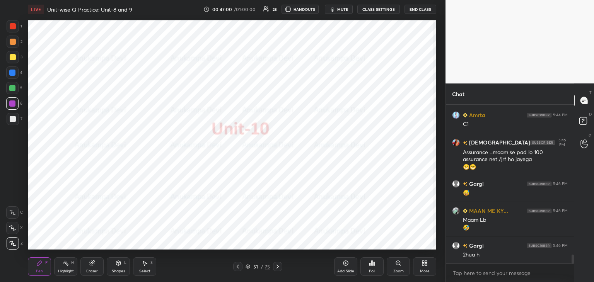
click at [278, 268] on icon at bounding box center [277, 267] width 6 height 6
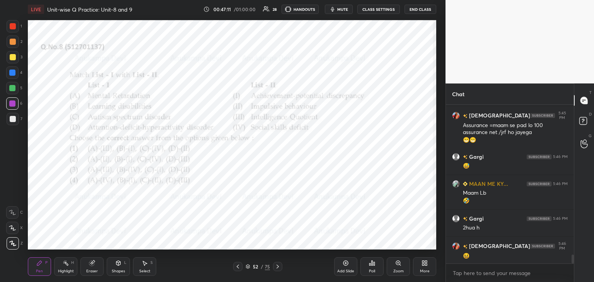
drag, startPoint x: 246, startPoint y: 268, endPoint x: 239, endPoint y: 266, distance: 7.8
click at [247, 268] on icon at bounding box center [247, 266] width 5 height 5
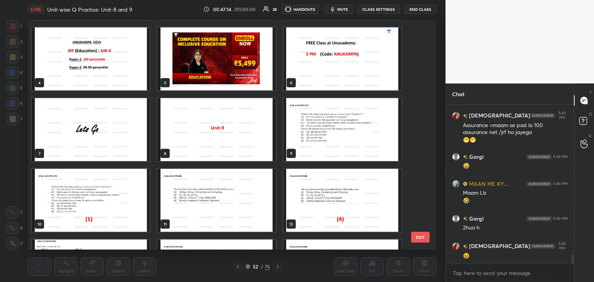
scroll to position [62, 0]
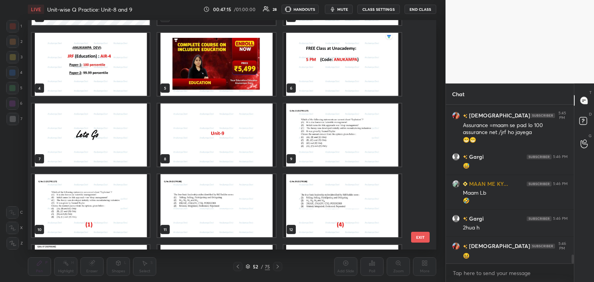
click at [240, 78] on img "grid" at bounding box center [216, 64] width 118 height 63
click at [240, 77] on img "grid" at bounding box center [216, 64] width 118 height 63
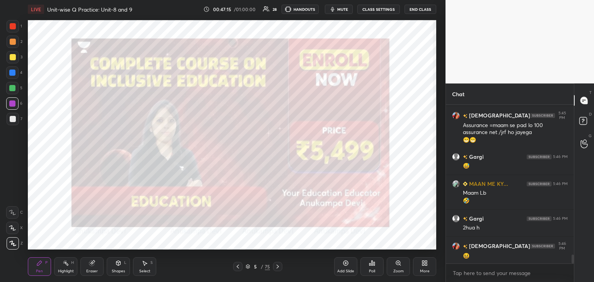
click at [240, 77] on img "grid" at bounding box center [216, 64] width 118 height 63
click at [239, 20] on div at bounding box center [232, 20] width 408 height 0
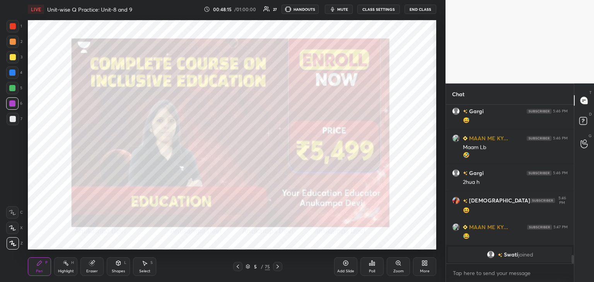
scroll to position [2695, 0]
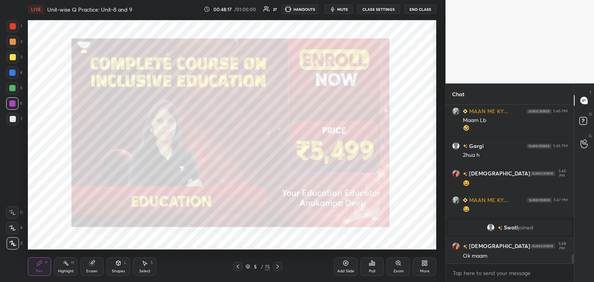
click at [248, 265] on icon at bounding box center [247, 266] width 5 height 5
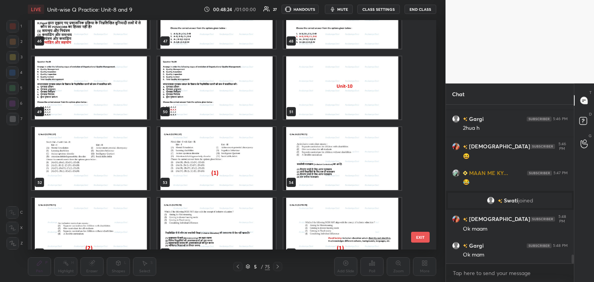
scroll to position [1096, 0]
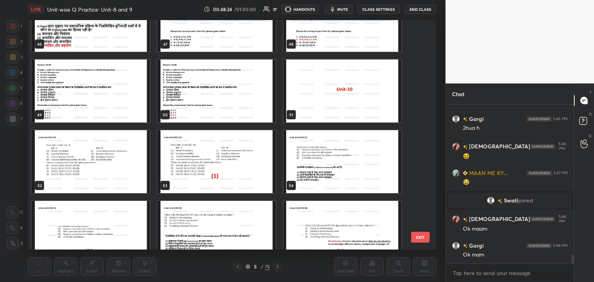
click at [356, 99] on img "grid" at bounding box center [342, 91] width 118 height 63
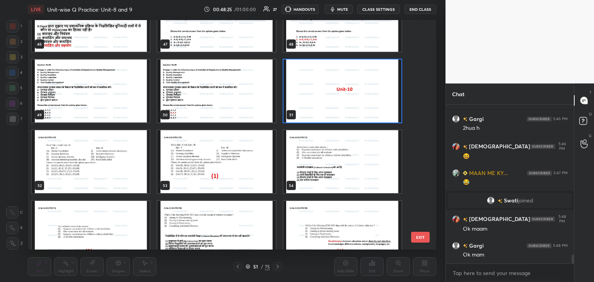
click at [356, 100] on img "grid" at bounding box center [342, 91] width 118 height 63
click at [357, 100] on img "grid" at bounding box center [342, 91] width 118 height 63
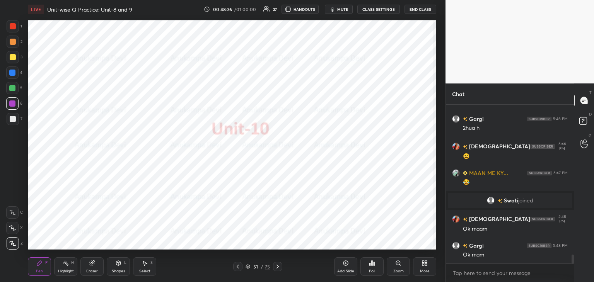
click at [277, 267] on icon at bounding box center [277, 267] width 6 height 6
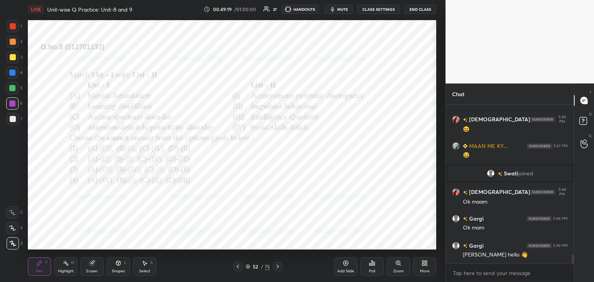
click at [247, 268] on icon at bounding box center [248, 267] width 4 height 1
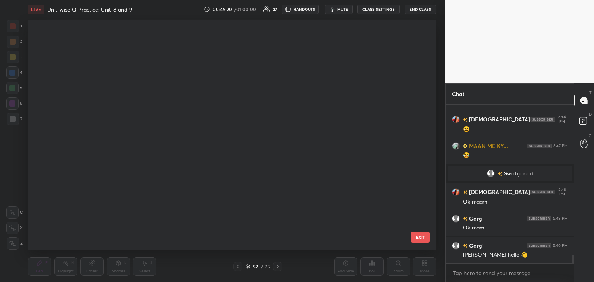
scroll to position [227, 404]
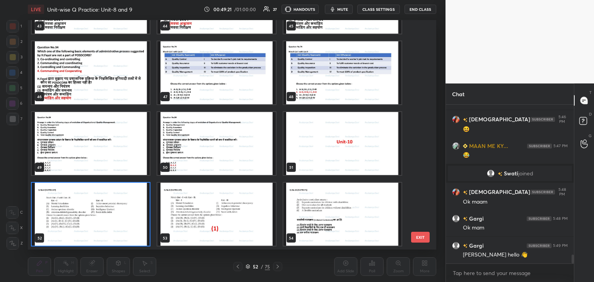
click at [137, 233] on img "grid" at bounding box center [91, 214] width 118 height 63
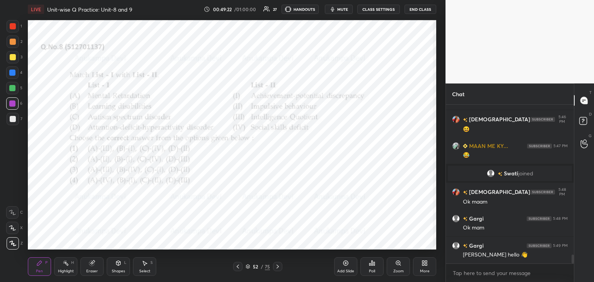
click at [372, 267] on div "Poll" at bounding box center [371, 266] width 23 height 19
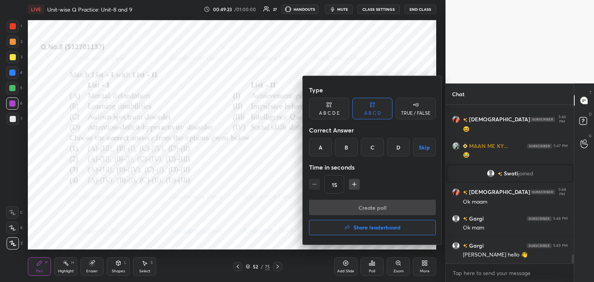
click at [317, 147] on div "A" at bounding box center [320, 147] width 23 height 19
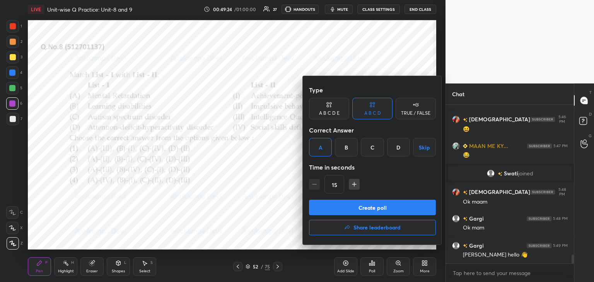
click at [360, 209] on button "Create poll" at bounding box center [372, 207] width 127 height 15
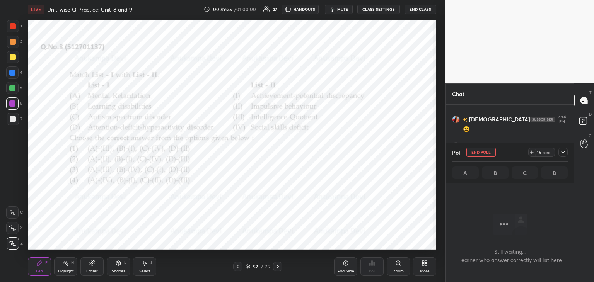
scroll to position [135, 126]
click at [565, 153] on icon at bounding box center [563, 152] width 6 height 6
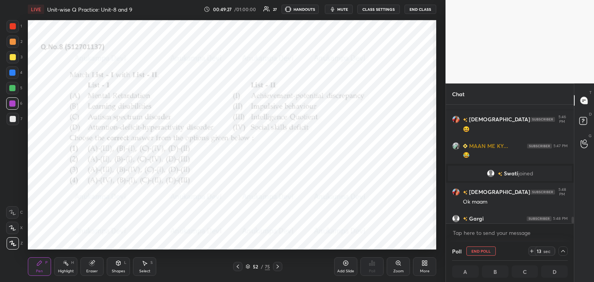
scroll to position [0, 2]
click at [342, 11] on span "mute" at bounding box center [342, 9] width 11 height 5
click at [11, 75] on div at bounding box center [12, 73] width 6 height 6
click at [341, 11] on span "unmute" at bounding box center [342, 9] width 17 height 5
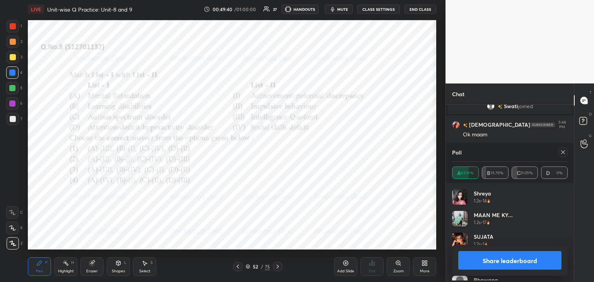
scroll to position [2844, 0]
drag, startPoint x: 563, startPoint y: 150, endPoint x: 552, endPoint y: 150, distance: 10.9
click at [562, 150] on icon at bounding box center [563, 152] width 6 height 6
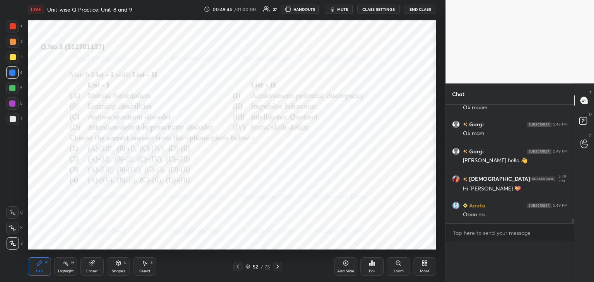
scroll to position [169, 126]
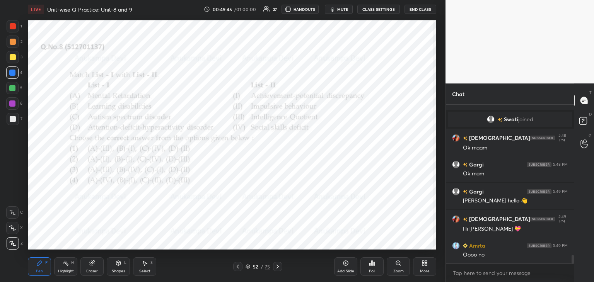
drag, startPoint x: 95, startPoint y: 268, endPoint x: 90, endPoint y: 258, distance: 11.1
click at [95, 269] on div "Eraser" at bounding box center [91, 266] width 23 height 19
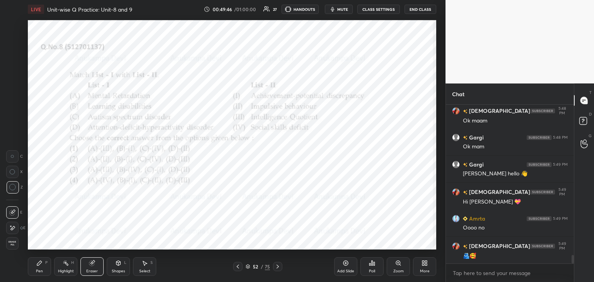
drag, startPoint x: 13, startPoint y: 242, endPoint x: 26, endPoint y: 233, distance: 15.4
click at [14, 241] on span "Erase all" at bounding box center [13, 243] width 12 height 5
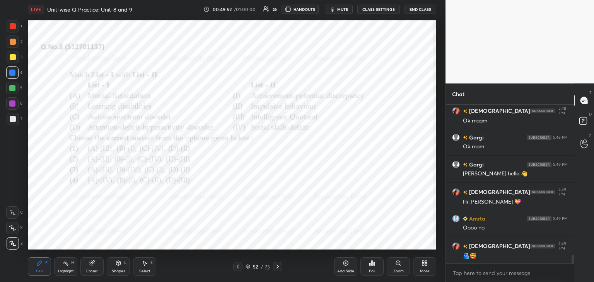
click at [12, 91] on div at bounding box center [12, 88] width 6 height 6
click at [276, 268] on icon at bounding box center [277, 267] width 6 height 6
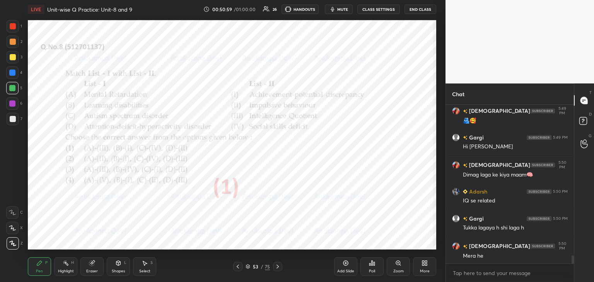
scroll to position [2974, 0]
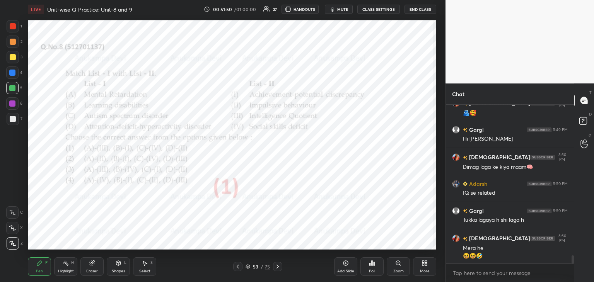
drag, startPoint x: 247, startPoint y: 266, endPoint x: 262, endPoint y: 250, distance: 22.4
click at [247, 266] on icon at bounding box center [247, 266] width 5 height 5
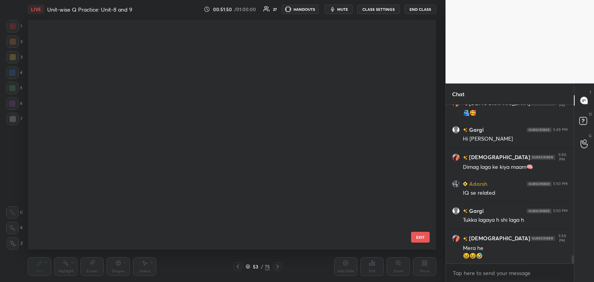
scroll to position [227, 404]
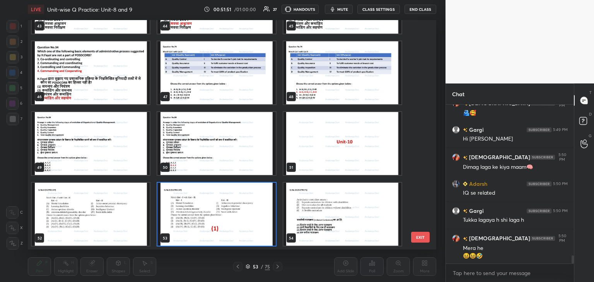
click at [358, 219] on img "grid" at bounding box center [342, 214] width 118 height 63
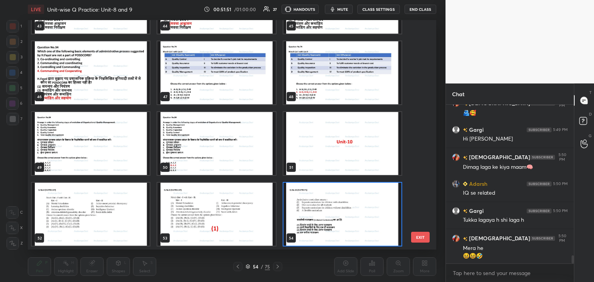
click at [357, 220] on img "grid" at bounding box center [342, 214] width 118 height 63
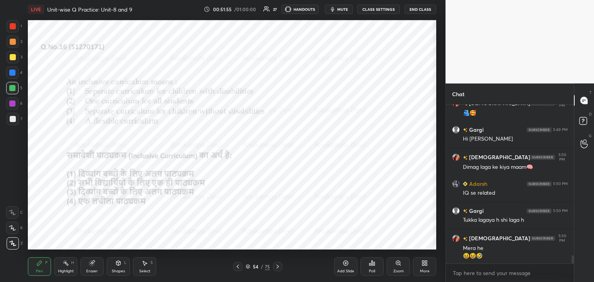
click at [341, 8] on span "mute" at bounding box center [342, 9] width 11 height 5
click at [12, 75] on div at bounding box center [12, 73] width 6 height 6
click at [340, 7] on span "unmute" at bounding box center [342, 9] width 17 height 5
click at [341, 9] on span "mute" at bounding box center [342, 9] width 11 height 5
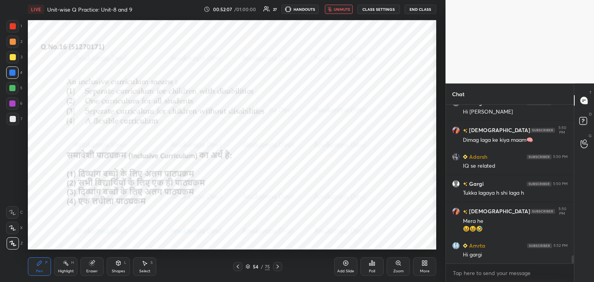
click at [246, 269] on icon at bounding box center [247, 266] width 5 height 5
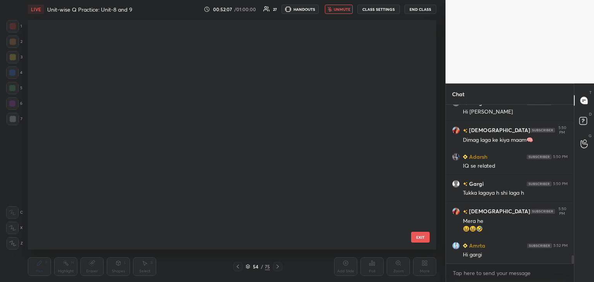
scroll to position [227, 404]
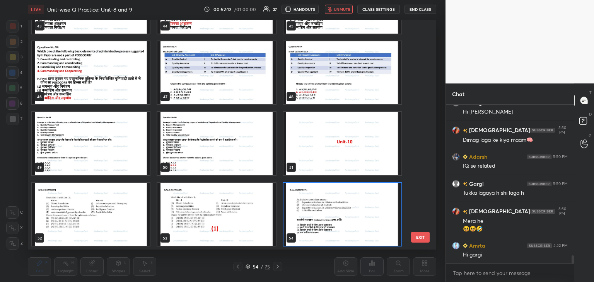
click at [339, 6] on button "unmute" at bounding box center [339, 9] width 28 height 9
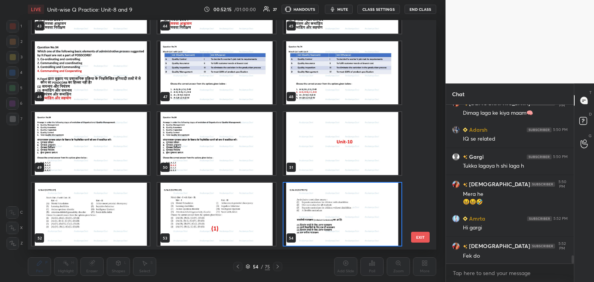
scroll to position [3, 2]
click at [341, 9] on span "mute" at bounding box center [342, 9] width 11 height 5
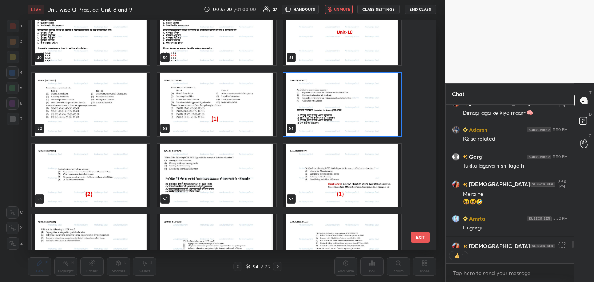
scroll to position [3071, 0]
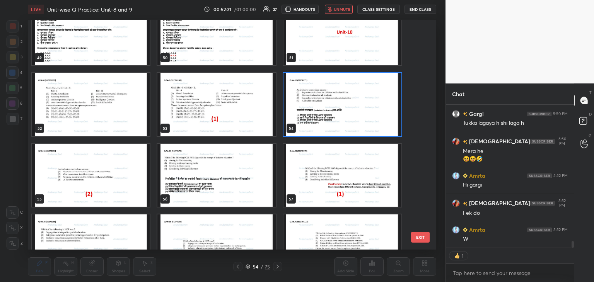
click at [385, 127] on img "grid" at bounding box center [342, 104] width 118 height 63
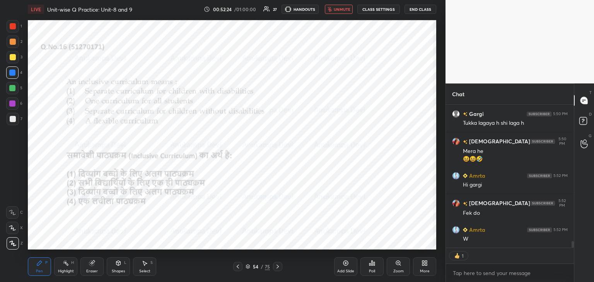
click at [339, 10] on span "unmute" at bounding box center [342, 9] width 17 height 5
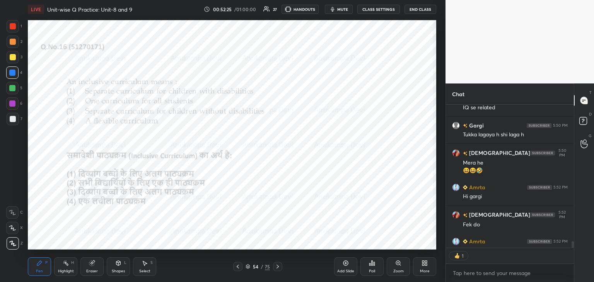
click at [340, 8] on span "mute" at bounding box center [342, 9] width 11 height 5
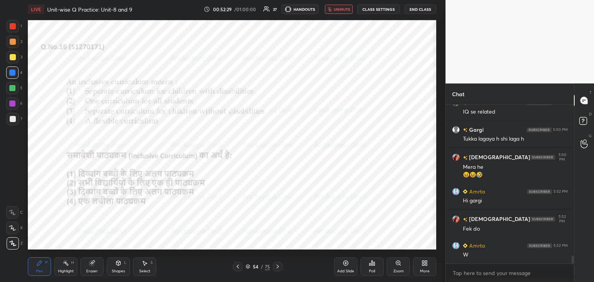
drag, startPoint x: 337, startPoint y: 8, endPoint x: 336, endPoint y: 19, distance: 10.8
click at [337, 8] on span "unmute" at bounding box center [342, 9] width 17 height 5
click at [341, 9] on span "mute" at bounding box center [342, 9] width 11 height 5
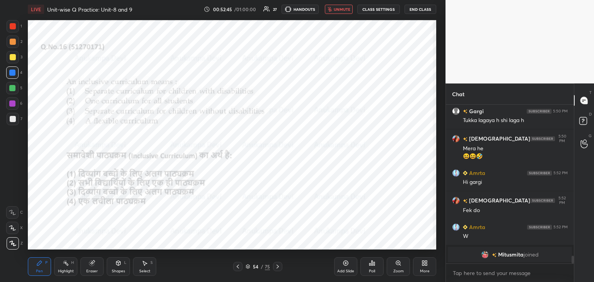
click at [339, 10] on span "unmute" at bounding box center [342, 9] width 17 height 5
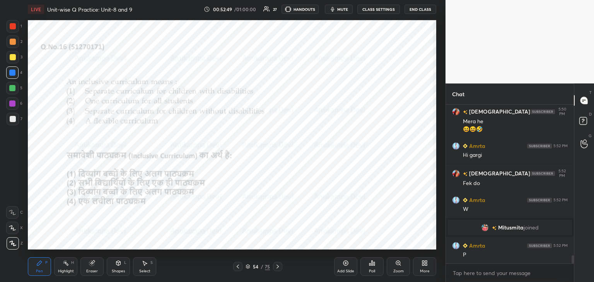
click at [374, 266] on div "Poll" at bounding box center [371, 266] width 23 height 19
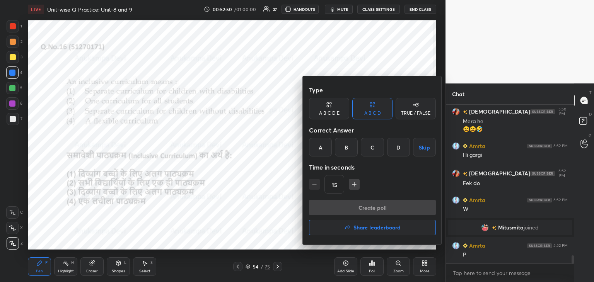
click at [345, 150] on div "B" at bounding box center [346, 147] width 23 height 19
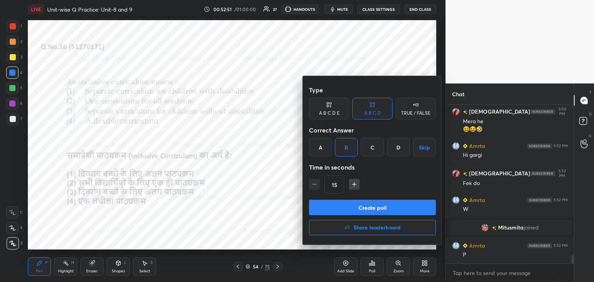
drag, startPoint x: 363, startPoint y: 211, endPoint x: 359, endPoint y: 193, distance: 18.8
click at [363, 210] on button "Create poll" at bounding box center [372, 207] width 127 height 15
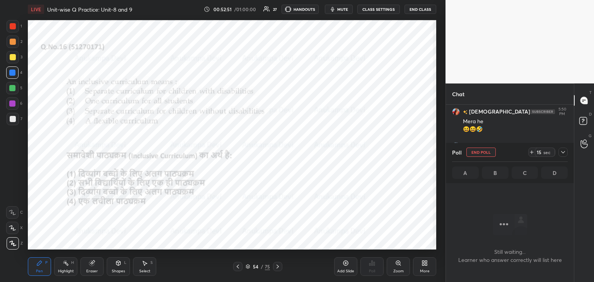
scroll to position [135, 126]
click at [341, 9] on span "mute" at bounding box center [342, 9] width 11 height 5
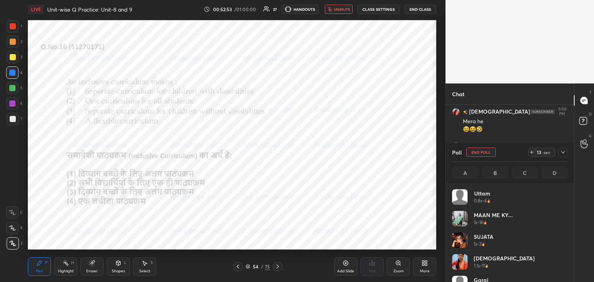
scroll to position [90, 113]
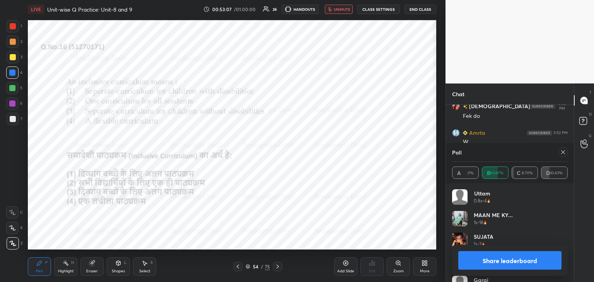
click at [344, 7] on span "unmute" at bounding box center [342, 9] width 17 height 5
click at [563, 152] on icon at bounding box center [563, 152] width 6 height 6
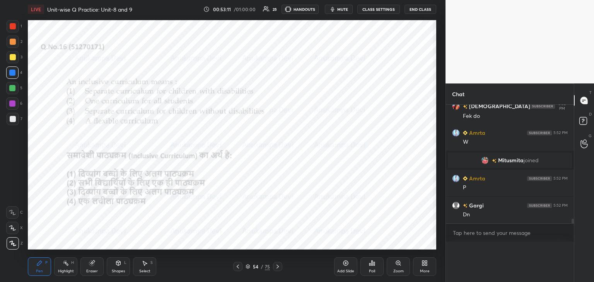
scroll to position [0, 0]
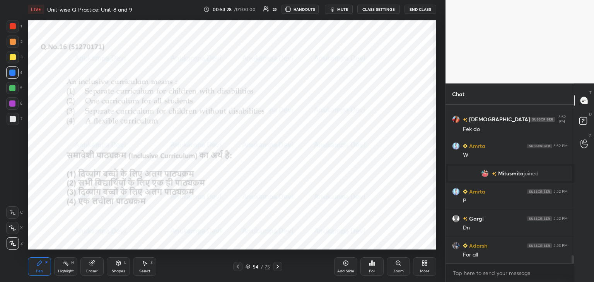
click at [277, 265] on icon at bounding box center [277, 267] width 6 height 6
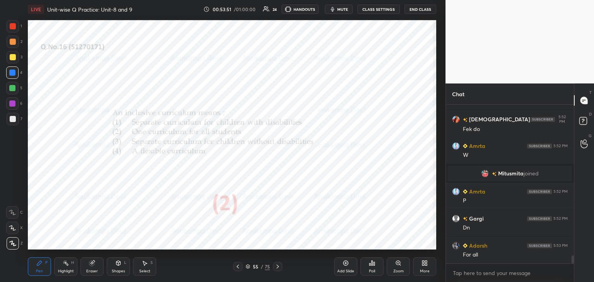
drag, startPoint x: 248, startPoint y: 267, endPoint x: 247, endPoint y: 259, distance: 8.2
click at [248, 265] on icon at bounding box center [247, 266] width 5 height 5
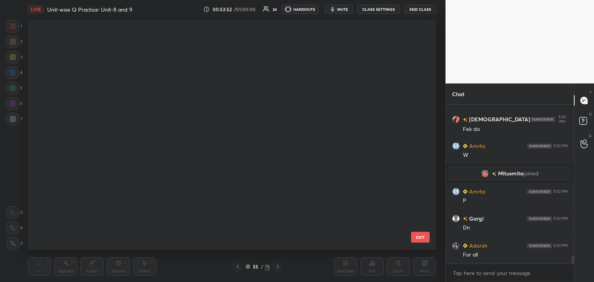
scroll to position [227, 404]
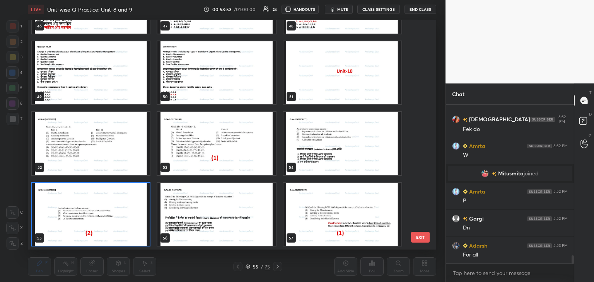
click at [266, 230] on img "grid" at bounding box center [216, 214] width 118 height 63
click at [266, 229] on img "grid" at bounding box center [216, 214] width 118 height 63
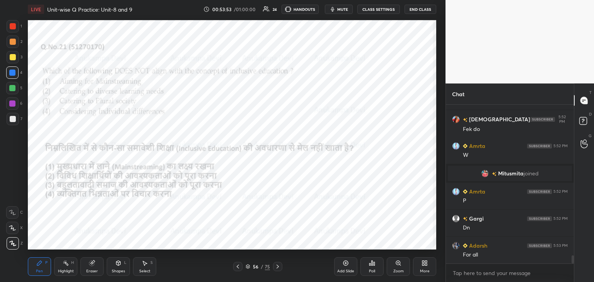
click at [266, 229] on img "grid" at bounding box center [216, 214] width 118 height 63
click at [265, 228] on img "grid" at bounding box center [216, 214] width 118 height 63
click at [340, 9] on span "mute" at bounding box center [342, 9] width 11 height 5
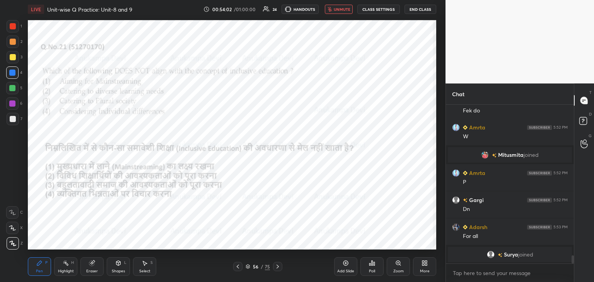
drag, startPoint x: 341, startPoint y: 5, endPoint x: 335, endPoint y: 13, distance: 10.2
click at [341, 4] on div "LIVE Unit-wise Q Practice: Unit-8 and 9 00:54:02 / 01:00:00 24 HANDOUTS unmute …" at bounding box center [232, 9] width 408 height 19
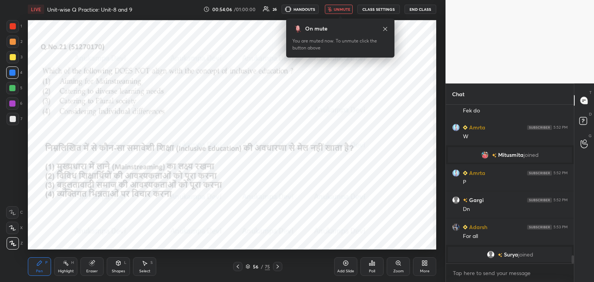
click at [341, 9] on span "unmute" at bounding box center [342, 9] width 17 height 5
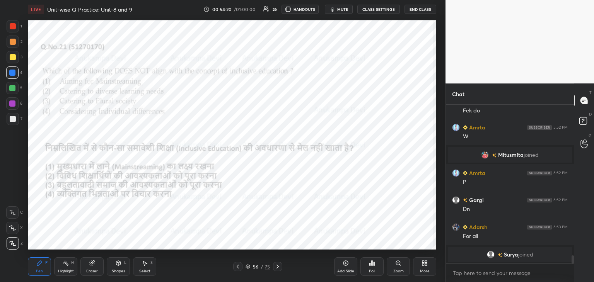
click at [343, 10] on span "mute" at bounding box center [342, 9] width 11 height 5
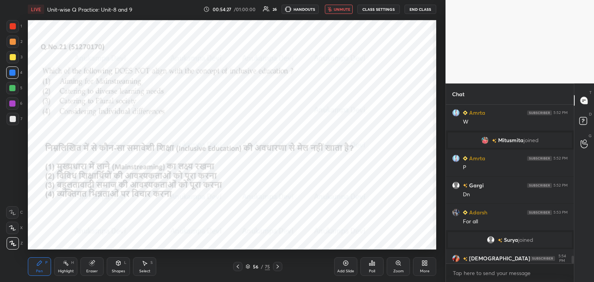
scroll to position [3039, 0]
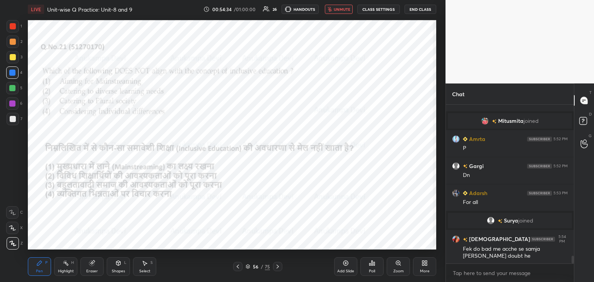
click at [342, 9] on span "unmute" at bounding box center [342, 9] width 17 height 5
click at [247, 267] on icon at bounding box center [247, 266] width 5 height 5
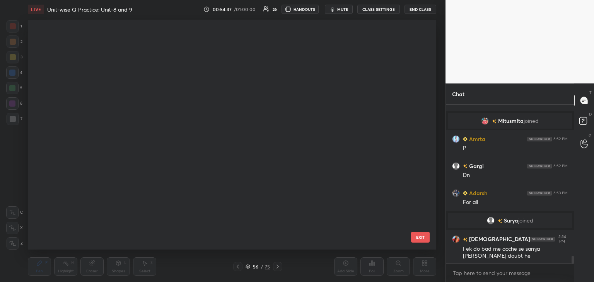
scroll to position [227, 404]
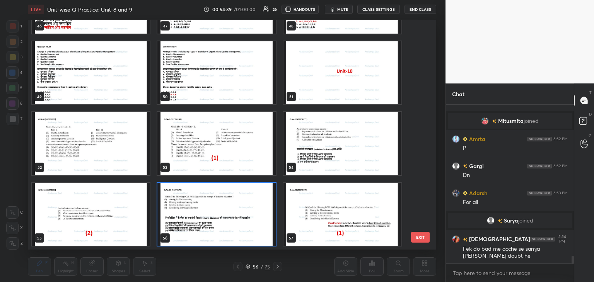
click at [264, 235] on img "grid" at bounding box center [216, 214] width 118 height 63
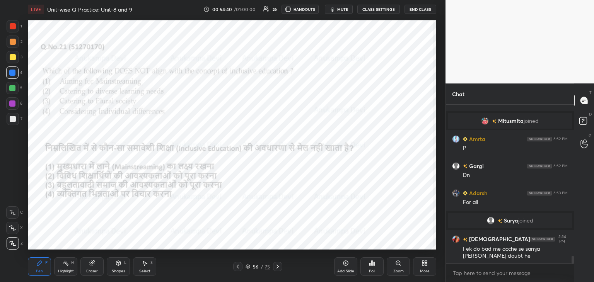
click at [372, 266] on icon at bounding box center [372, 263] width 1 height 5
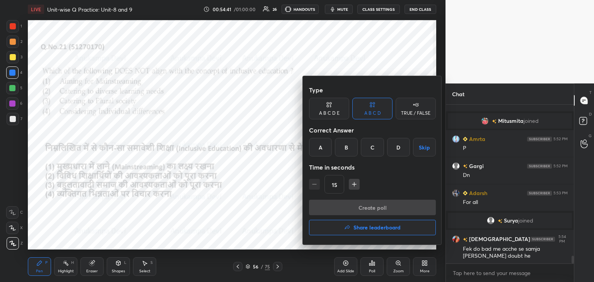
click at [320, 150] on div "A" at bounding box center [320, 147] width 23 height 19
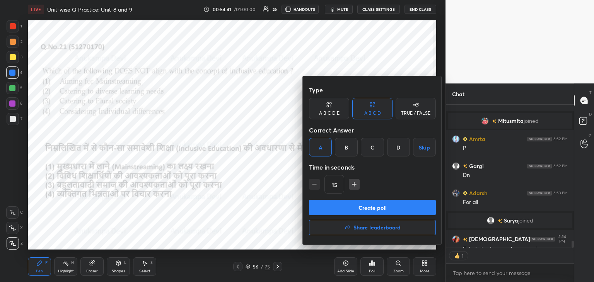
scroll to position [3, 2]
click at [368, 210] on button "Create poll" at bounding box center [372, 207] width 127 height 15
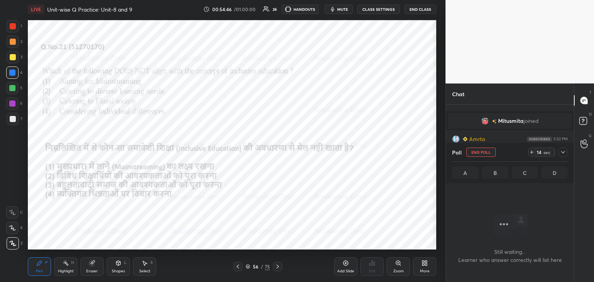
click at [343, 9] on span "mute" at bounding box center [342, 9] width 11 height 5
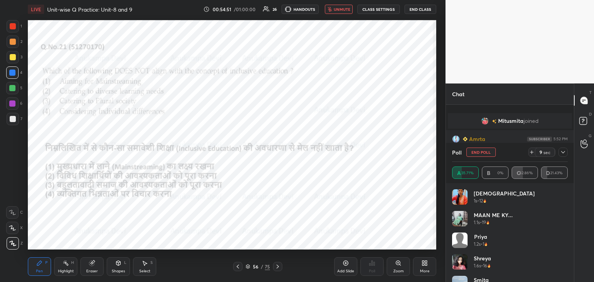
scroll to position [3079, 0]
drag, startPoint x: 341, startPoint y: 11, endPoint x: 337, endPoint y: 14, distance: 4.9
click at [340, 11] on span "unmute" at bounding box center [342, 9] width 17 height 5
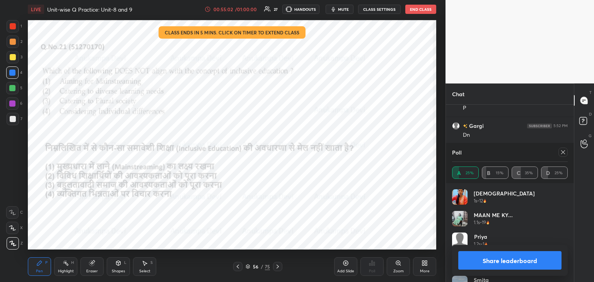
drag, startPoint x: 562, startPoint y: 151, endPoint x: 538, endPoint y: 150, distance: 24.0
click at [561, 150] on icon at bounding box center [563, 152] width 6 height 6
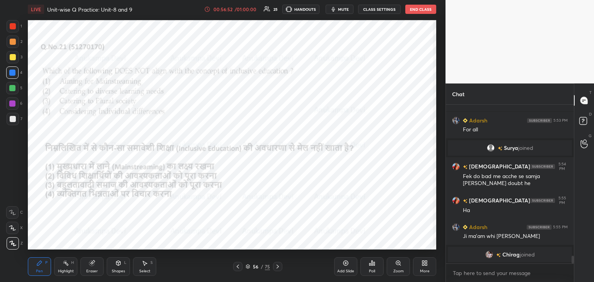
scroll to position [3121, 0]
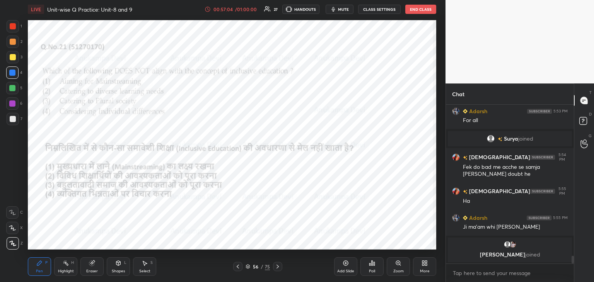
click at [274, 266] on icon at bounding box center [277, 267] width 6 height 6
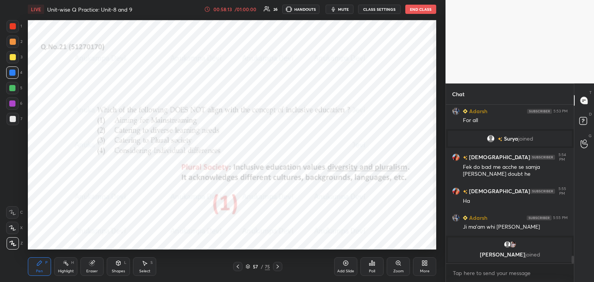
click at [249, 268] on icon at bounding box center [247, 266] width 5 height 5
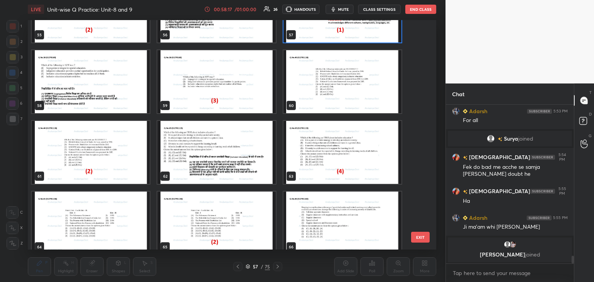
scroll to position [1315, 0]
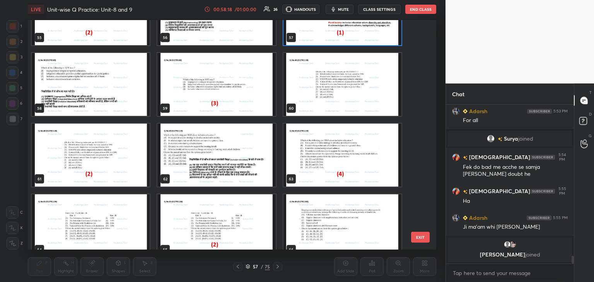
click at [118, 101] on img "grid" at bounding box center [91, 84] width 118 height 63
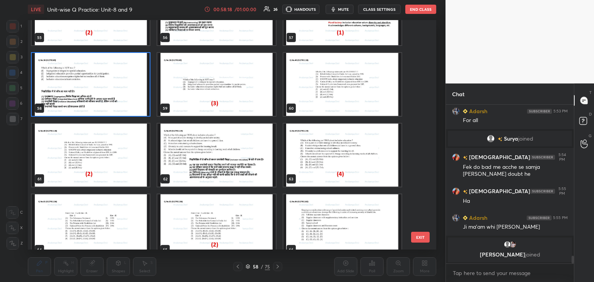
click at [118, 100] on img "grid" at bounding box center [91, 84] width 118 height 63
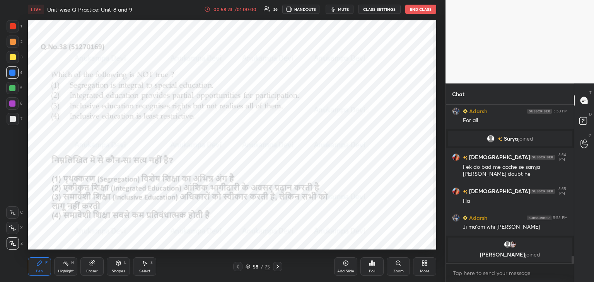
drag, startPoint x: 342, startPoint y: 8, endPoint x: 343, endPoint y: 19, distance: 10.4
click at [342, 9] on span "mute" at bounding box center [343, 9] width 11 height 5
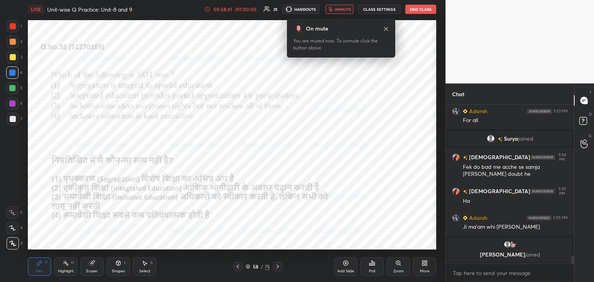
click at [346, 9] on span "unmute" at bounding box center [342, 9] width 17 height 5
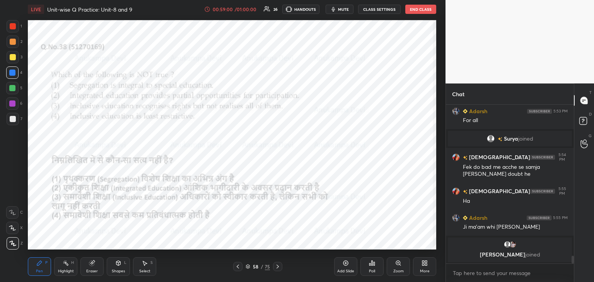
scroll to position [3125, 0]
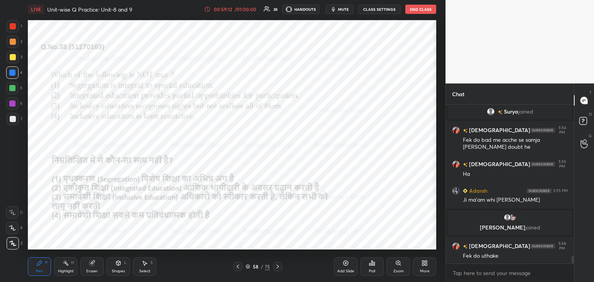
click at [246, 266] on icon at bounding box center [247, 266] width 5 height 5
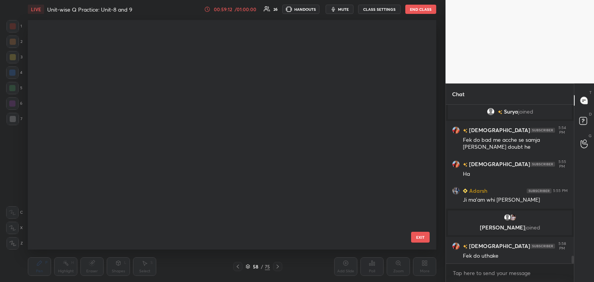
scroll to position [227, 404]
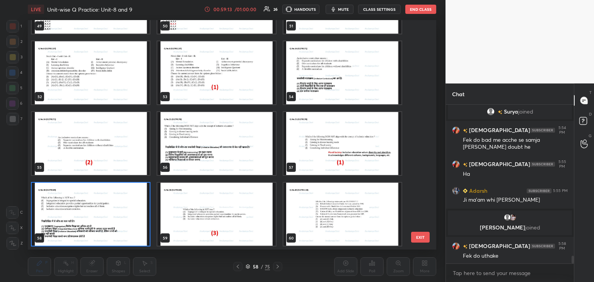
click at [140, 234] on img "grid" at bounding box center [91, 214] width 118 height 63
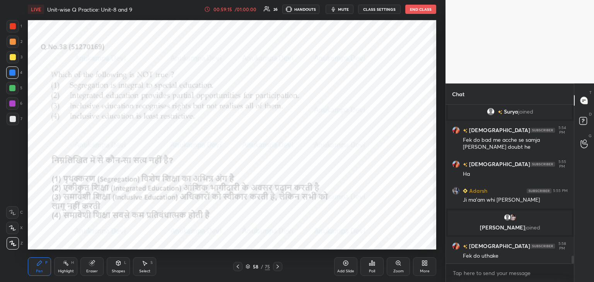
click at [371, 267] on div "Poll" at bounding box center [371, 266] width 23 height 19
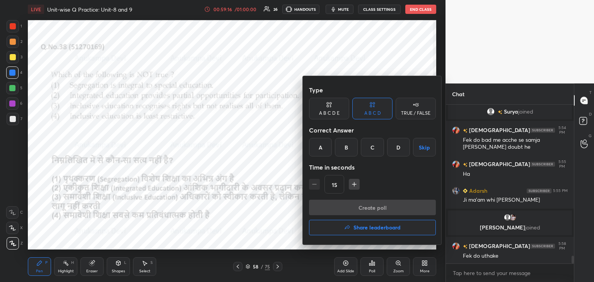
click at [367, 147] on div "C" at bounding box center [372, 147] width 23 height 19
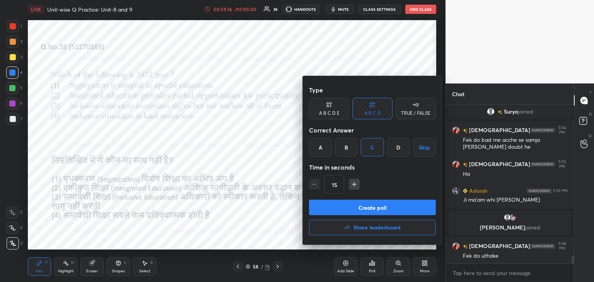
click at [375, 208] on button "Create poll" at bounding box center [372, 207] width 127 height 15
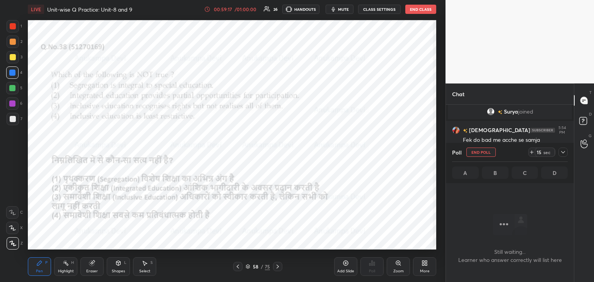
scroll to position [135, 126]
click at [344, 11] on span "mute" at bounding box center [343, 9] width 11 height 5
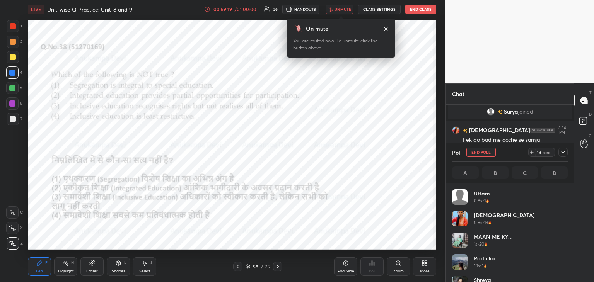
scroll to position [90, 113]
click at [384, 29] on icon at bounding box center [386, 29] width 6 height 6
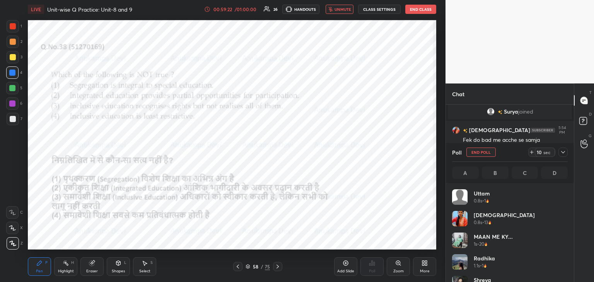
drag, startPoint x: 344, startPoint y: 9, endPoint x: 344, endPoint y: 19, distance: 9.3
click at [344, 10] on span "unmute" at bounding box center [342, 9] width 17 height 5
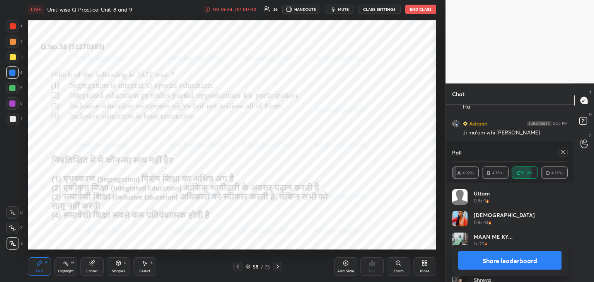
drag, startPoint x: 89, startPoint y: 266, endPoint x: 47, endPoint y: 251, distance: 44.6
click at [87, 266] on div "Eraser" at bounding box center [91, 266] width 23 height 19
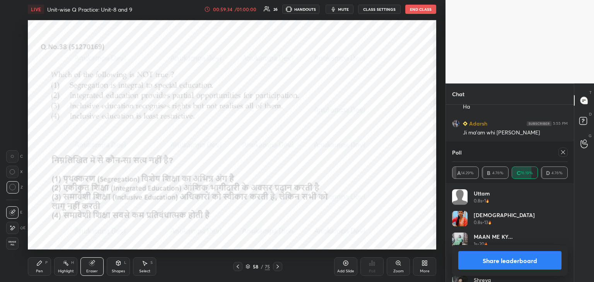
click at [12, 244] on span "Erase all" at bounding box center [13, 243] width 12 height 5
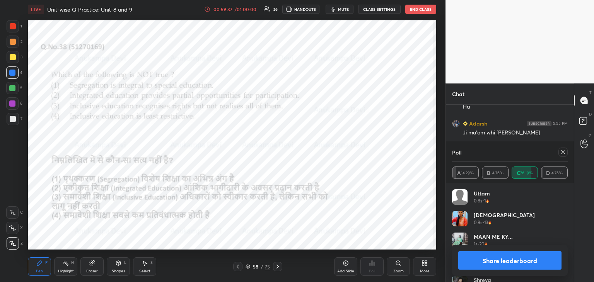
drag, startPoint x: 564, startPoint y: 151, endPoint x: 463, endPoint y: 174, distance: 104.4
click at [562, 153] on icon at bounding box center [563, 152] width 6 height 6
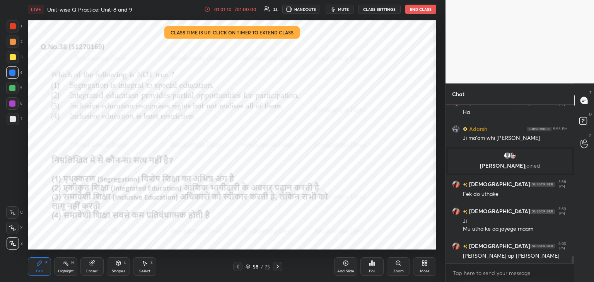
scroll to position [3214, 0]
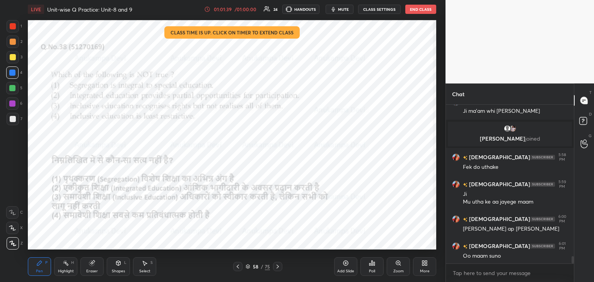
click at [278, 266] on icon at bounding box center [277, 267] width 2 height 4
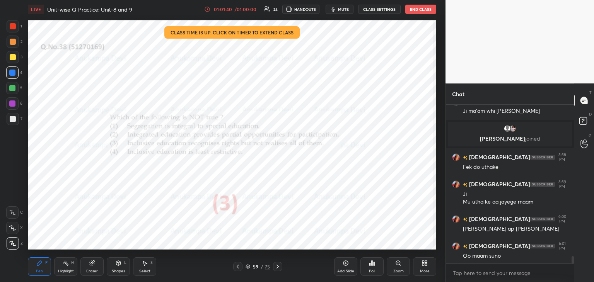
click at [247, 265] on icon at bounding box center [247, 266] width 5 height 5
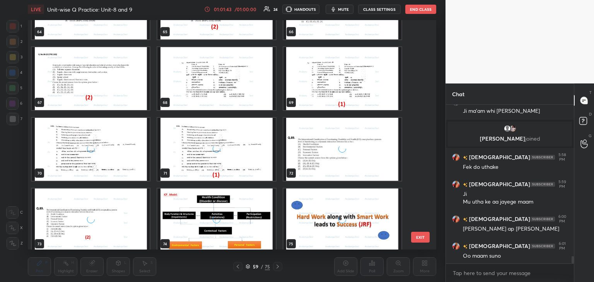
scroll to position [1539, 0]
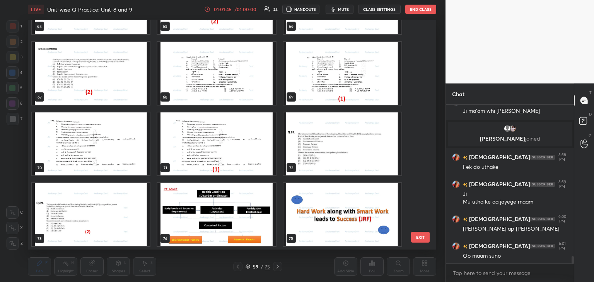
click at [315, 226] on img "grid" at bounding box center [342, 214] width 118 height 63
click at [315, 227] on img "grid" at bounding box center [342, 214] width 118 height 63
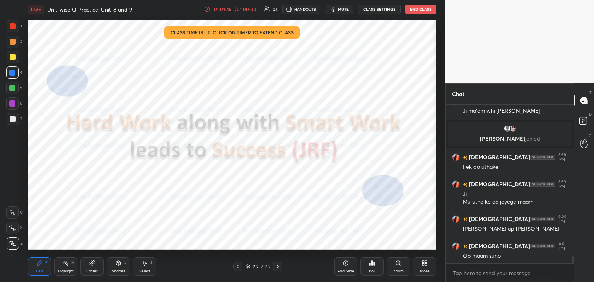
click at [314, 227] on img "grid" at bounding box center [342, 214] width 118 height 63
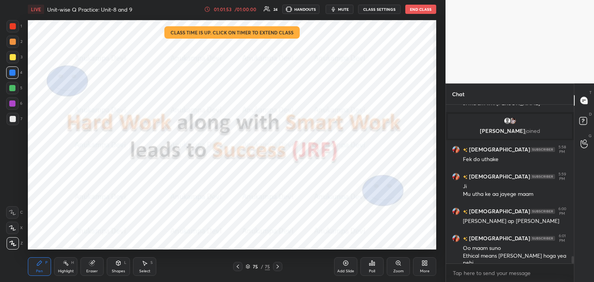
scroll to position [3229, 0]
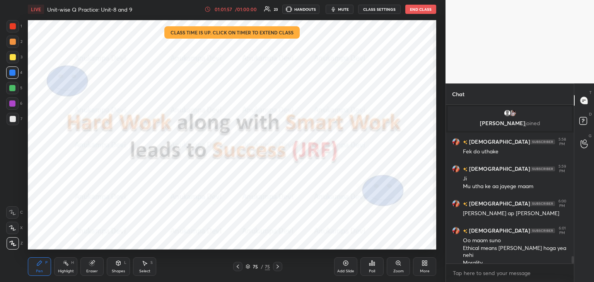
click at [379, 266] on div "Poll" at bounding box center [371, 266] width 23 height 19
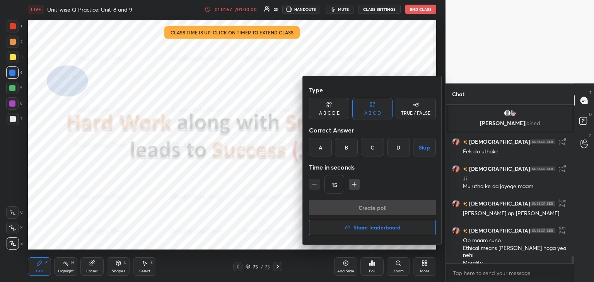
click at [380, 229] on h4 "Share leaderboard" at bounding box center [376, 227] width 47 height 5
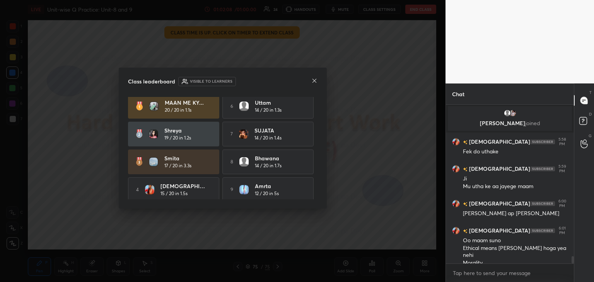
scroll to position [2, 0]
drag, startPoint x: 317, startPoint y: 162, endPoint x: 318, endPoint y: 174, distance: 11.6
click at [318, 174] on div "Class leaderboard Visible to learners MAAN ME KY... 20 / 20 in 1.1s 6 [PERSON_N…" at bounding box center [223, 138] width 208 height 141
click at [316, 170] on div "MAAN ME KY... 20 / 20 in 1.1s 6 [PERSON_NAME] 14 / 20 in 1.3s Shreya 19 / 20 in…" at bounding box center [222, 148] width 189 height 102
drag, startPoint x: 315, startPoint y: 176, endPoint x: 316, endPoint y: 181, distance: 4.3
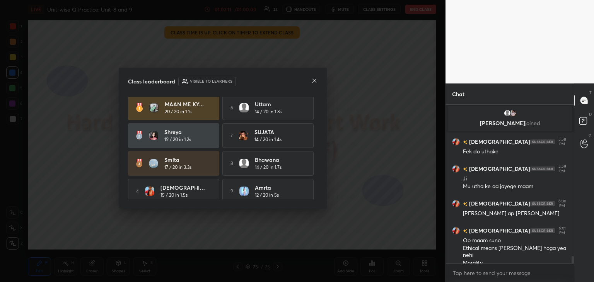
click at [316, 184] on div "MAAN ME KY... 20 / 20 in 1.1s 6 [PERSON_NAME] 14 / 20 in 1.3s Shreya 19 / 20 in…" at bounding box center [222, 148] width 189 height 102
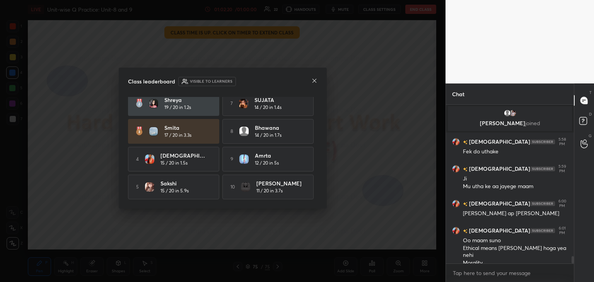
scroll to position [36, 0]
click at [315, 77] on div at bounding box center [314, 81] width 6 height 8
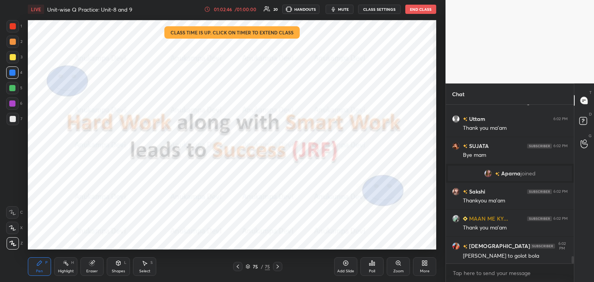
scroll to position [3380, 0]
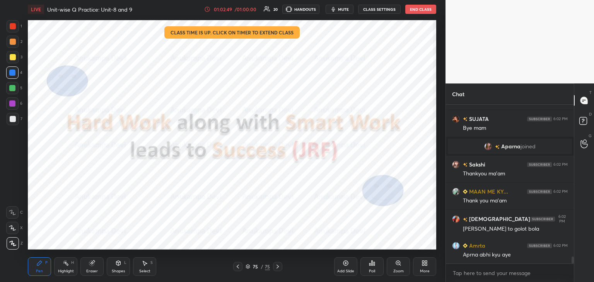
click at [416, 7] on button "End Class" at bounding box center [420, 9] width 31 height 9
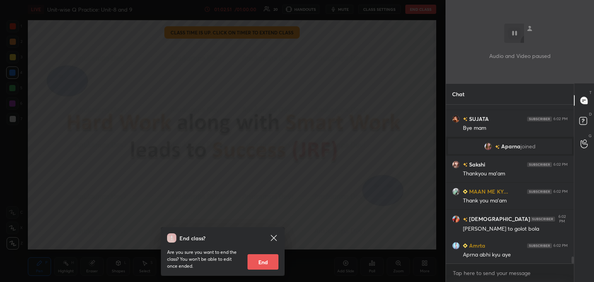
click at [269, 264] on button "End" at bounding box center [262, 261] width 31 height 15
type textarea "x"
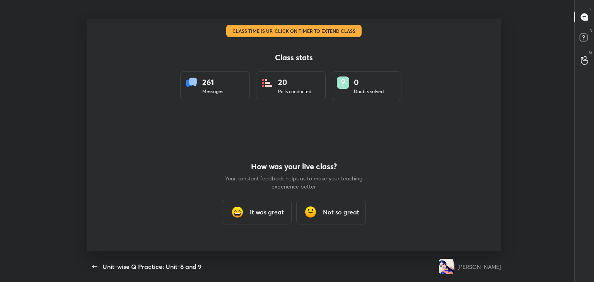
scroll to position [0, 0]
click at [269, 215] on h3 "It was great" at bounding box center [267, 212] width 34 height 9
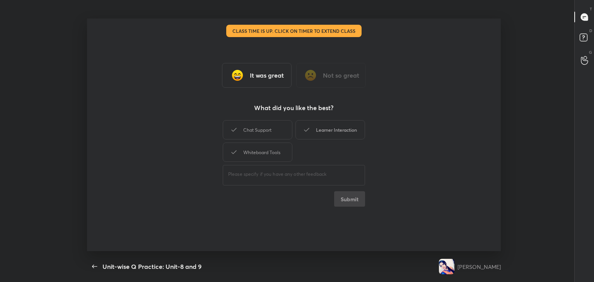
click at [348, 130] on div "Learner Interaction" at bounding box center [330, 129] width 70 height 19
click at [356, 201] on button "Submit" at bounding box center [349, 198] width 31 height 15
